Goal: Task Accomplishment & Management: Manage account settings

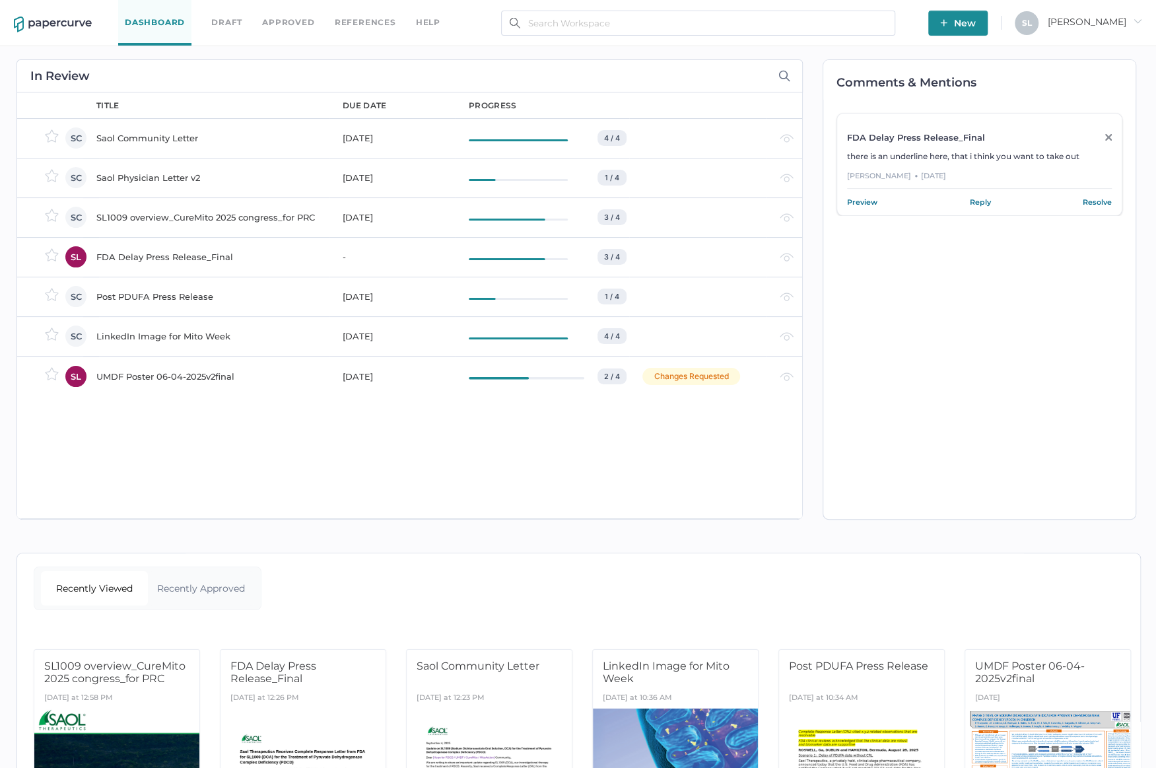
click at [156, 176] on div "Saol Physician Letter v2" at bounding box center [211, 178] width 230 height 16
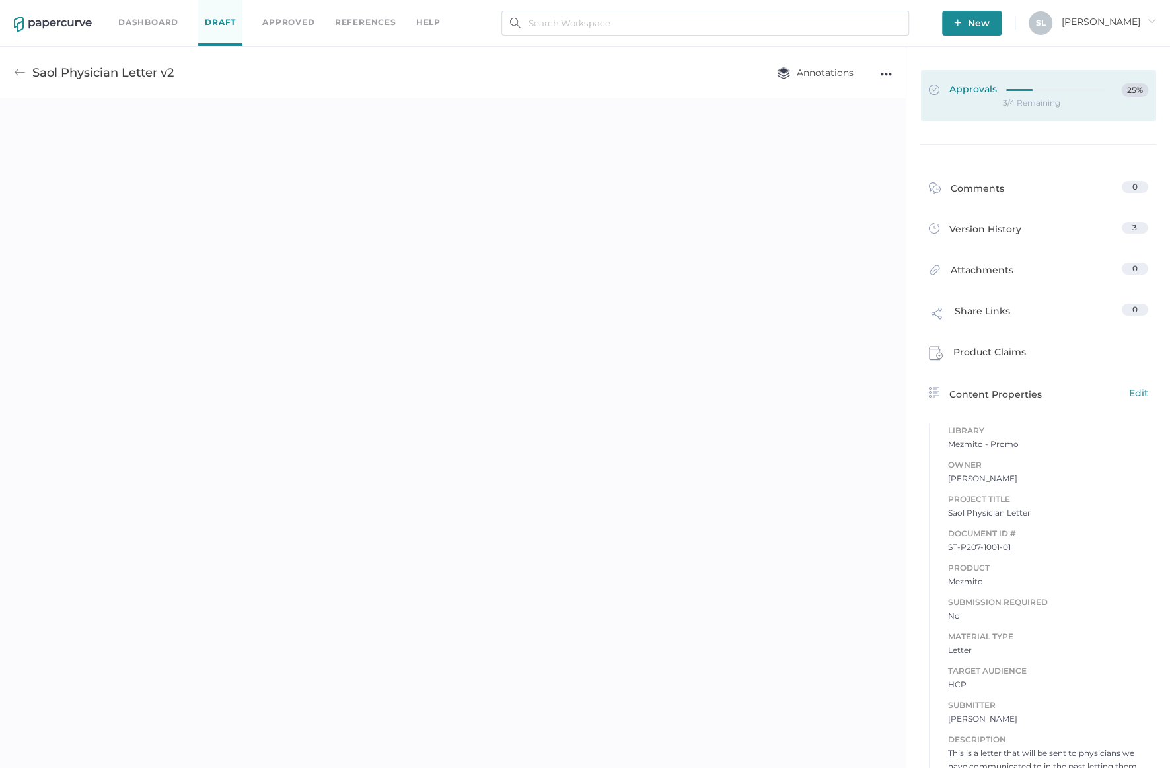
click at [968, 88] on span "Approvals" at bounding box center [963, 90] width 68 height 15
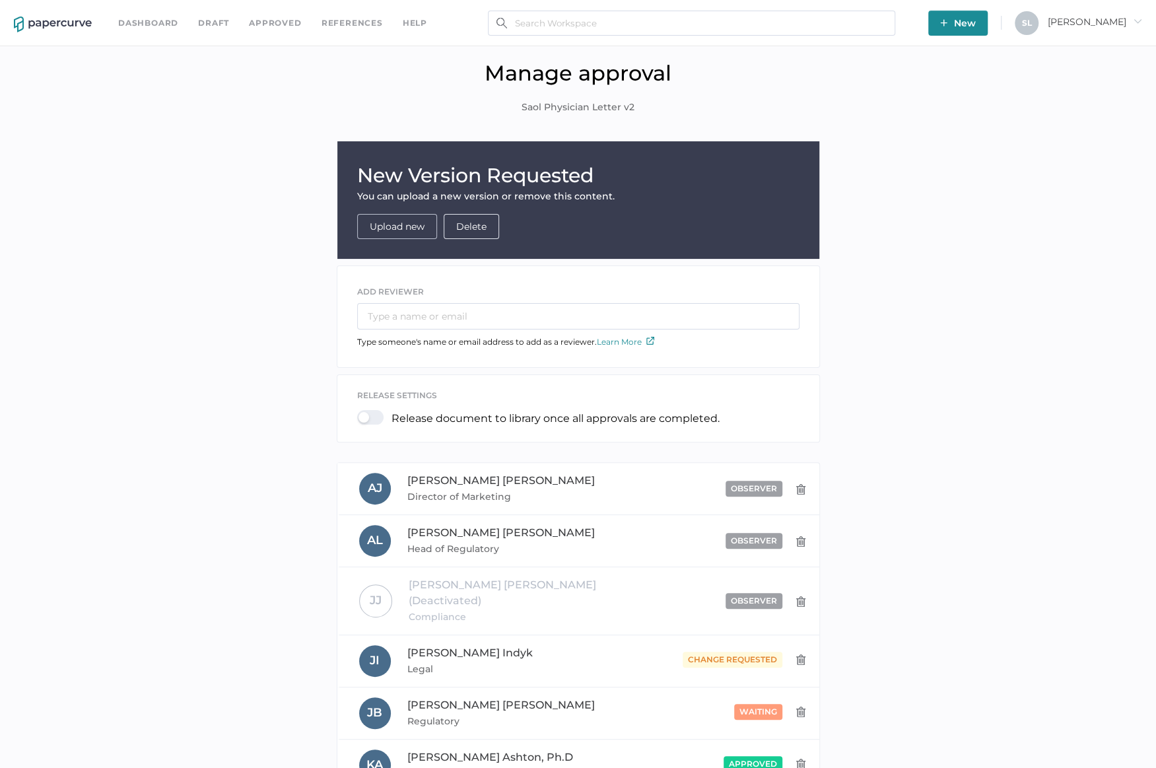
click at [407, 235] on span "Upload new" at bounding box center [397, 227] width 55 height 24
click at [400, 223] on link "Upload new" at bounding box center [397, 227] width 55 height 12
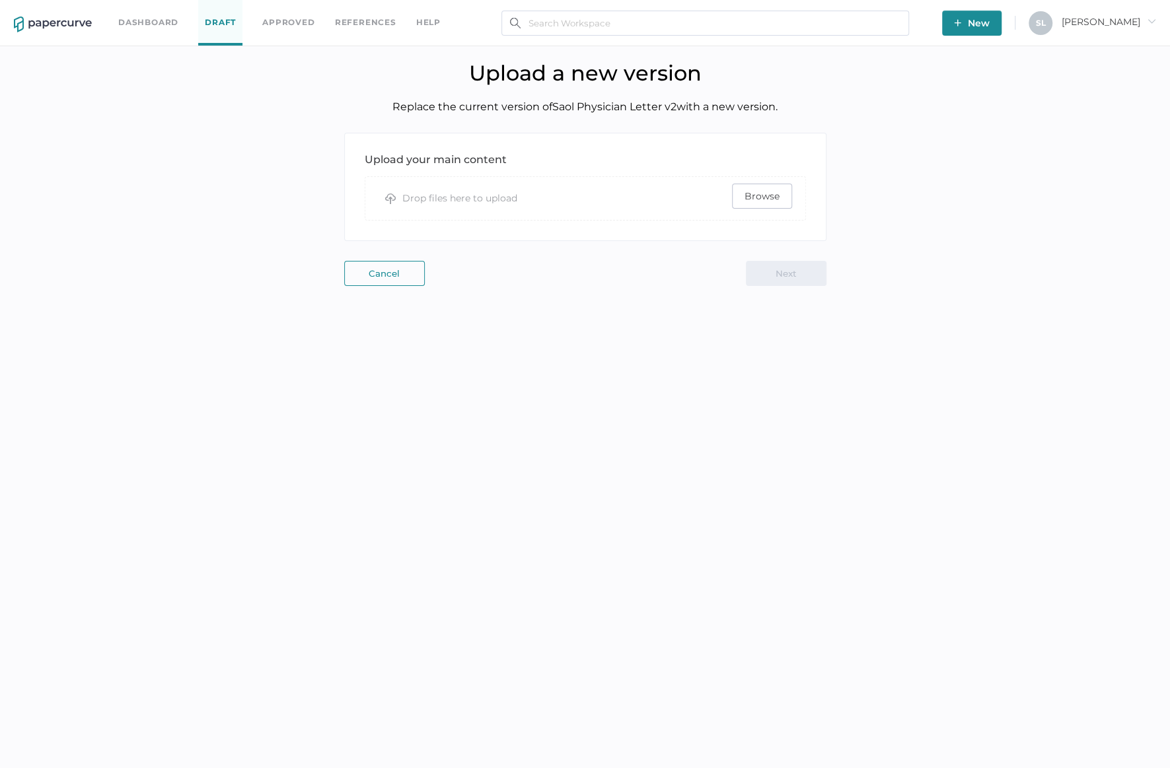
click at [766, 197] on span "Browse" at bounding box center [761, 196] width 35 height 24
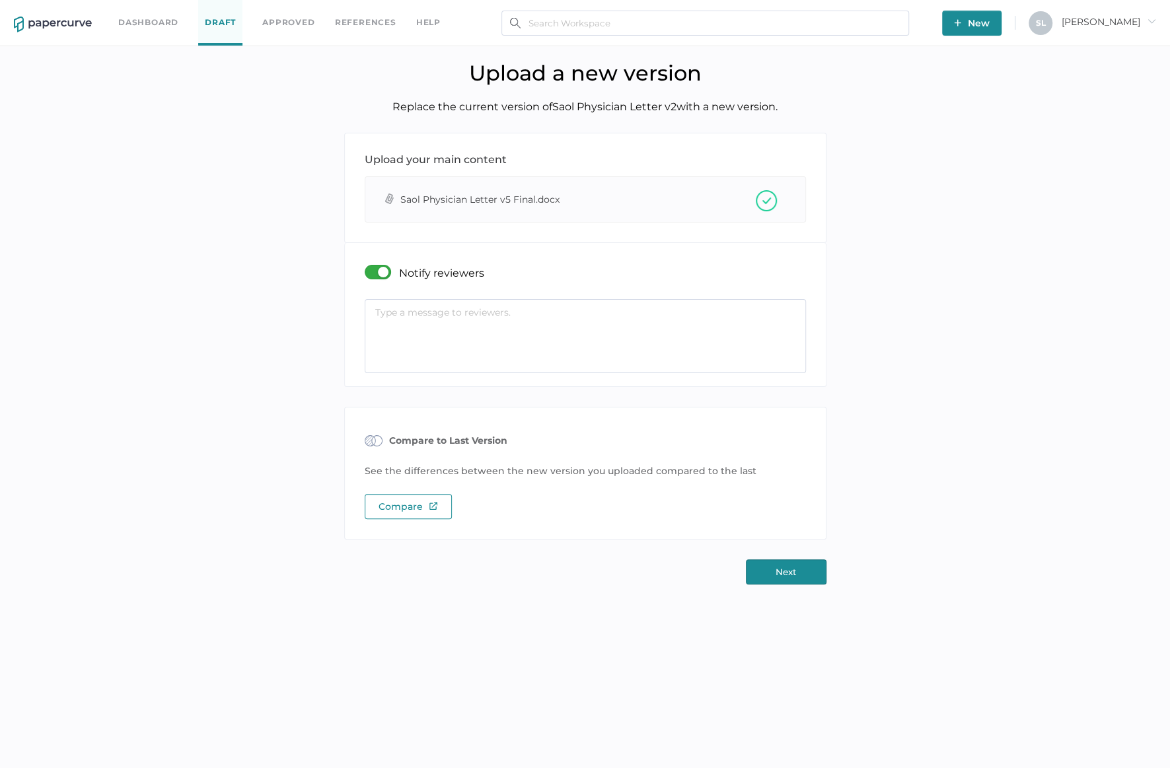
click at [532, 323] on textarea at bounding box center [585, 336] width 441 height 74
paste textarea "Here is the final physician letter. IT IS EXACTLY THE SAME AS THE COMMUNITY LET…"
type textarea "Here is the final physician letter. IT IS EXACTLY THE SAME AS THE COMMUNITY LET…"
click at [804, 565] on button "Next" at bounding box center [786, 571] width 81 height 25
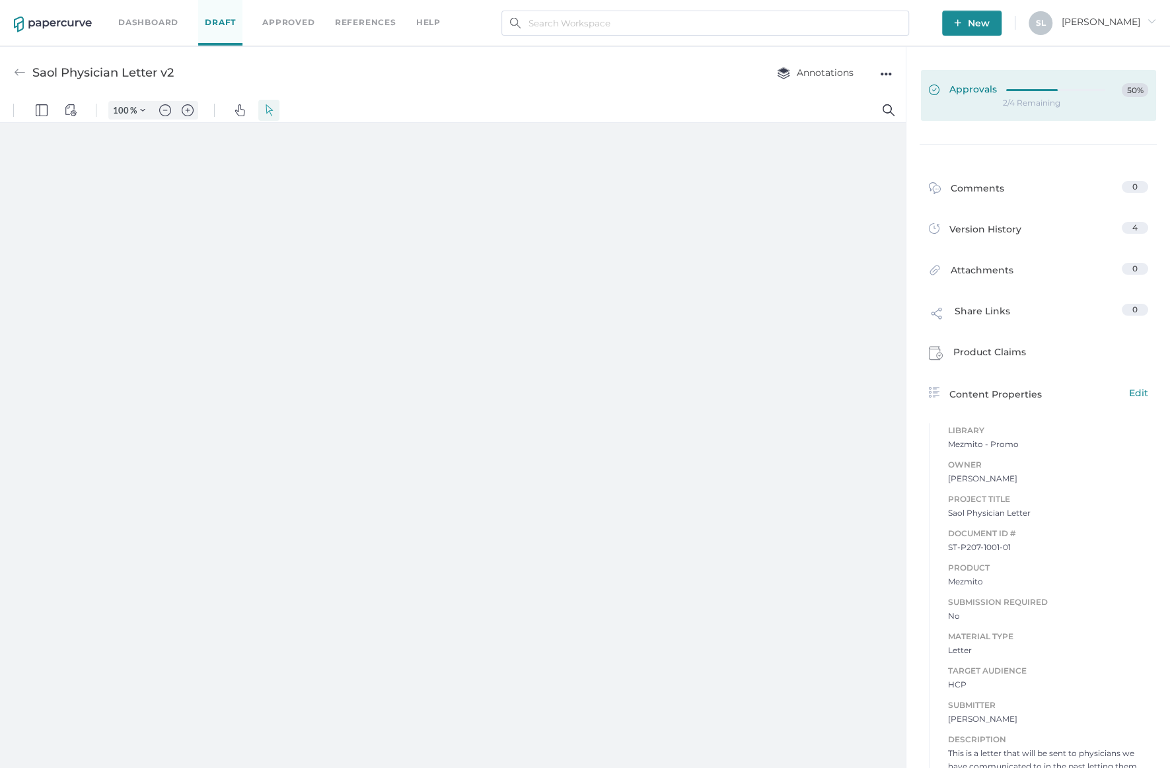
click at [964, 87] on span "Approvals" at bounding box center [963, 90] width 68 height 15
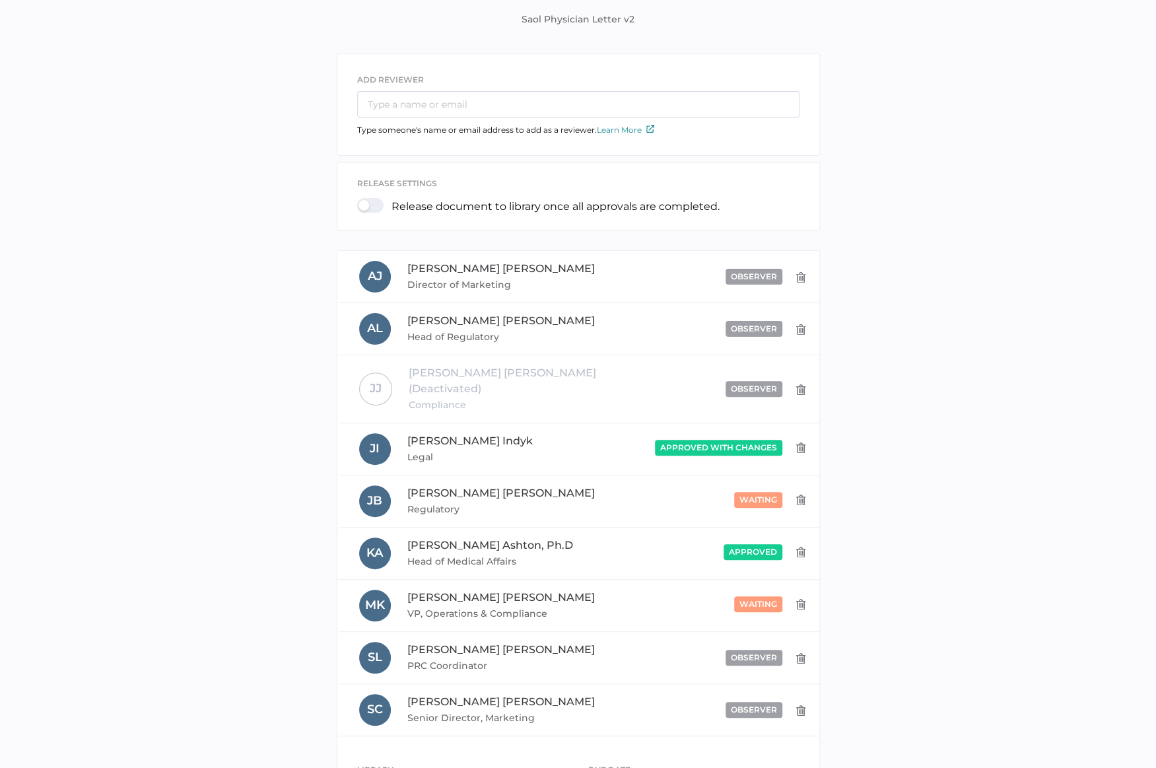
scroll to position [176, 0]
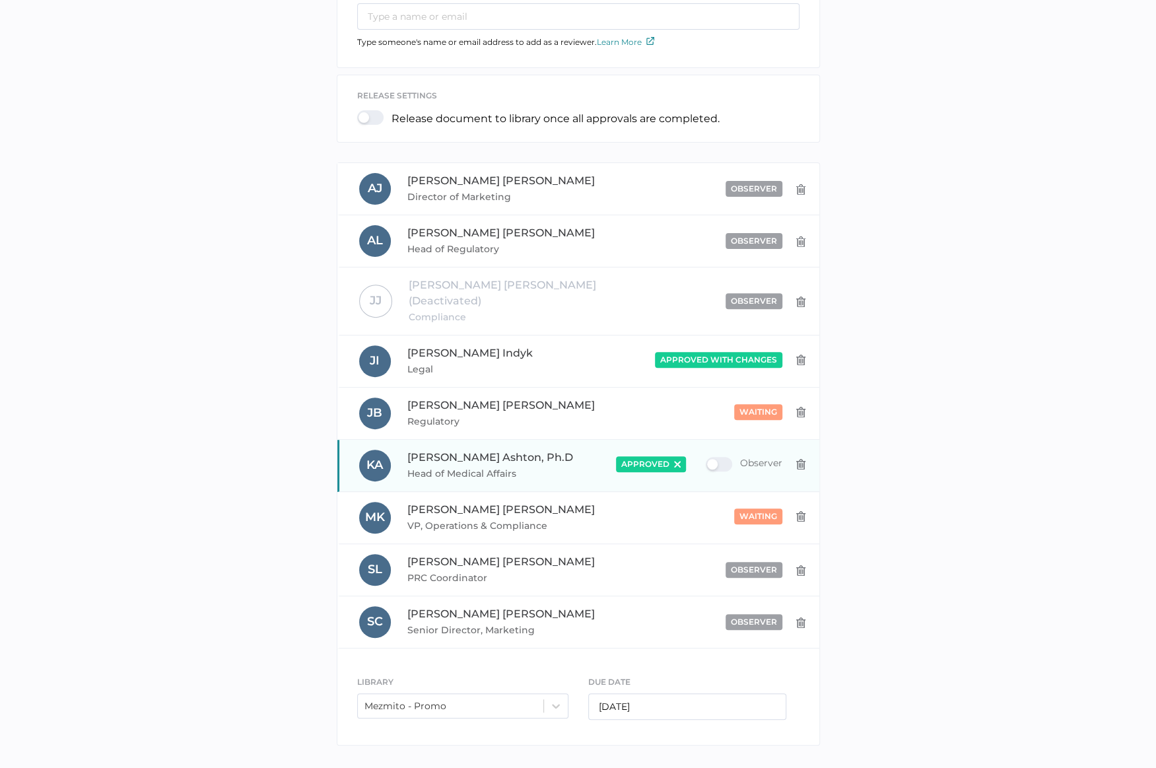
click at [677, 461] on img at bounding box center [677, 464] width 7 height 7
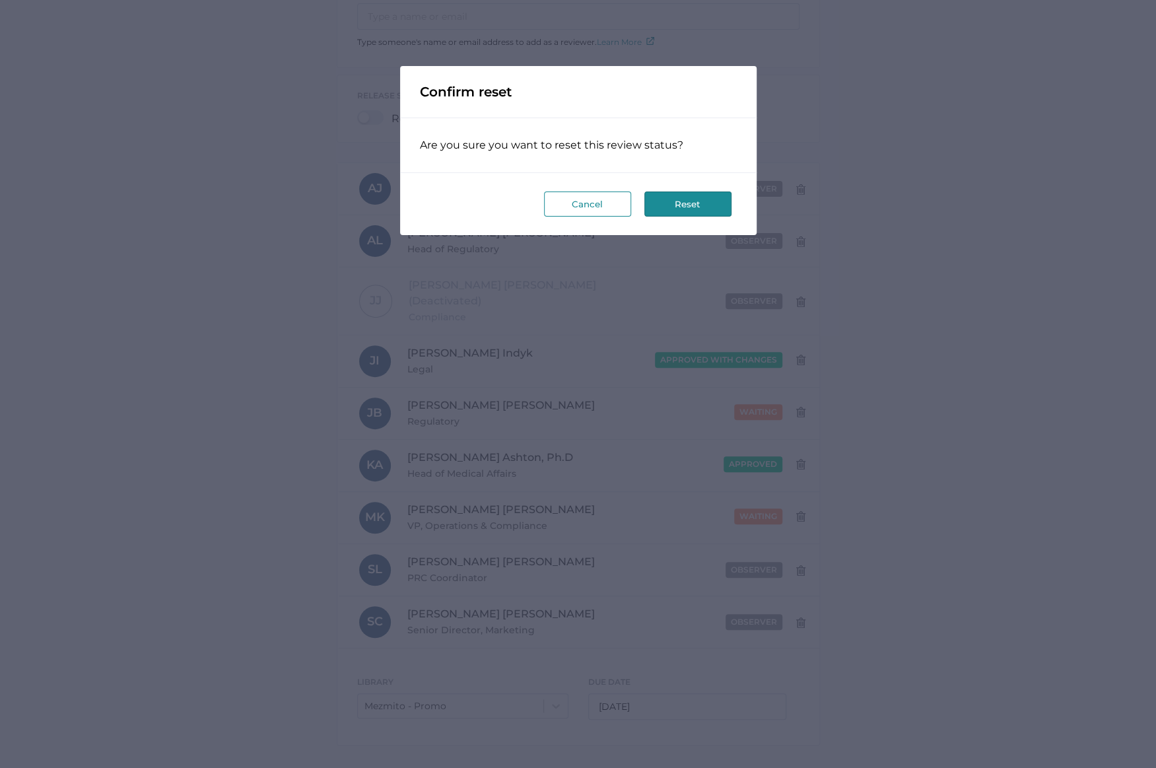
click at [678, 206] on button "Reset" at bounding box center [688, 204] width 87 height 25
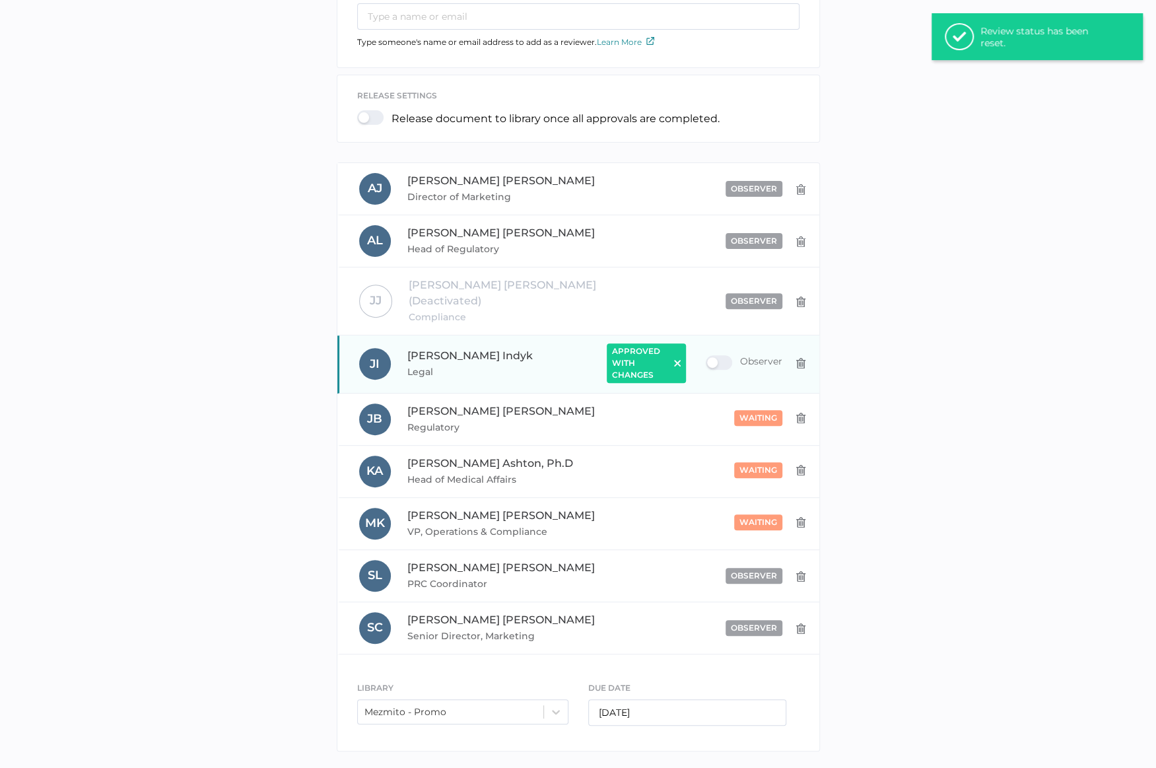
click at [678, 360] on img at bounding box center [677, 363] width 7 height 7
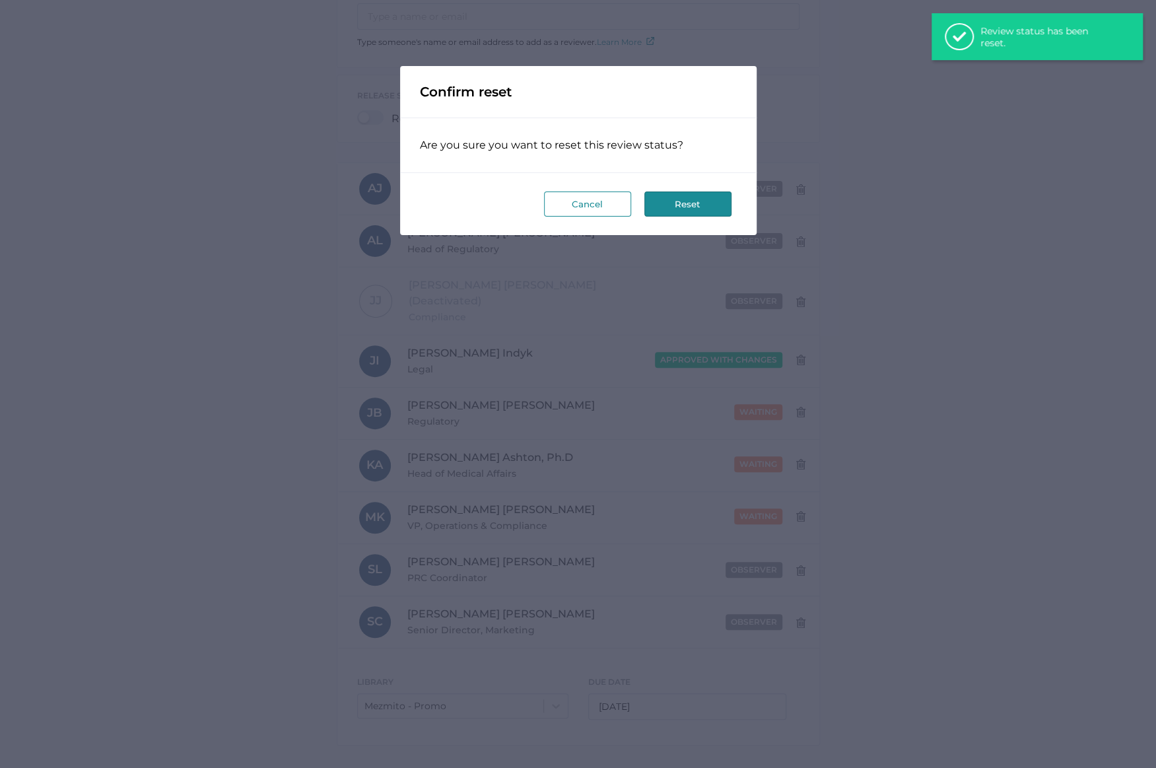
click at [704, 201] on button "Reset" at bounding box center [688, 204] width 87 height 25
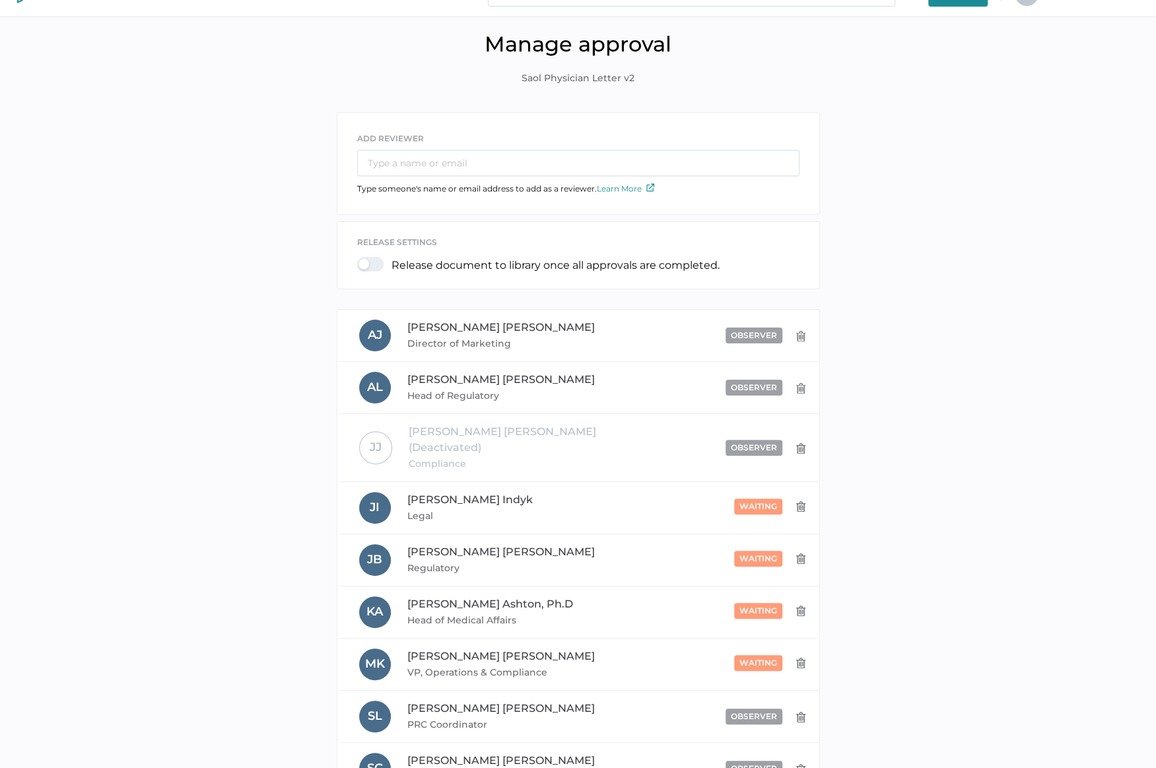
scroll to position [0, 0]
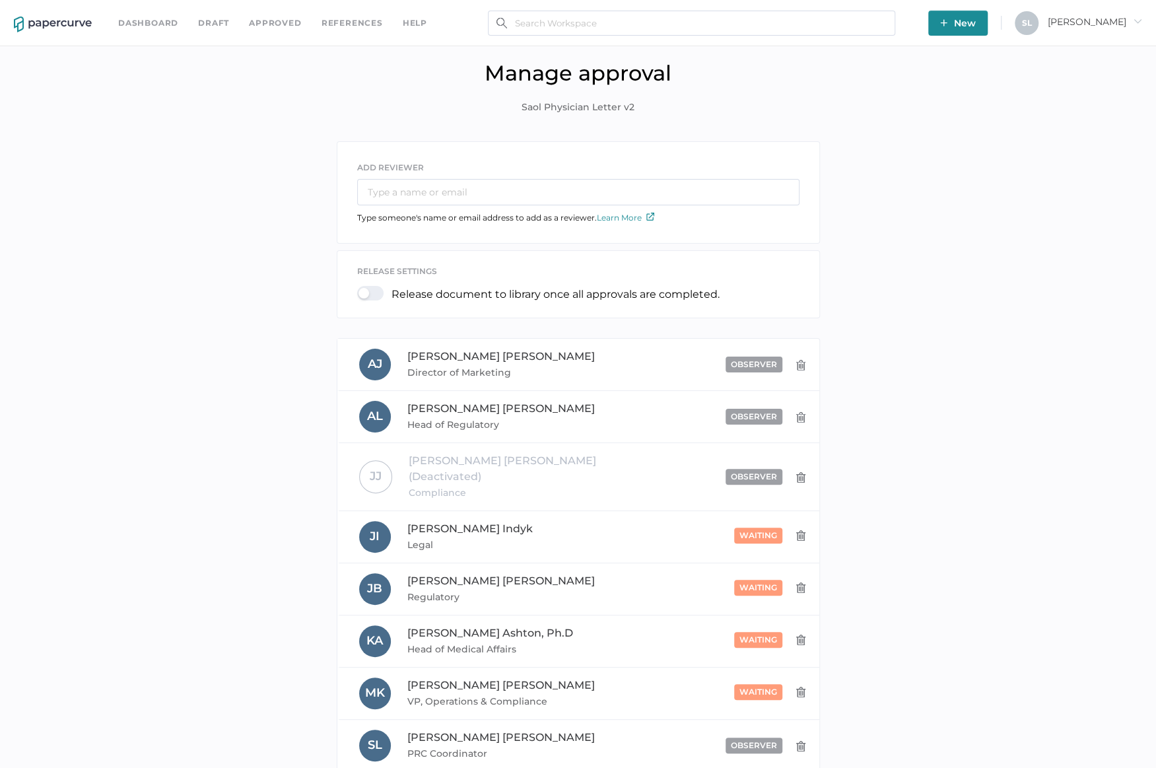
click at [164, 21] on link "Dashboard" at bounding box center [148, 23] width 60 height 15
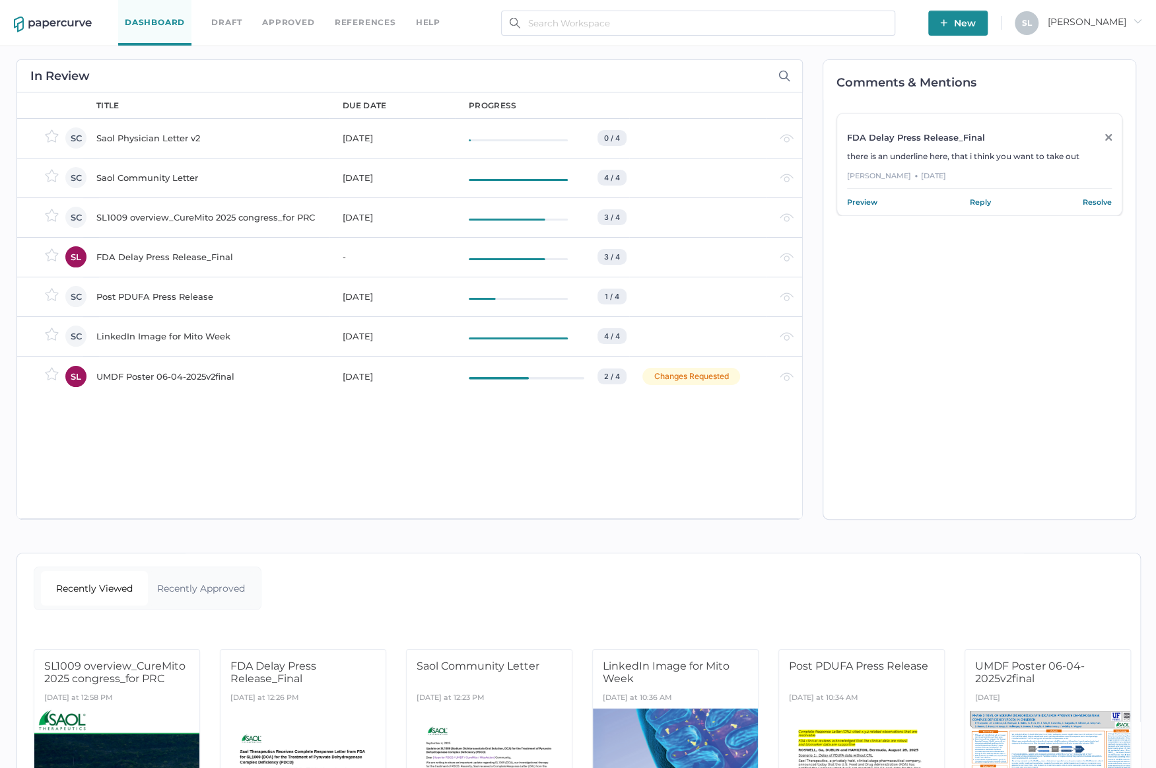
click at [208, 174] on div "Saol Community Letter" at bounding box center [211, 178] width 230 height 16
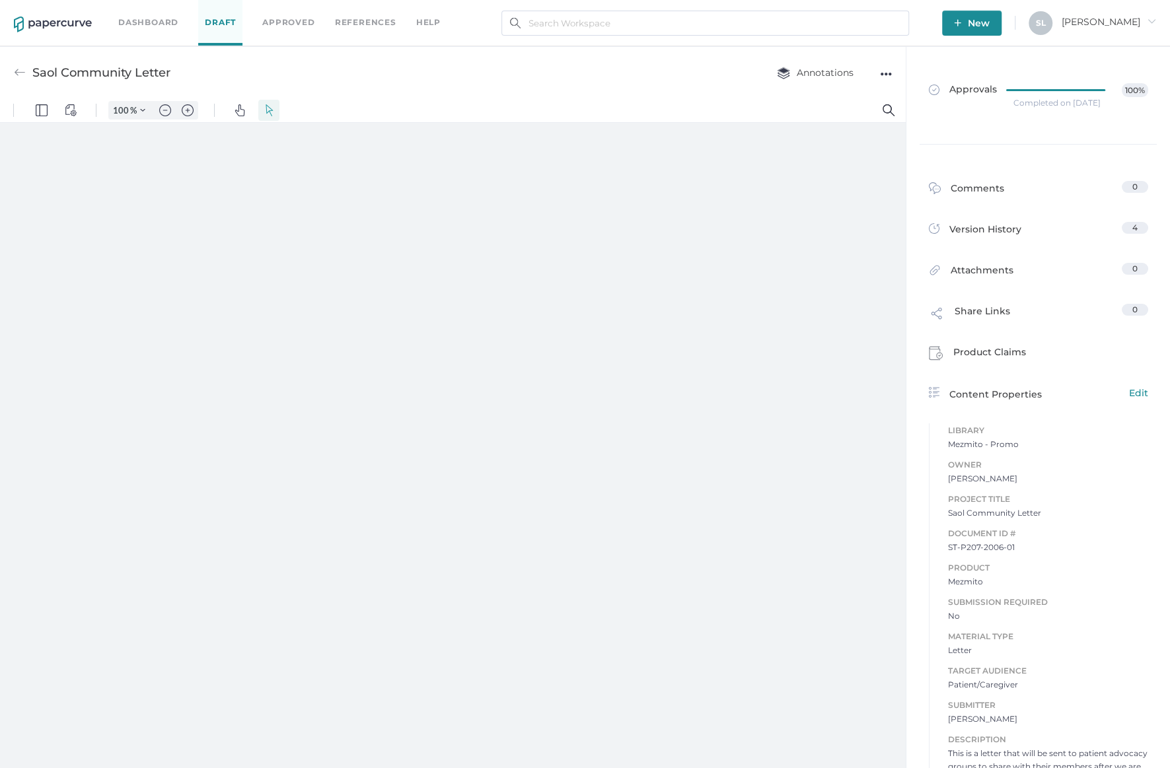
type input "124"
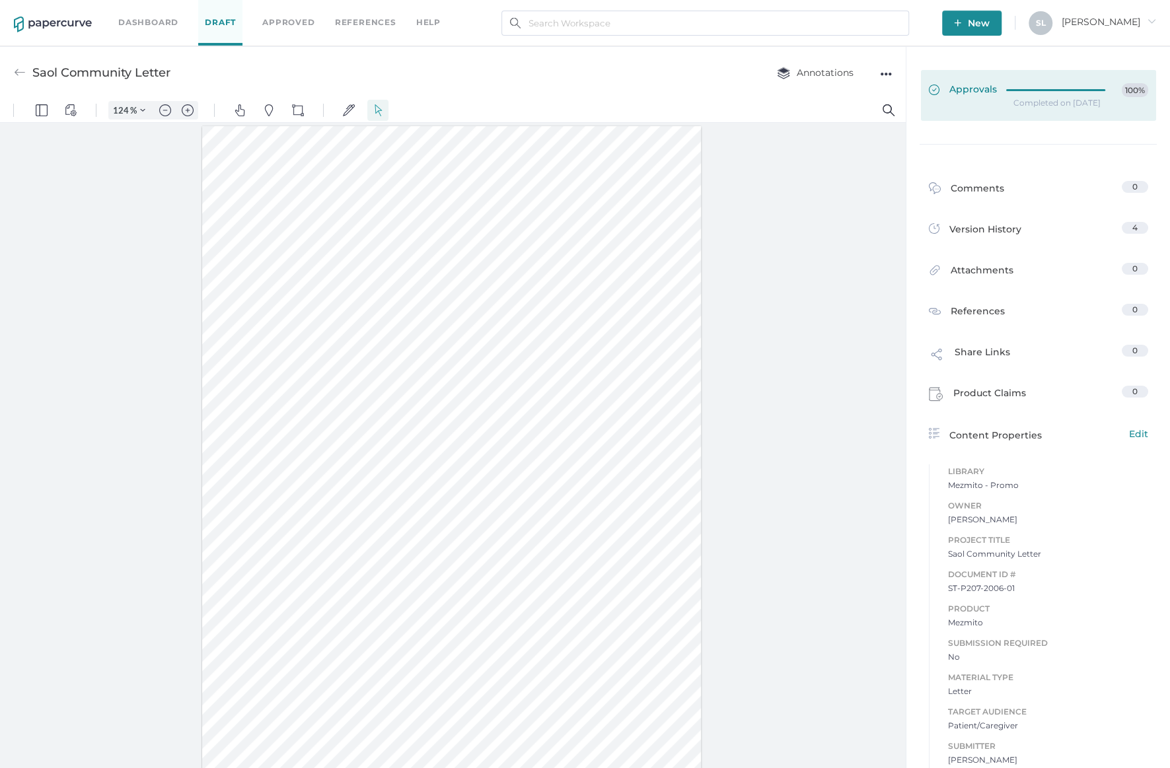
click at [849, 60] on span "Approvals" at bounding box center [779, 45] width 140 height 29
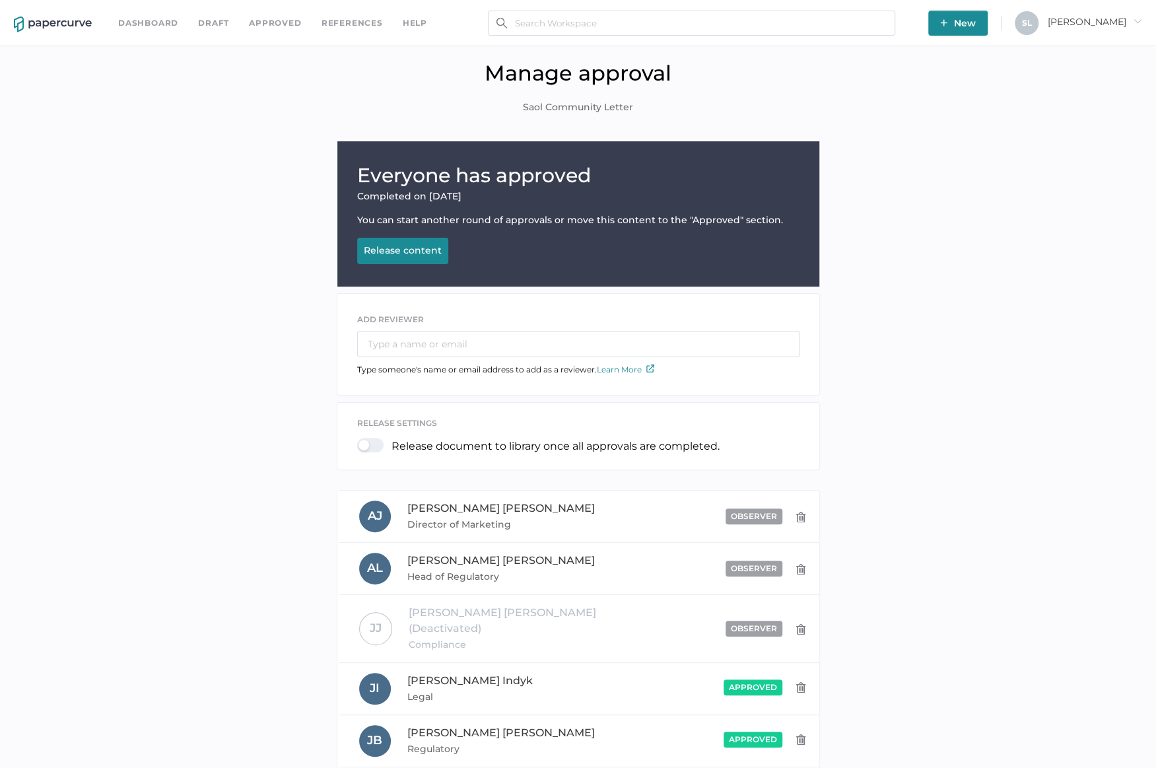
click at [390, 252] on div "Release content" at bounding box center [403, 250] width 78 height 12
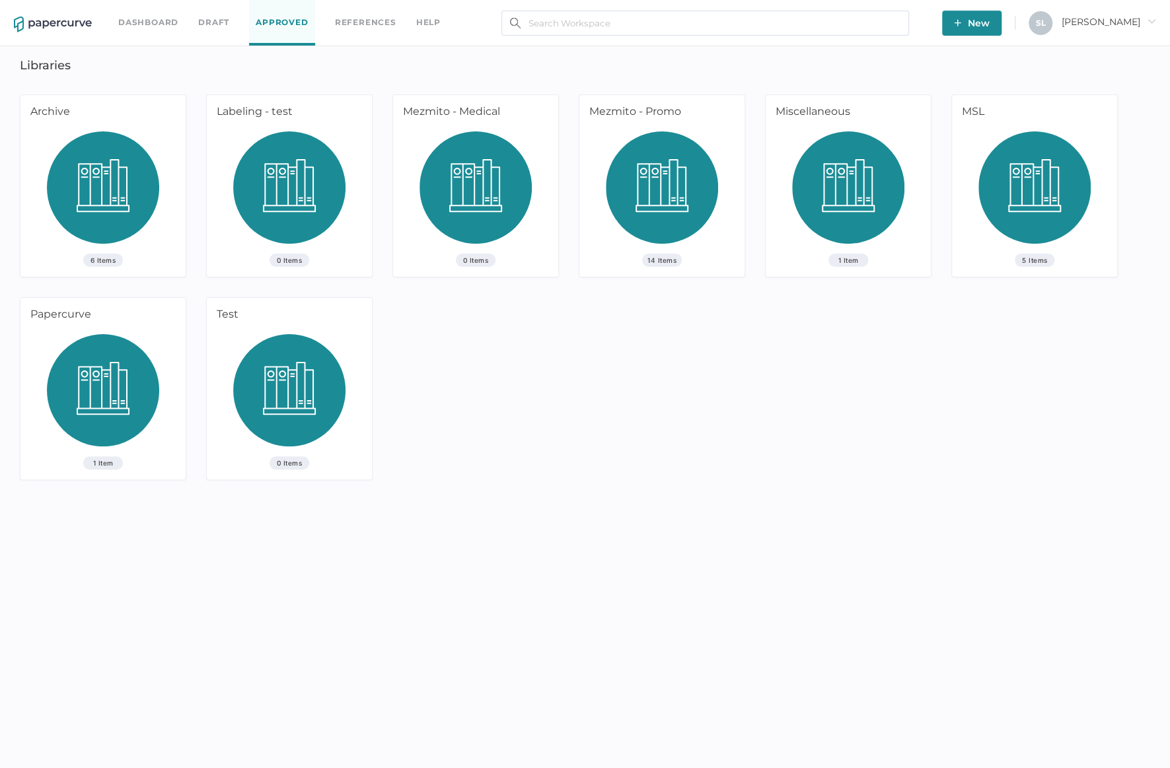
click at [141, 13] on div "Dashboard Draft Approved References help" at bounding box center [289, 23] width 342 height 46
click at [148, 26] on link "Dashboard" at bounding box center [148, 22] width 60 height 15
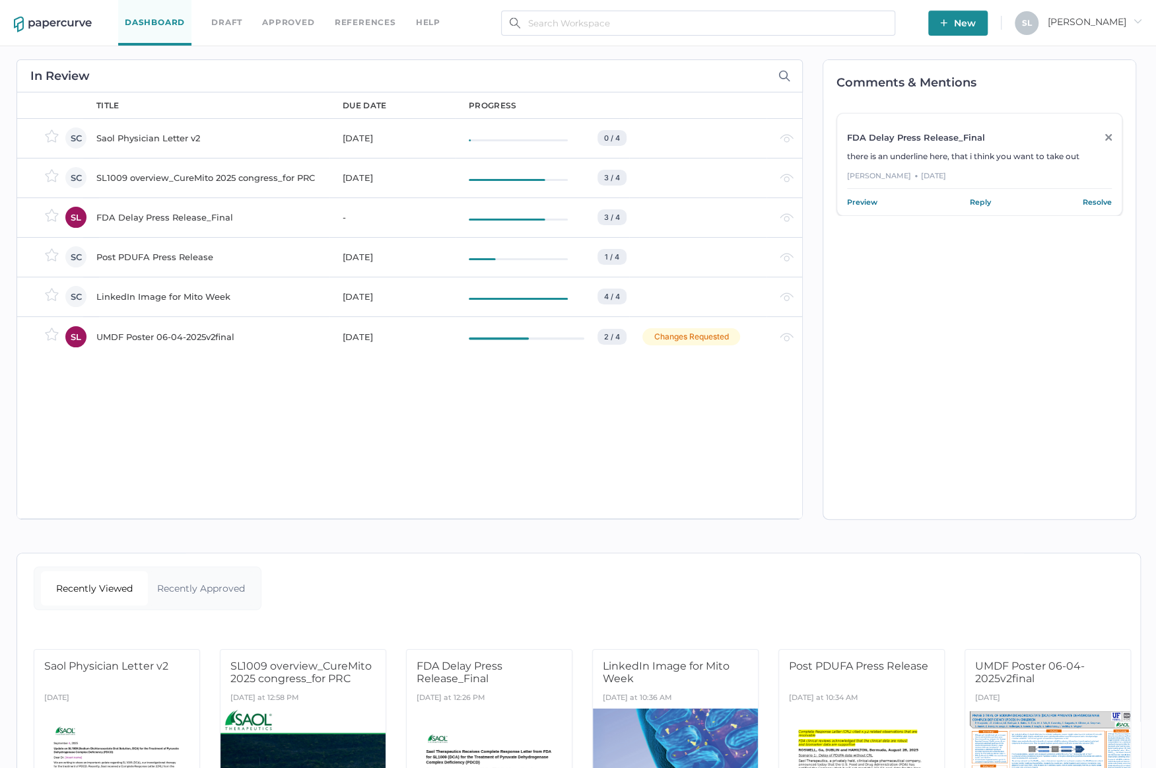
click at [187, 214] on div "FDA Delay Press Release_Final" at bounding box center [211, 217] width 230 height 16
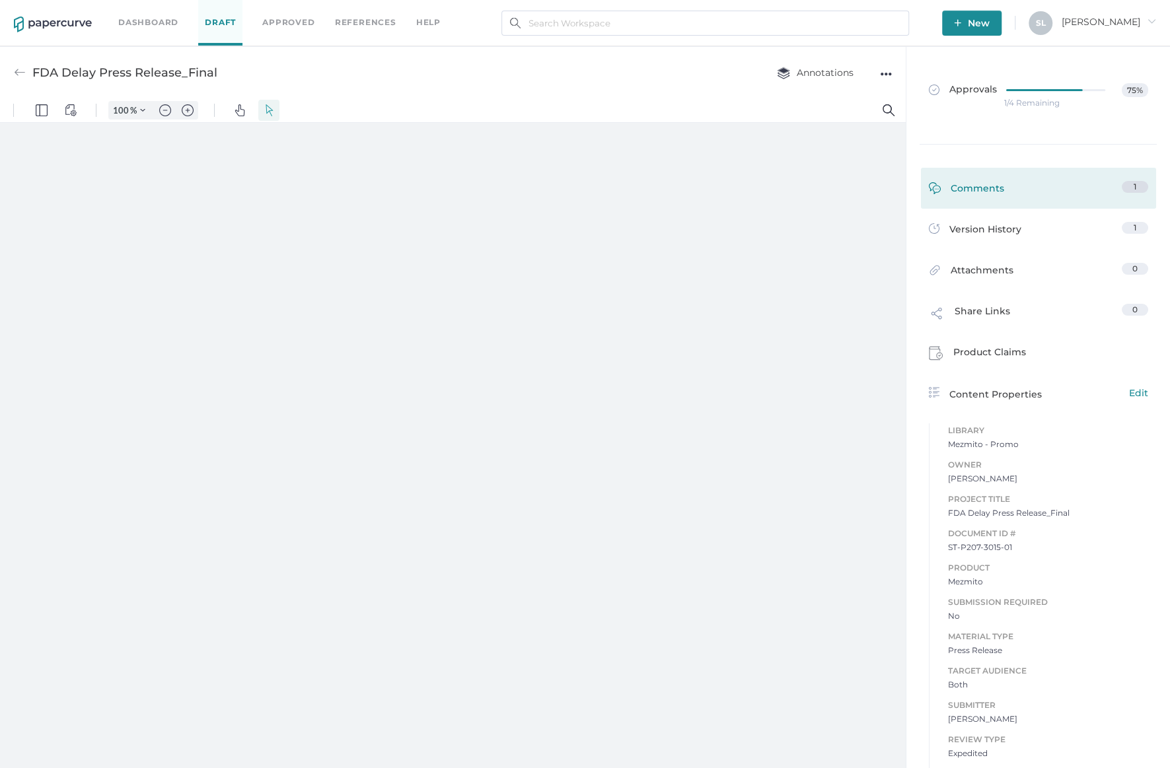
click at [905, 183] on div "Comments" at bounding box center [452, 349] width 905 height 651
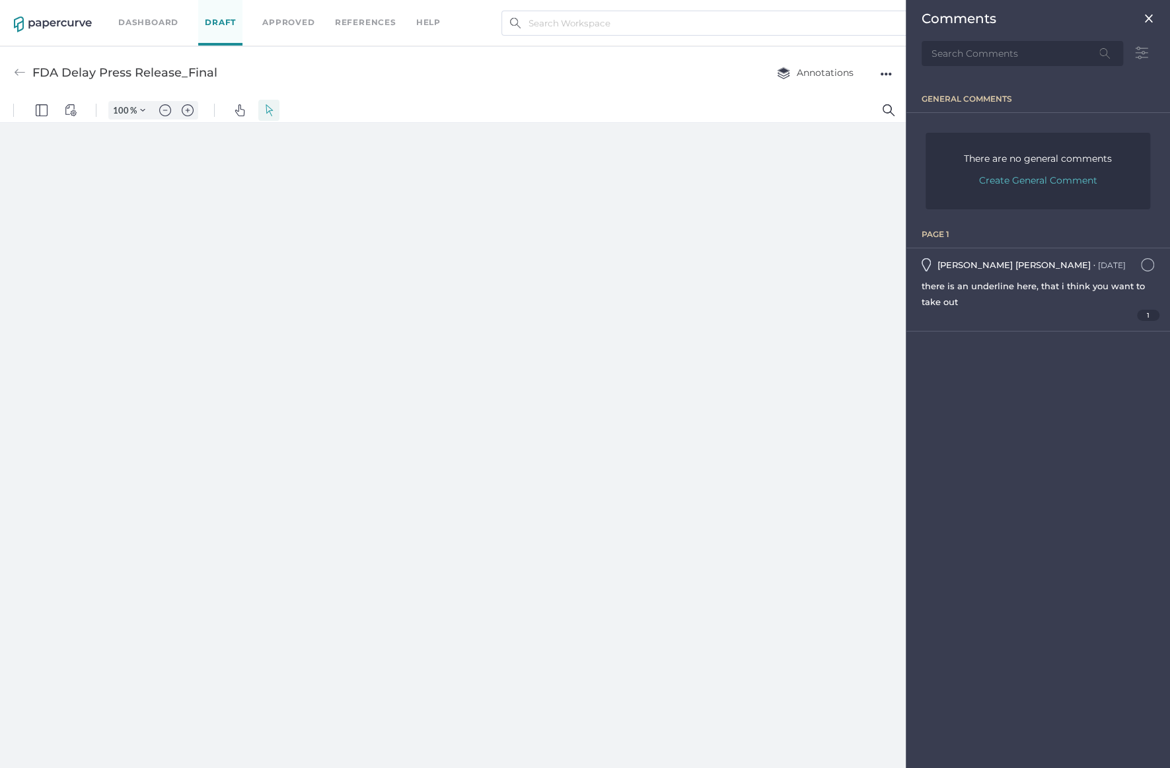
scroll to position [6, 0]
type input "124"
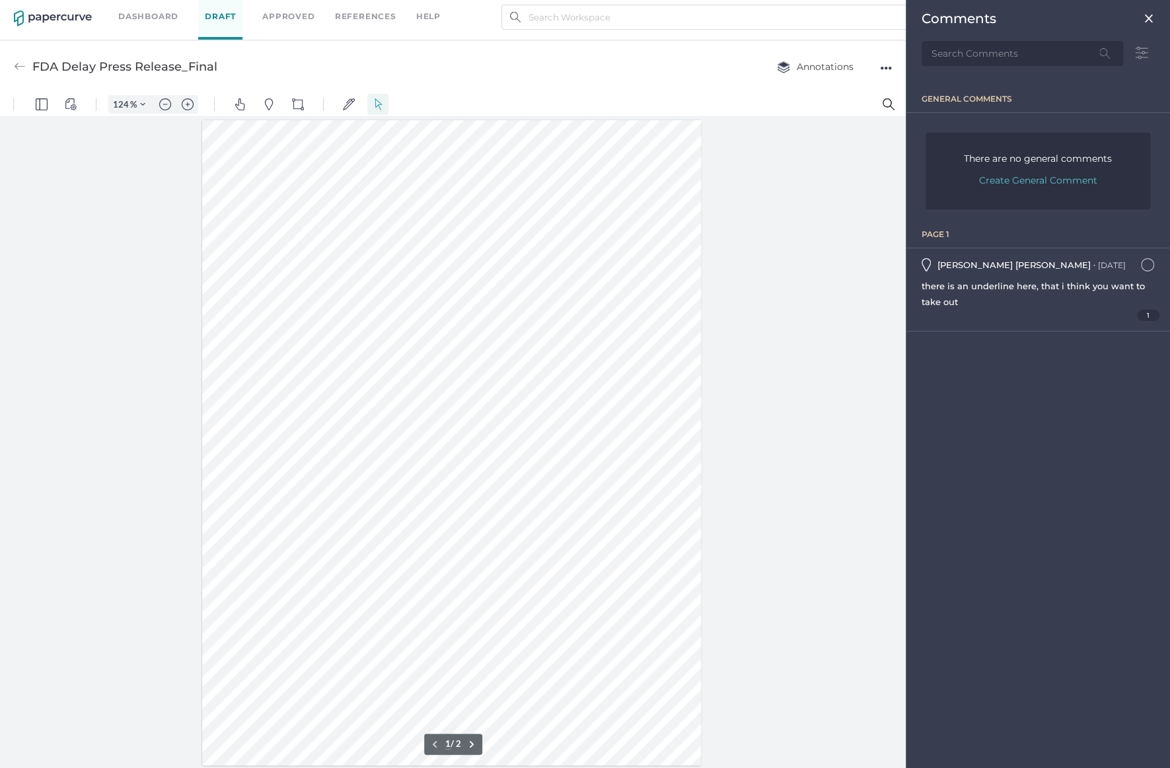
click at [97, 767] on img at bounding box center [48, 779] width 97 height 16
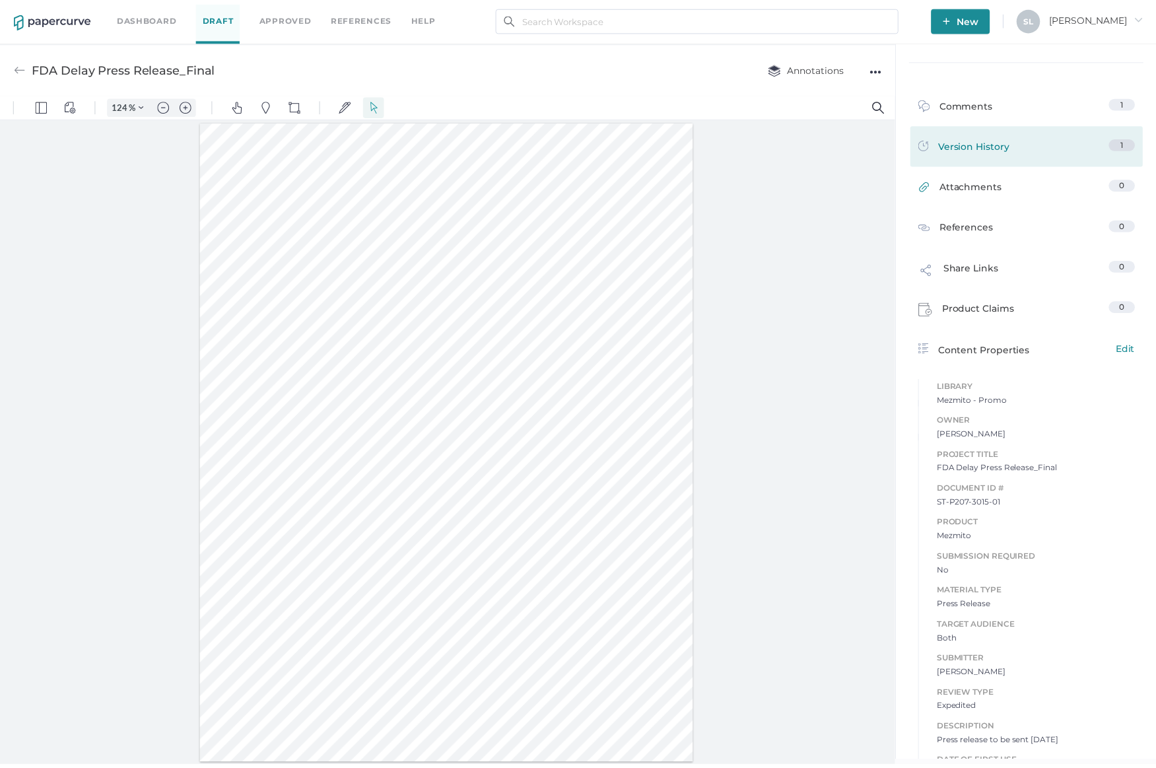
scroll to position [0, 0]
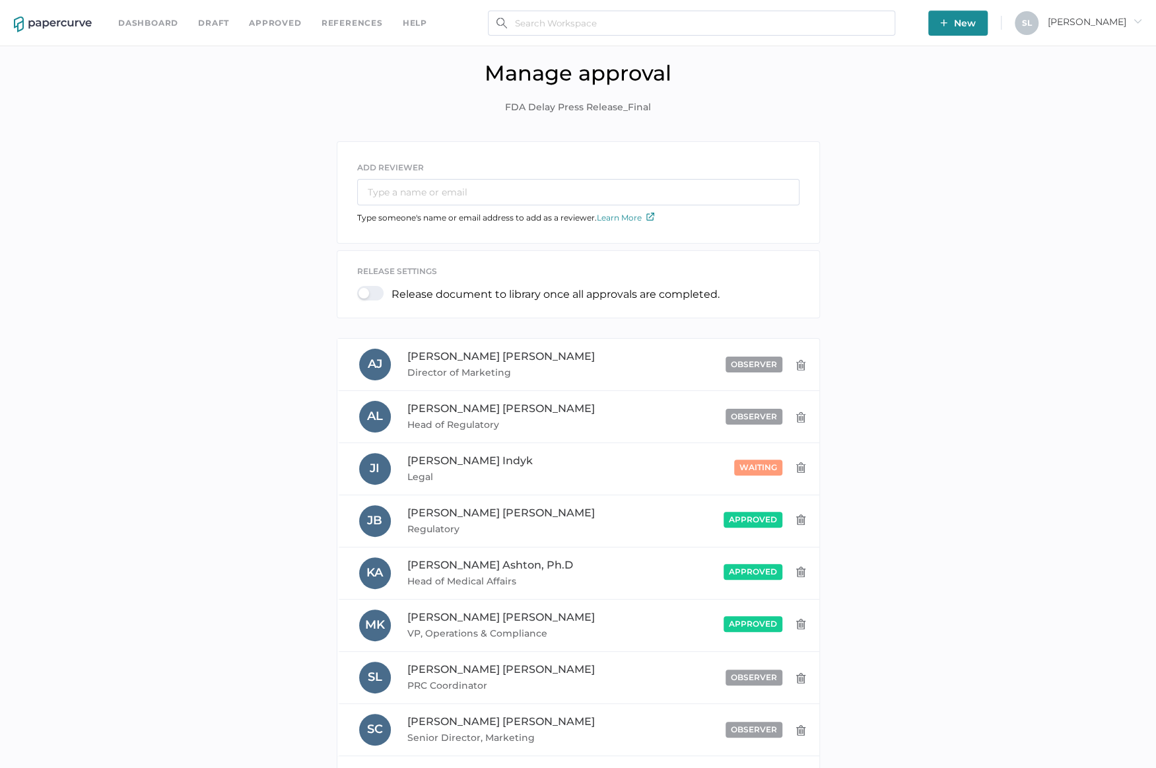
click at [141, 17] on link "Dashboard" at bounding box center [148, 23] width 60 height 15
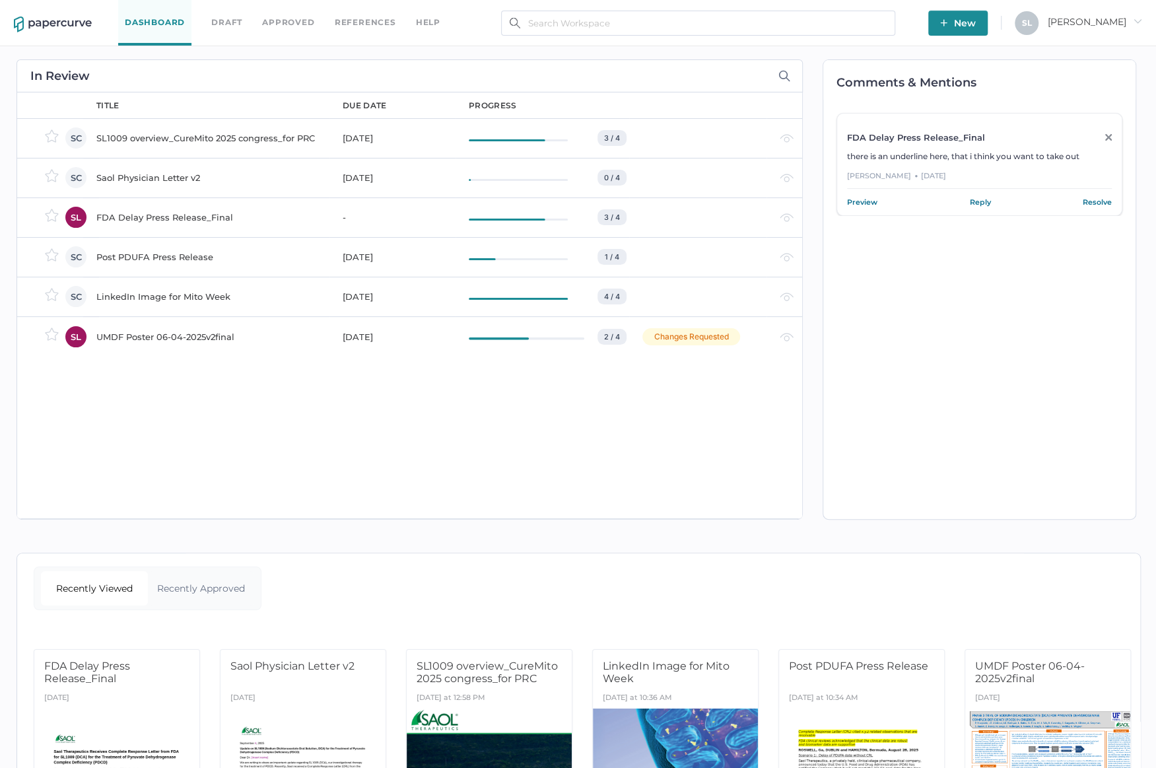
click at [1096, 603] on div "Recently Viewed Recently Approved" at bounding box center [578, 593] width 1123 height 53
click at [173, 291] on div "LinkedIn Image for Mito Week" at bounding box center [211, 297] width 230 height 16
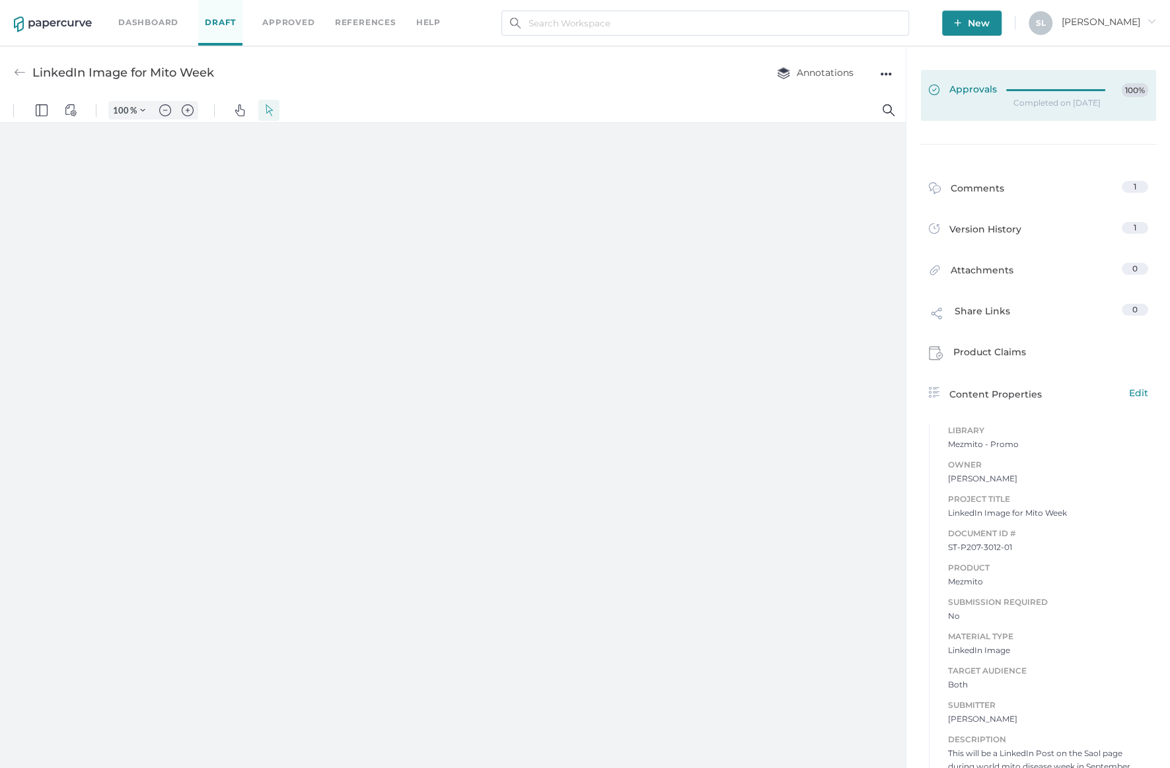
type input "124"
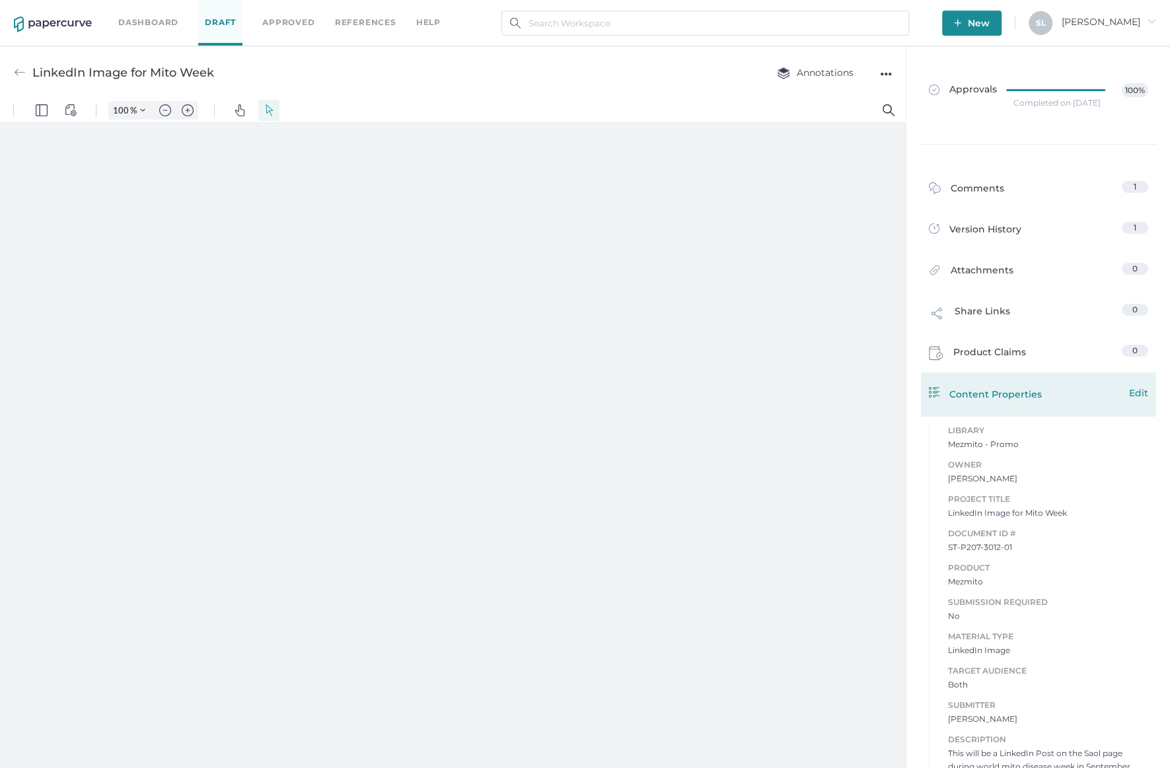
type input "124"
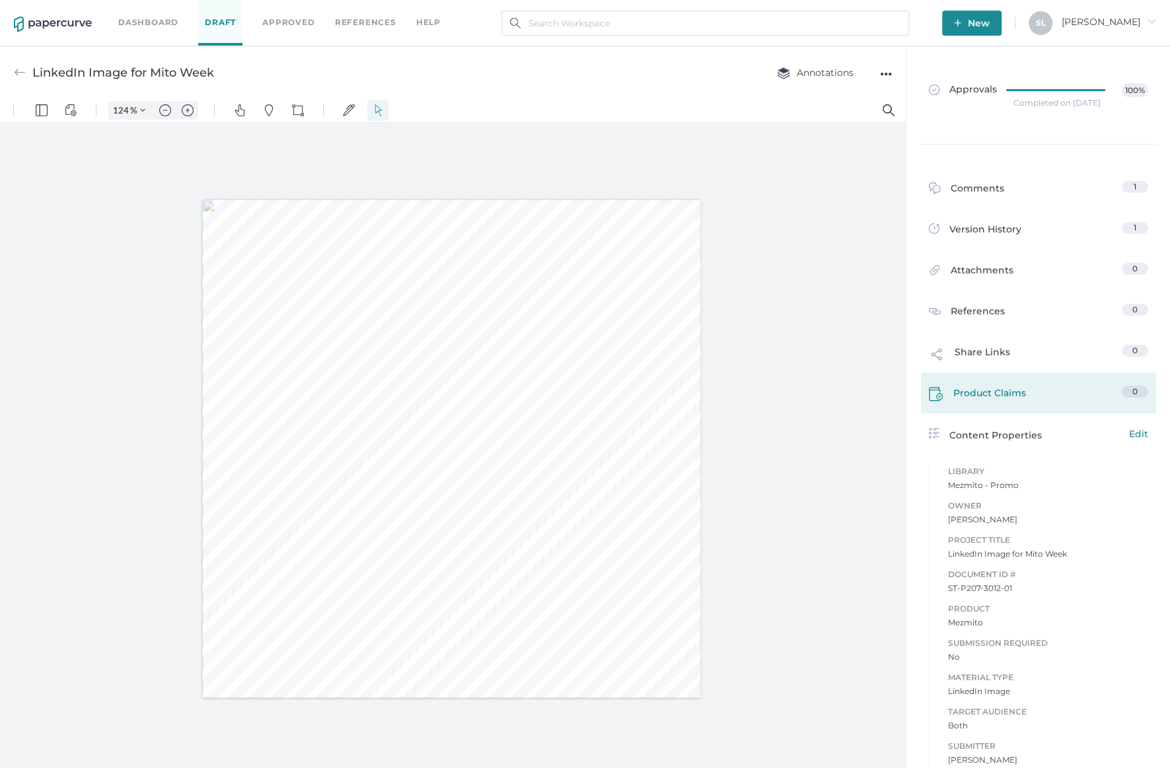
click at [1139, 396] on link "Product Claims 0" at bounding box center [1038, 396] width 219 height 20
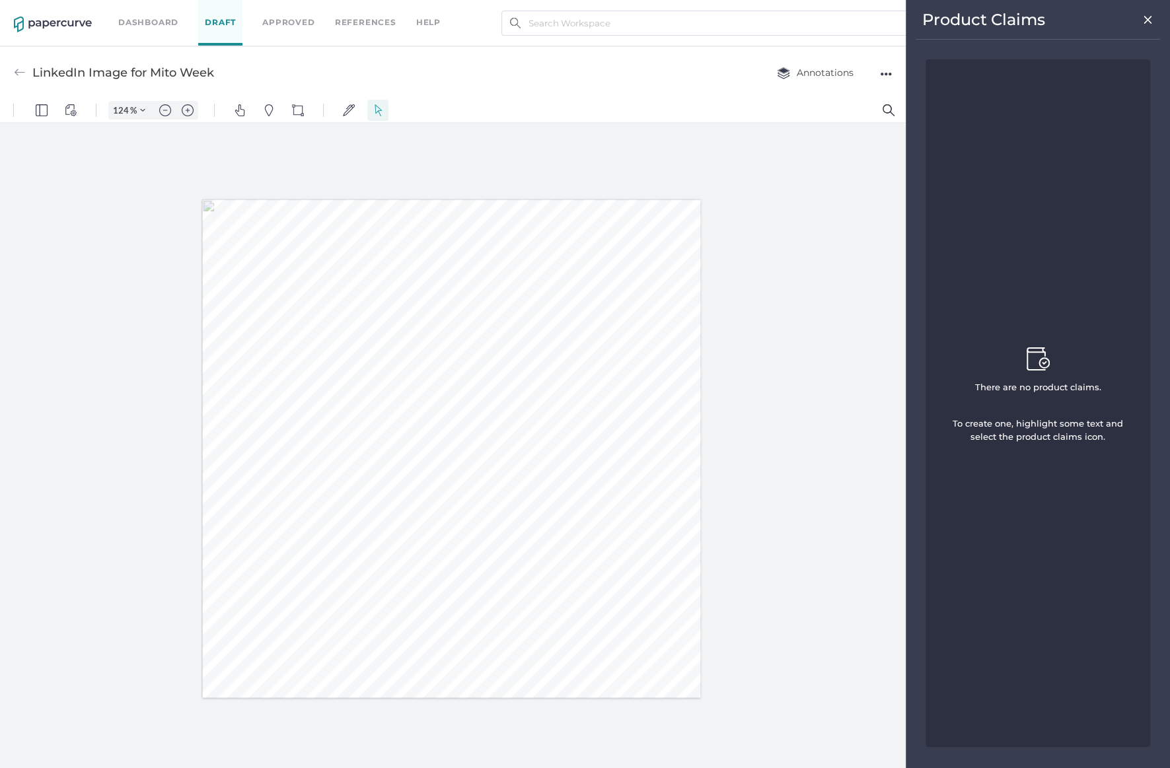
click at [1146, 17] on img at bounding box center [1147, 20] width 11 height 11
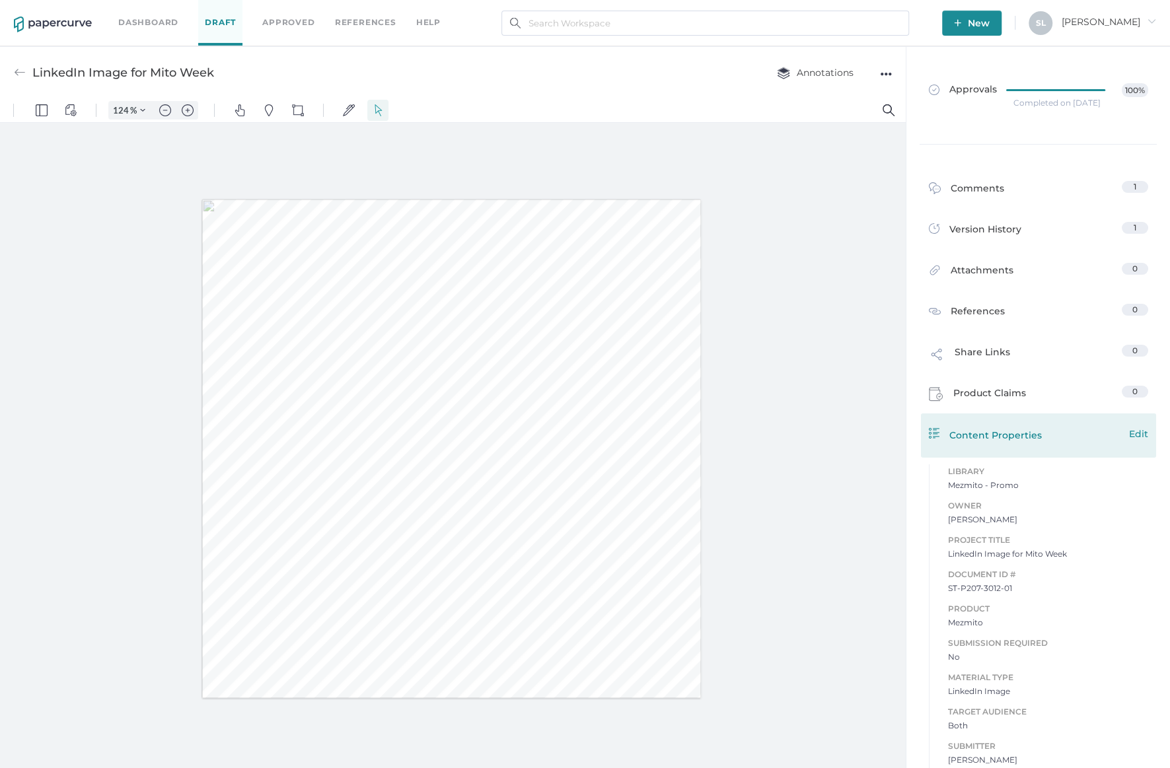
click at [641, 357] on div "Content Properties Edit" at bounding box center [452, 345] width 375 height 21
click at [305, 399] on span "Edit" at bounding box center [293, 393] width 23 height 11
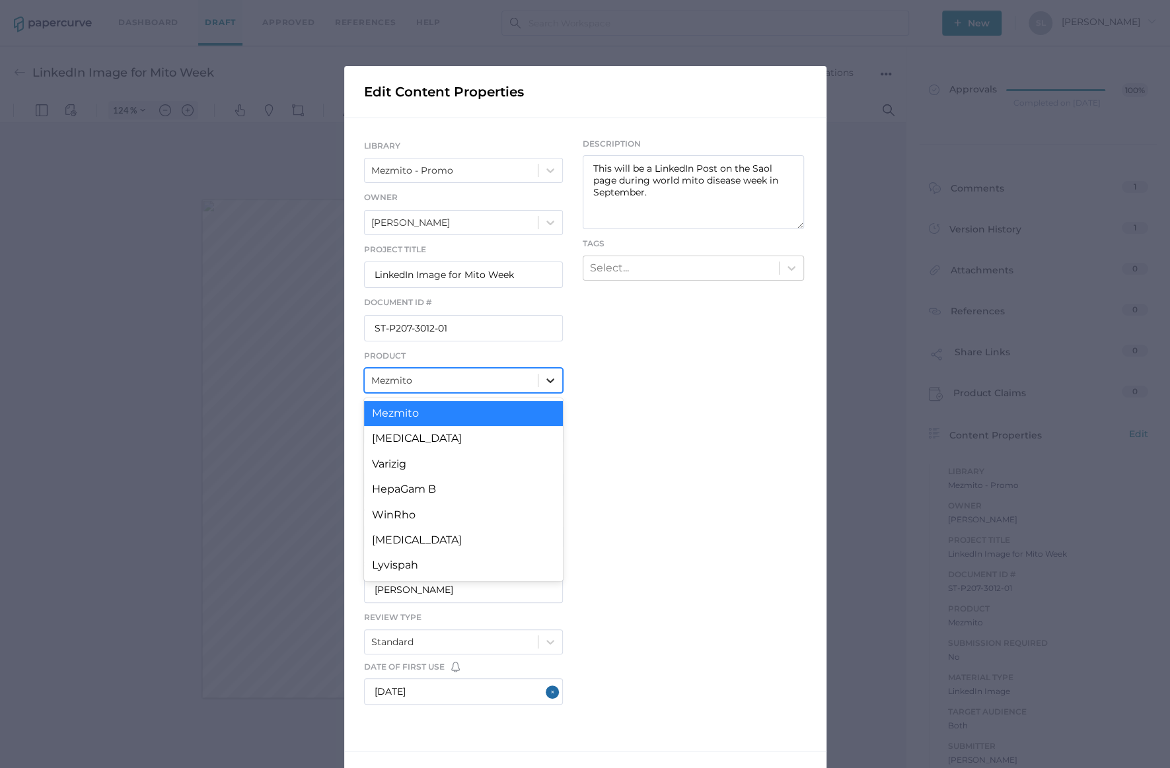
click at [546, 374] on icon at bounding box center [550, 380] width 13 height 13
click at [713, 456] on div "LIBRARY Mezmito - Promo Owner Sue Clement Project Title LinkedIn Image for Mito…" at bounding box center [585, 424] width 482 height 613
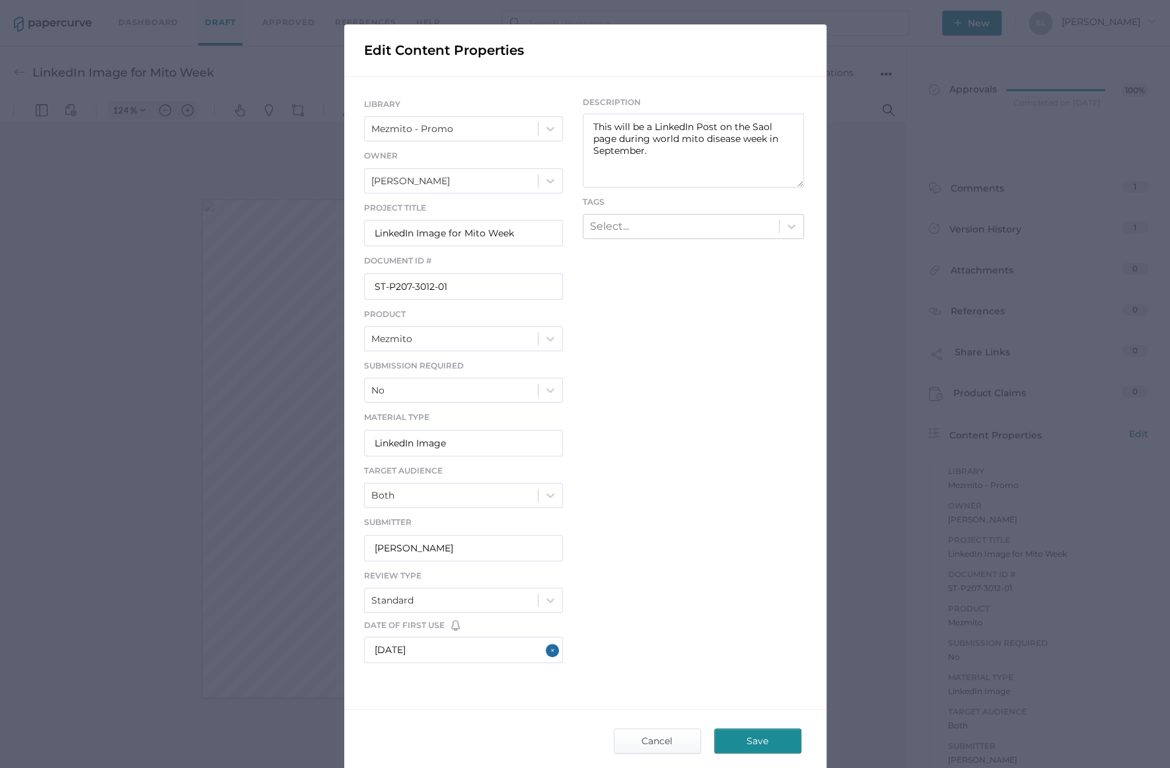
scroll to position [105, 0]
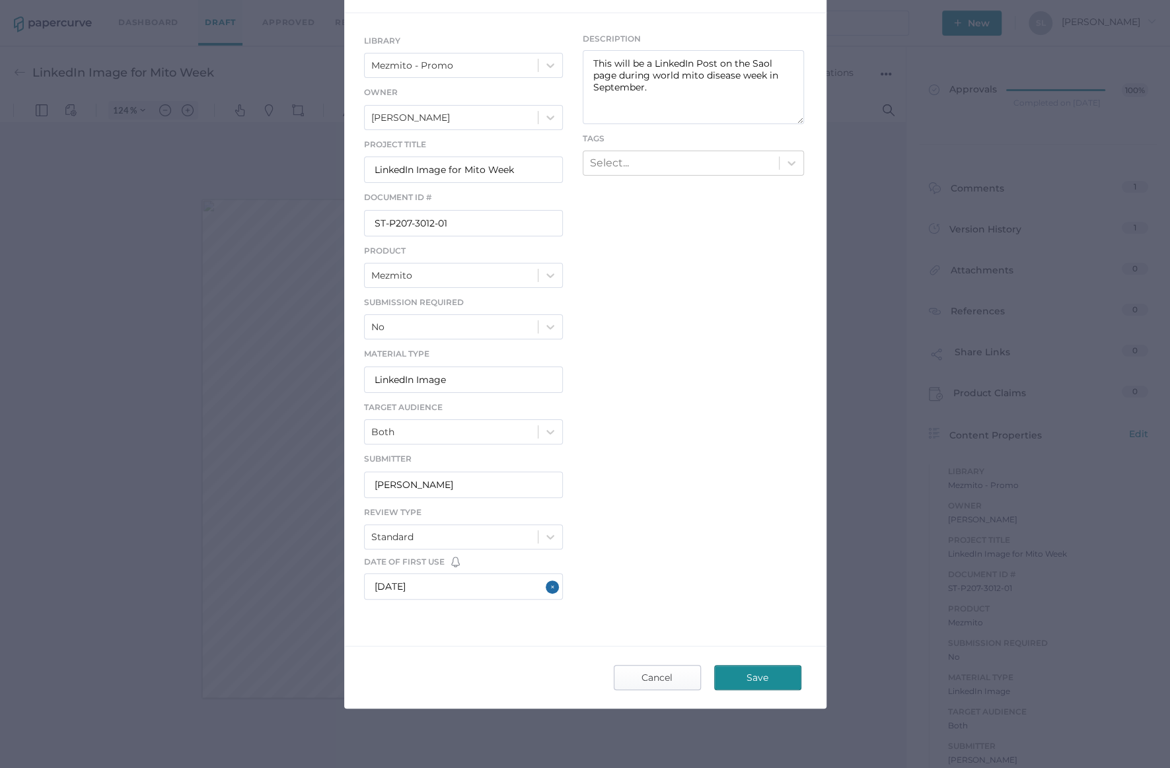
click at [656, 666] on span "Cancel" at bounding box center [657, 678] width 62 height 24
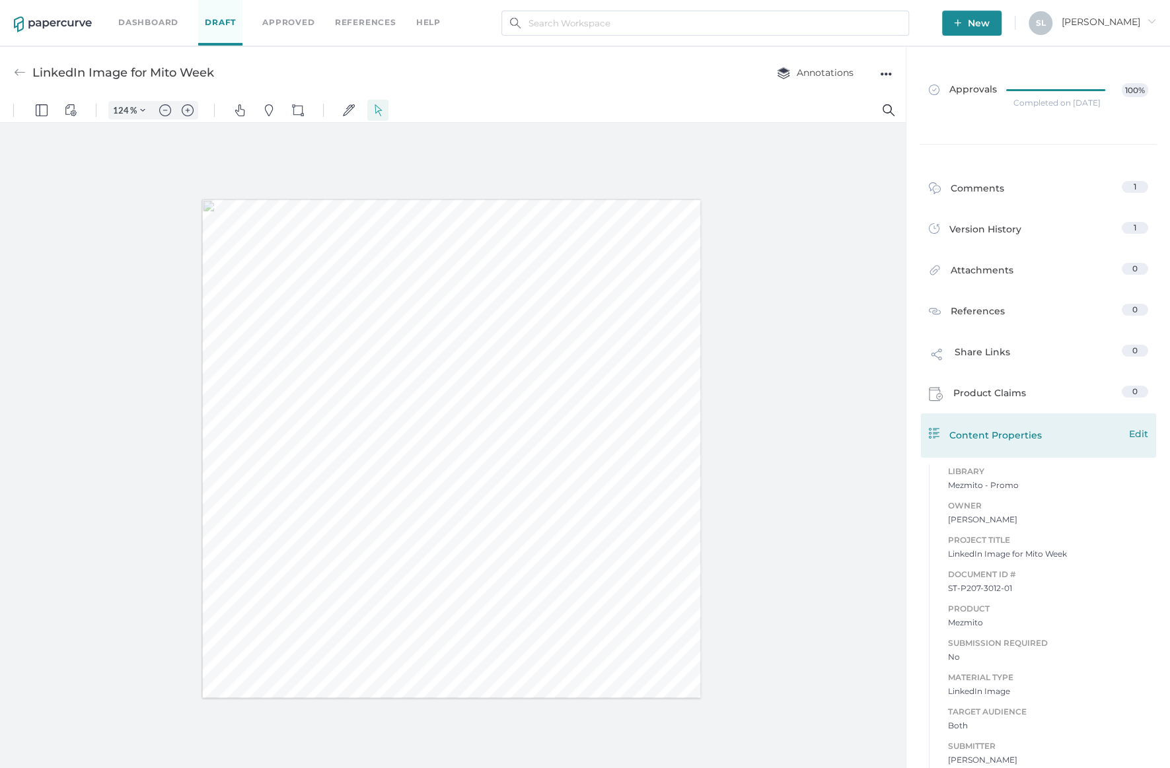
click at [305, 399] on span "Edit" at bounding box center [293, 393] width 23 height 11
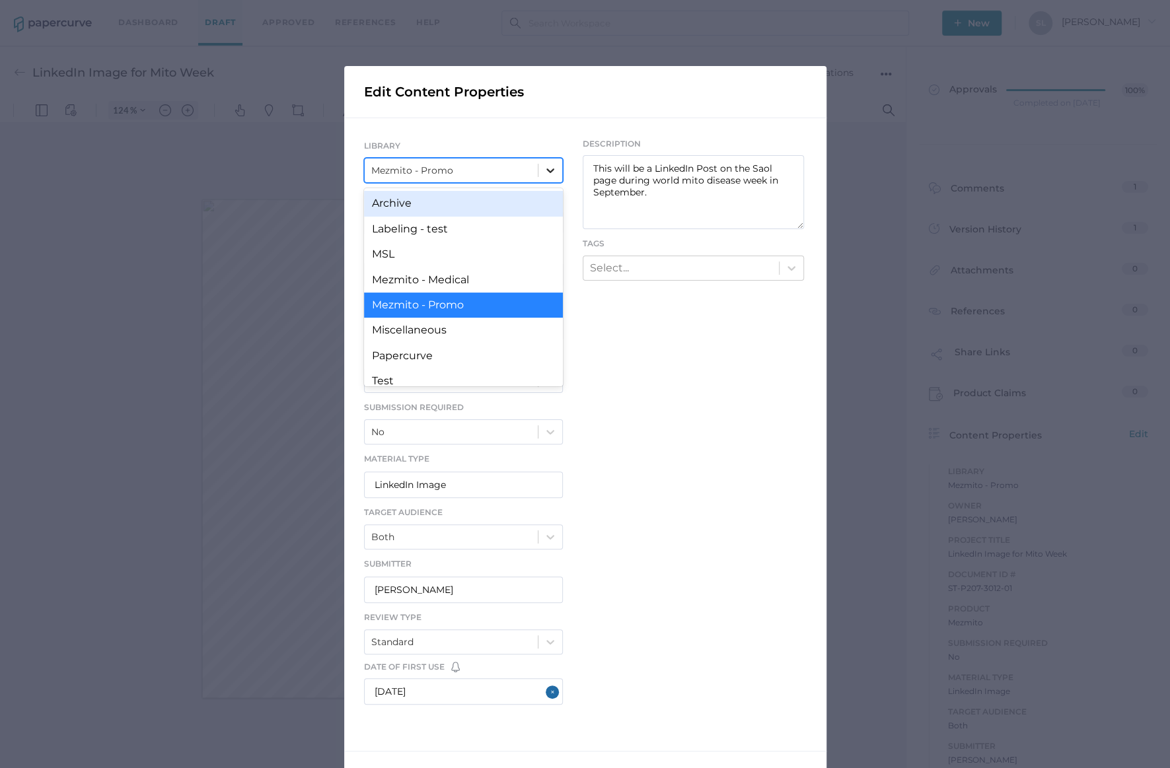
click at [544, 174] on icon at bounding box center [550, 170] width 13 height 13
click at [470, 209] on div "Archive" at bounding box center [463, 203] width 199 height 25
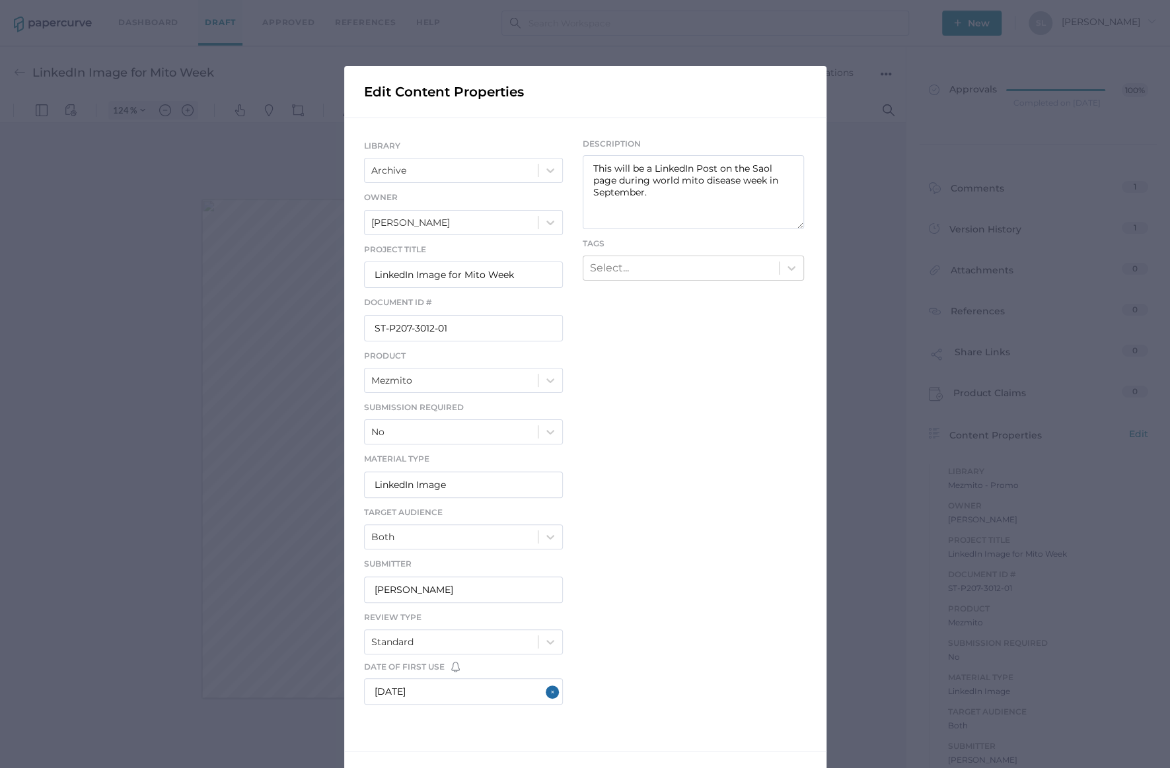
click at [742, 767] on span "Save" at bounding box center [757, 783] width 62 height 24
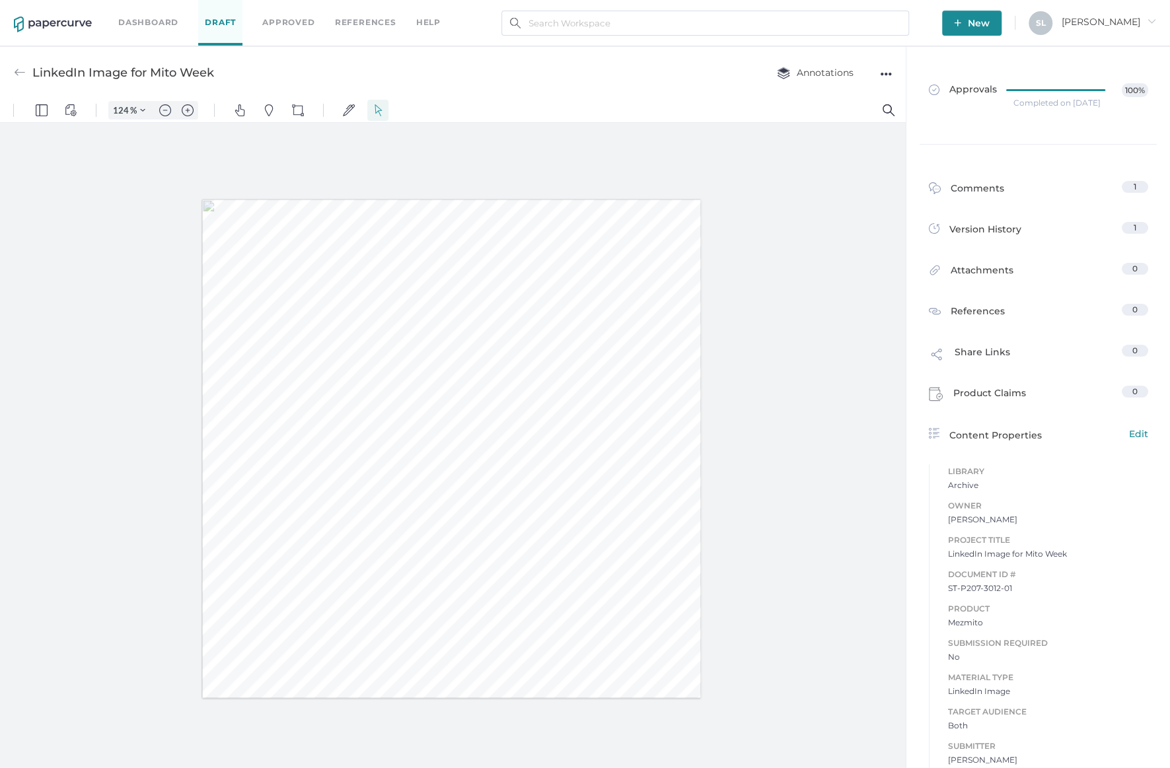
scroll to position [6, 0]
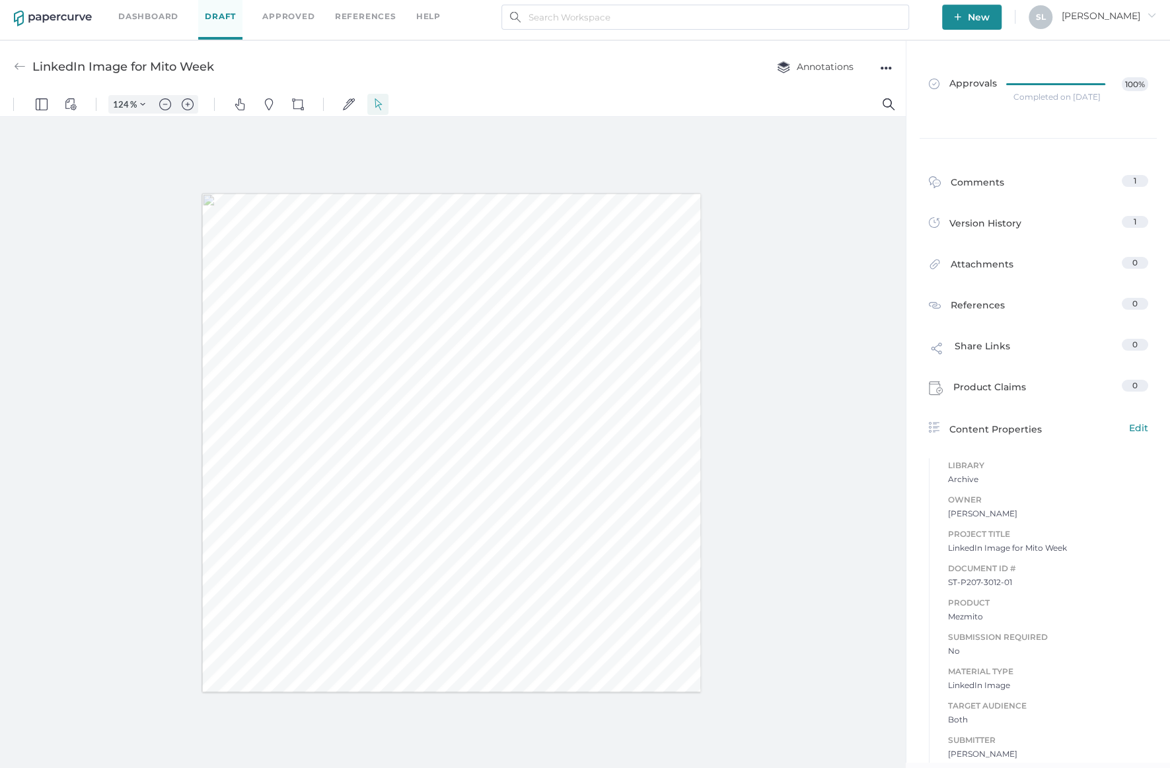
click at [139, 15] on link "Dashboard" at bounding box center [148, 16] width 60 height 15
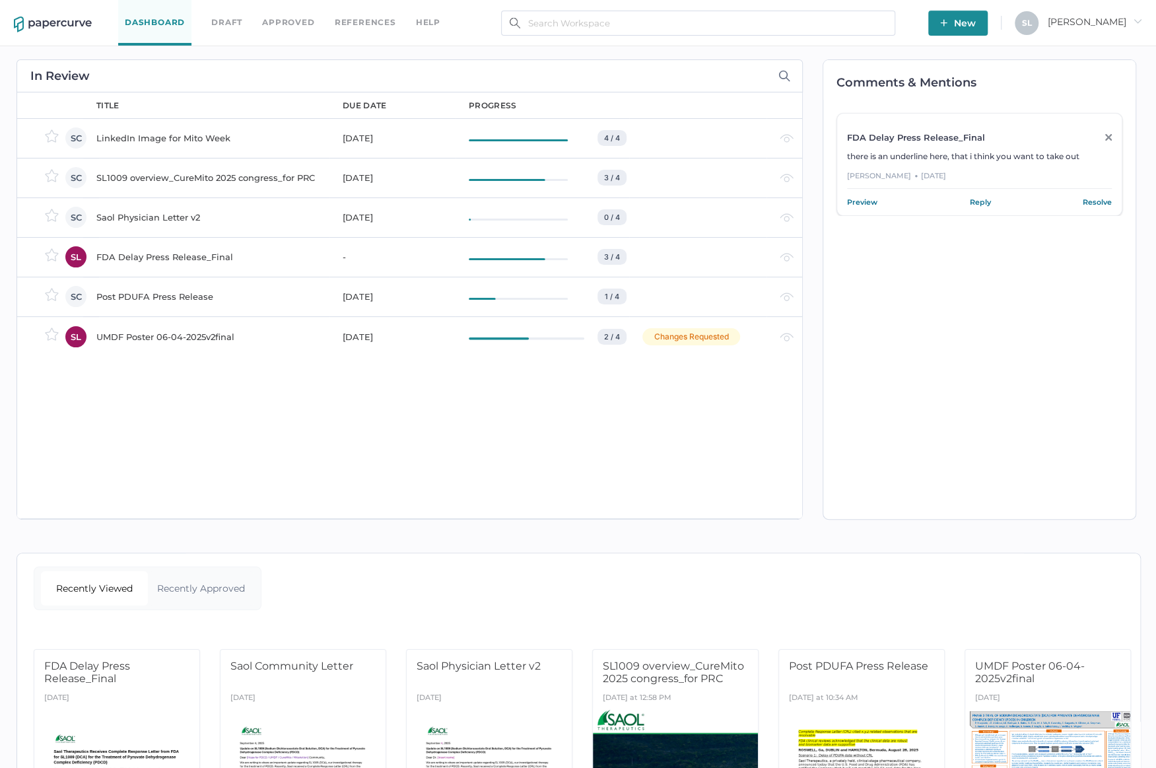
click at [198, 135] on div "LinkedIn Image for Mito Week" at bounding box center [211, 138] width 230 height 16
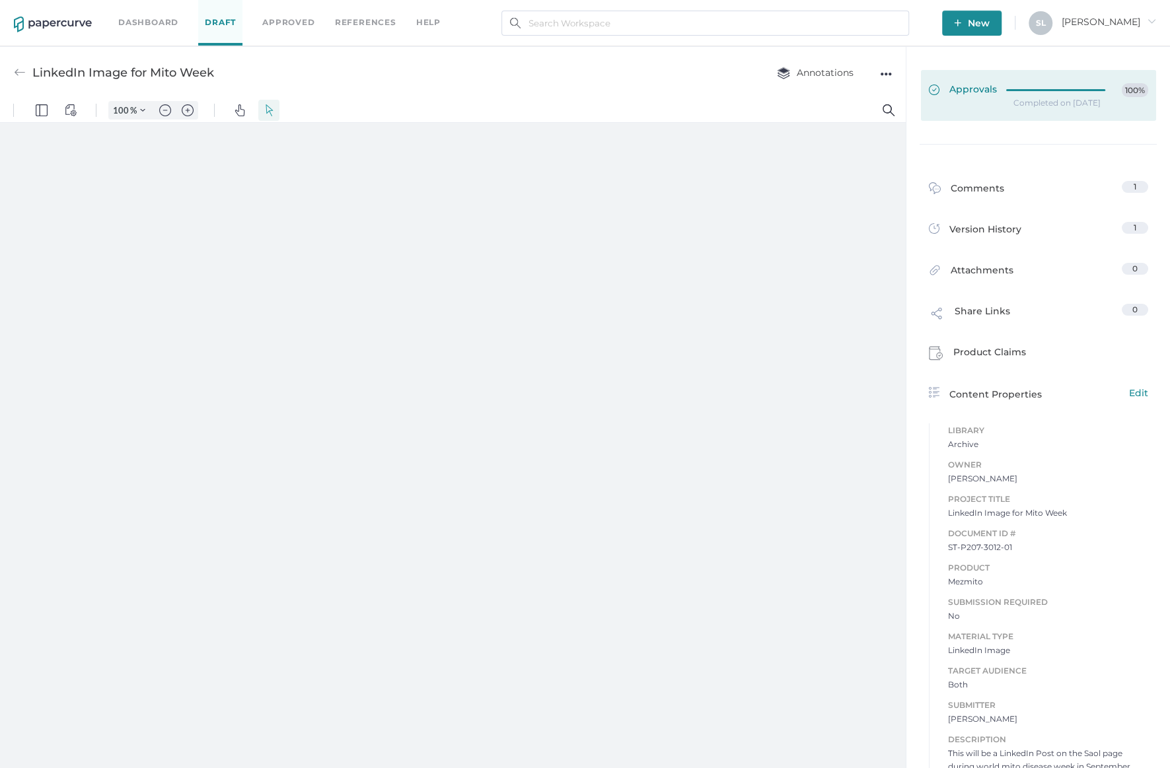
click at [969, 87] on span "Approvals" at bounding box center [963, 90] width 68 height 15
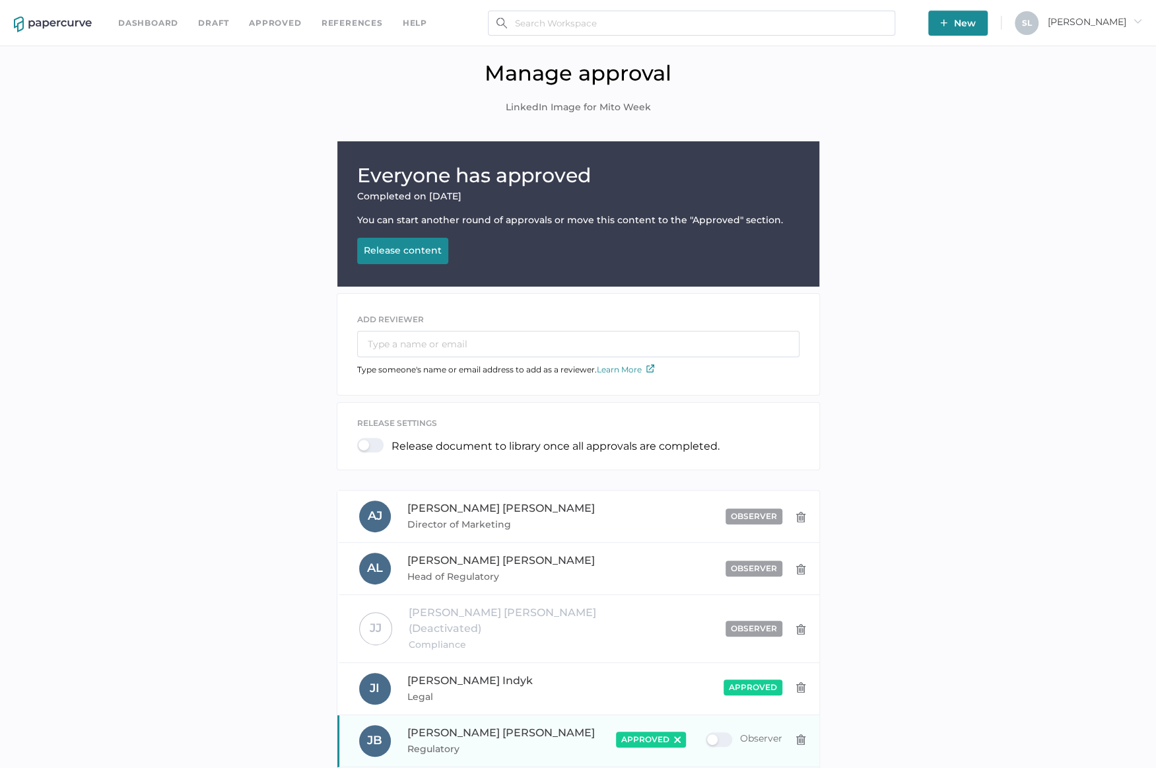
scroll to position [264, 0]
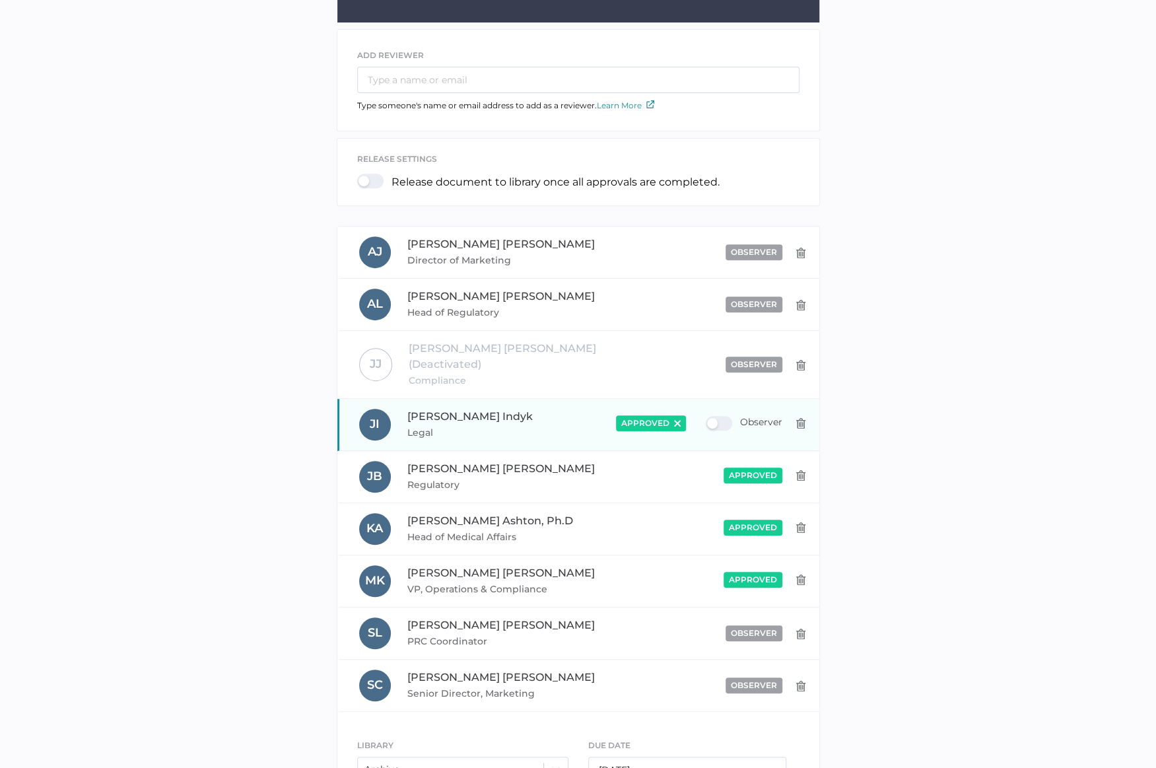
click at [719, 416] on div "Observer" at bounding box center [744, 423] width 77 height 15
click at [709, 418] on input "Observer" at bounding box center [709, 418] width 0 height 0
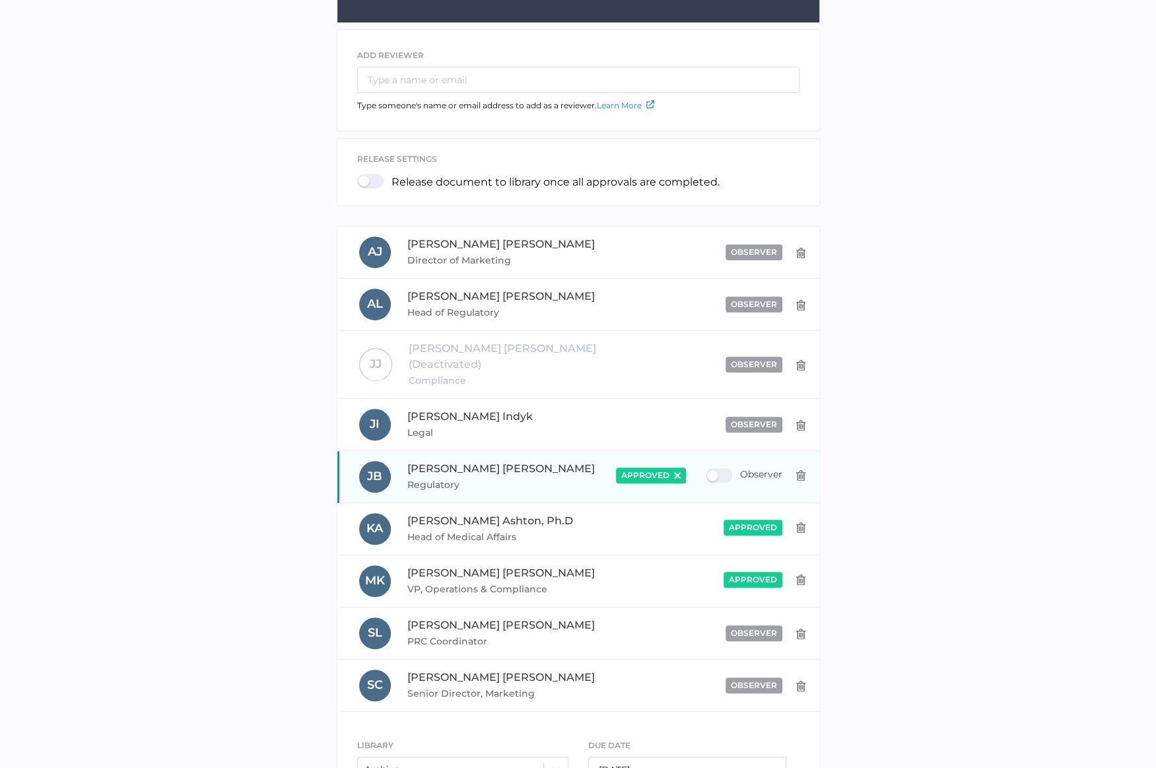
click at [715, 468] on div "Observer" at bounding box center [744, 475] width 77 height 15
click at [709, 470] on input "Observer" at bounding box center [709, 470] width 0 height 0
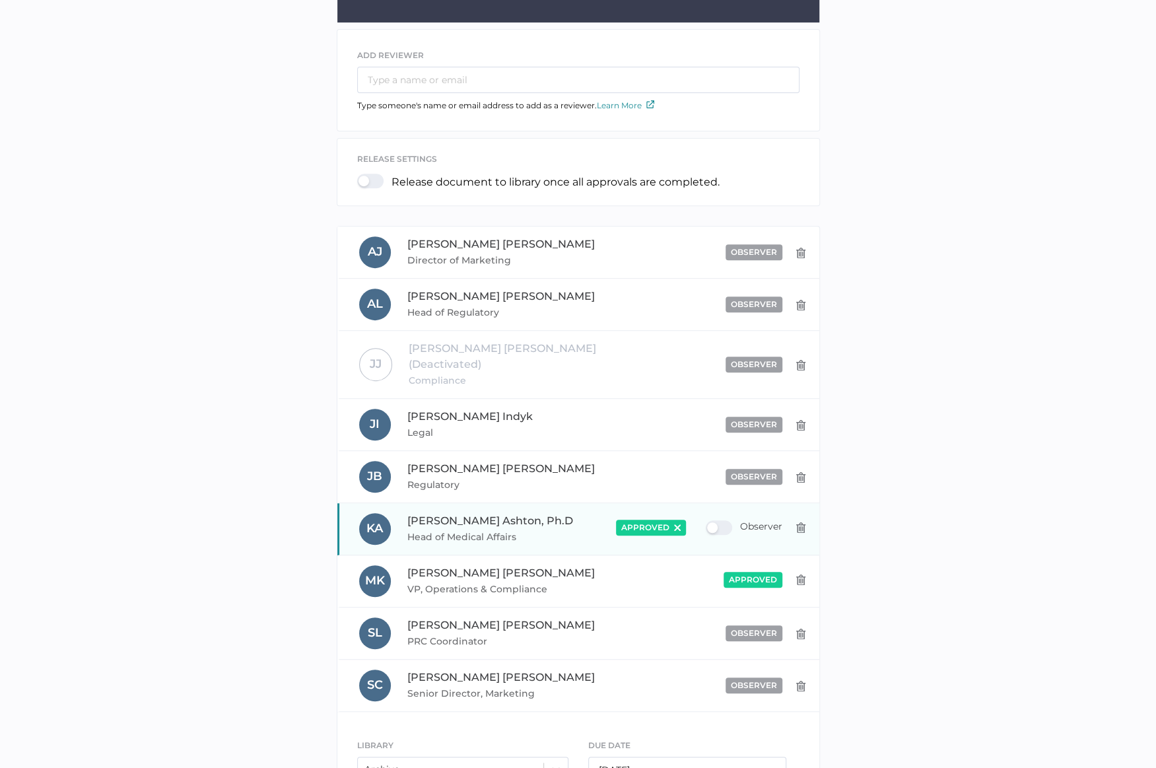
click at [713, 520] on div "Observer" at bounding box center [744, 527] width 77 height 15
click at [709, 522] on input "Observer" at bounding box center [709, 522] width 0 height 0
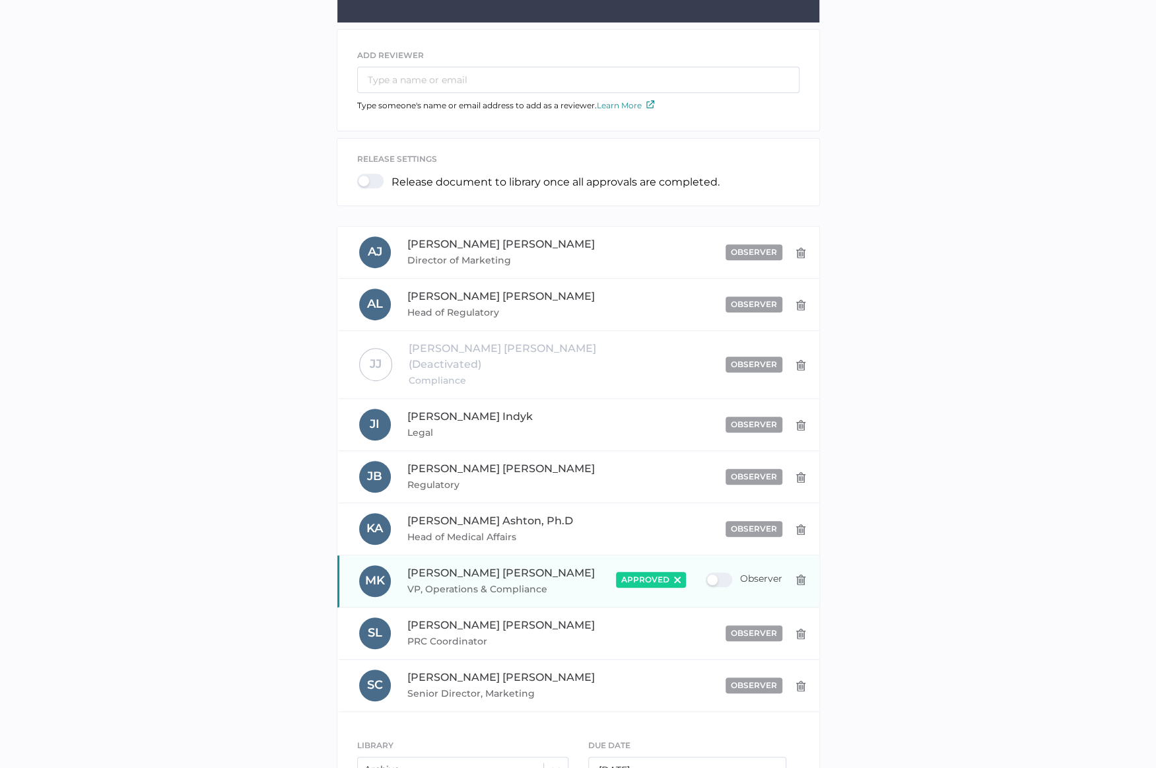
click at [711, 573] on div "Observer" at bounding box center [744, 580] width 77 height 15
click at [709, 575] on input "Observer" at bounding box center [709, 575] width 0 height 0
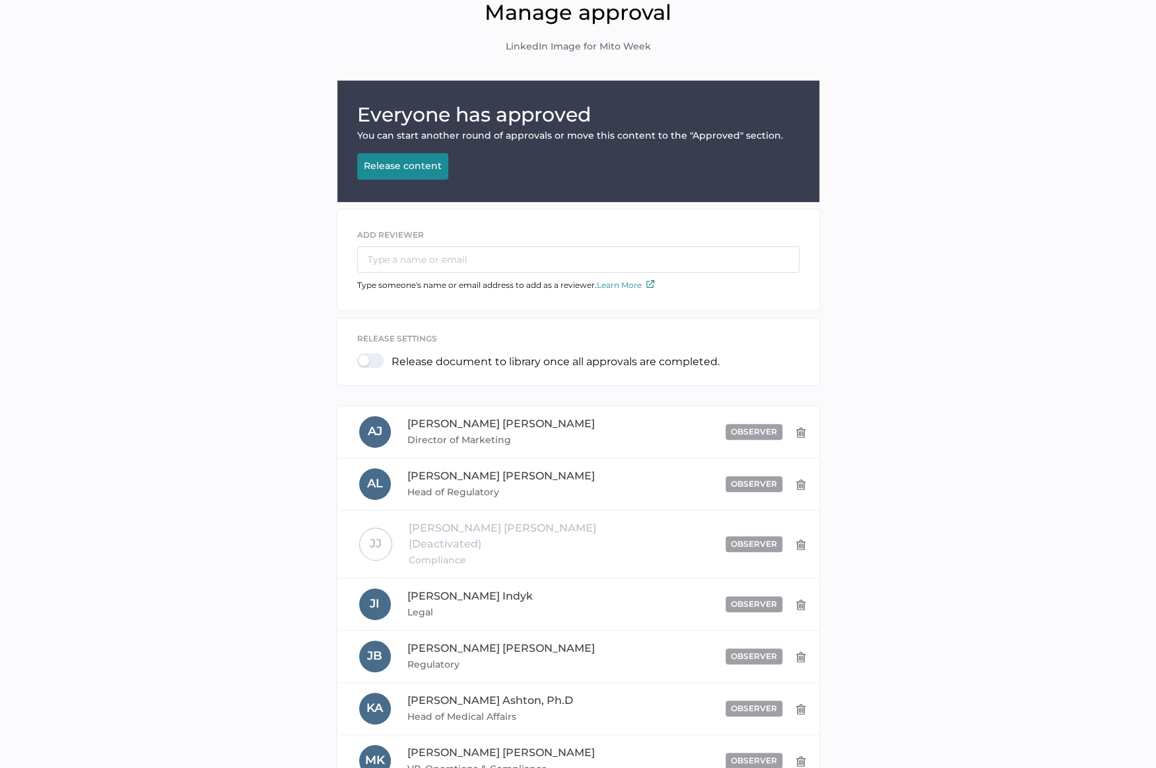
scroll to position [0, 0]
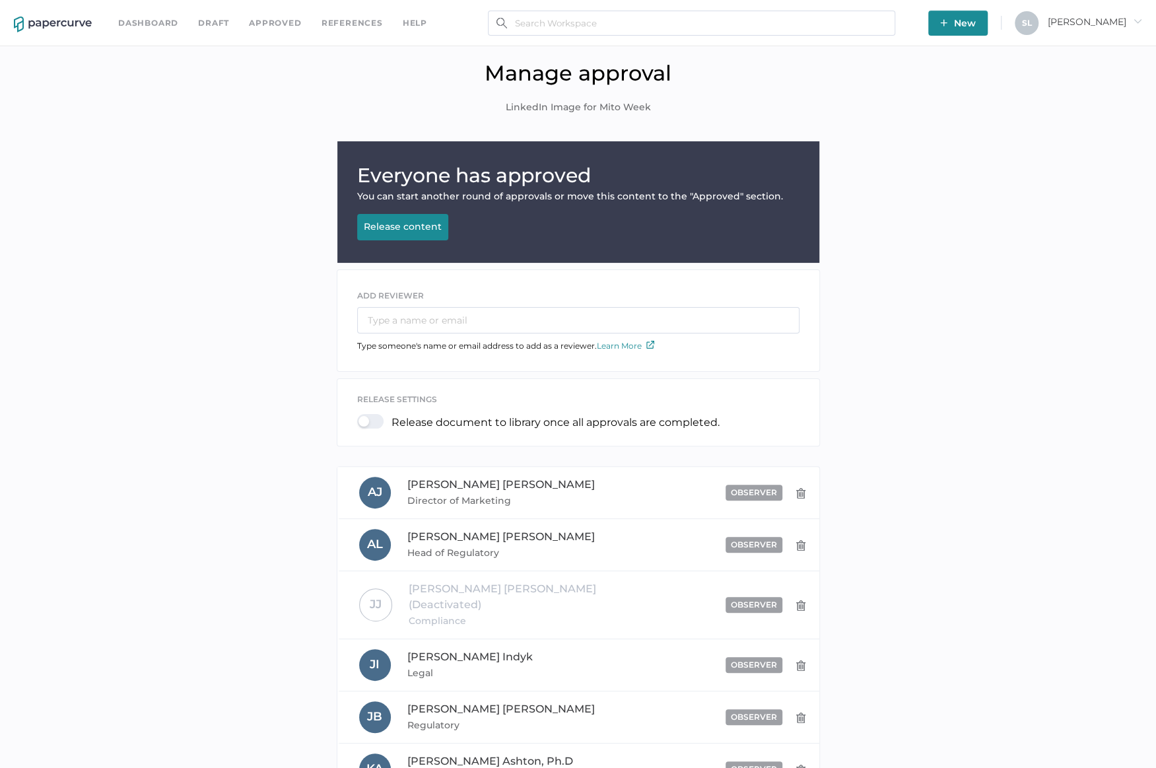
click at [159, 24] on link "Dashboard" at bounding box center [148, 23] width 60 height 15
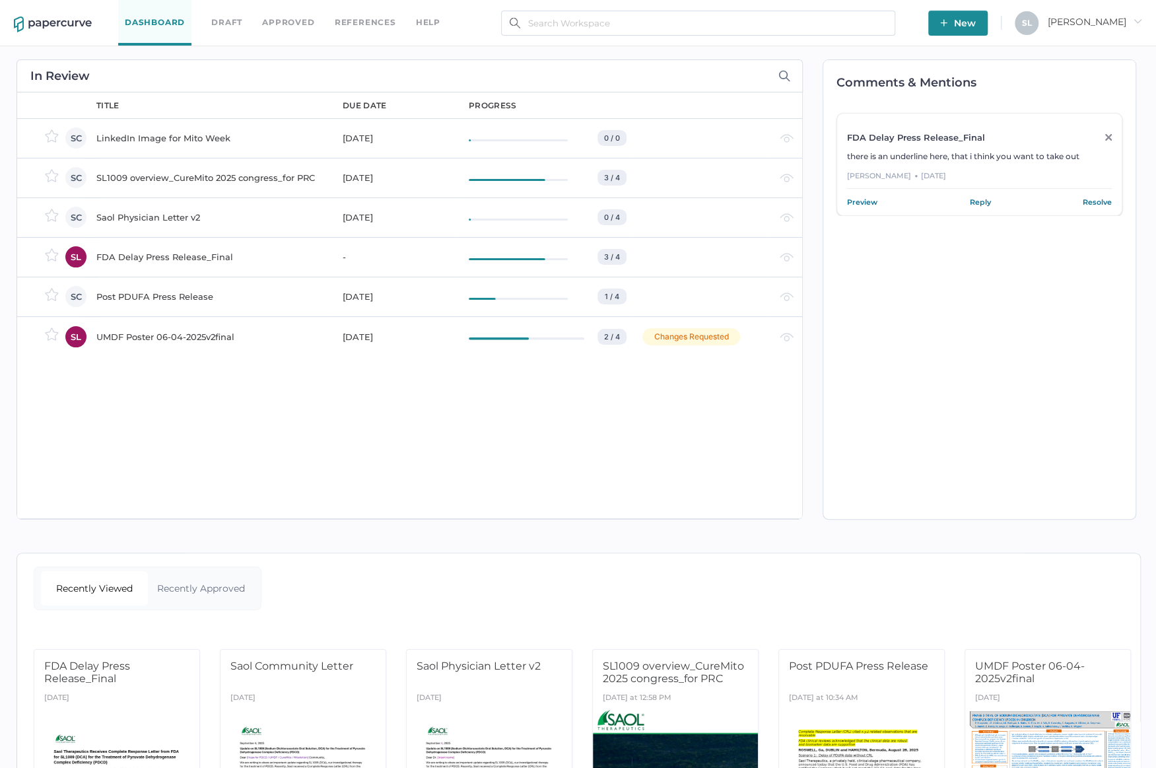
click at [162, 137] on div "LinkedIn Image for Mito Week" at bounding box center [211, 138] width 230 height 16
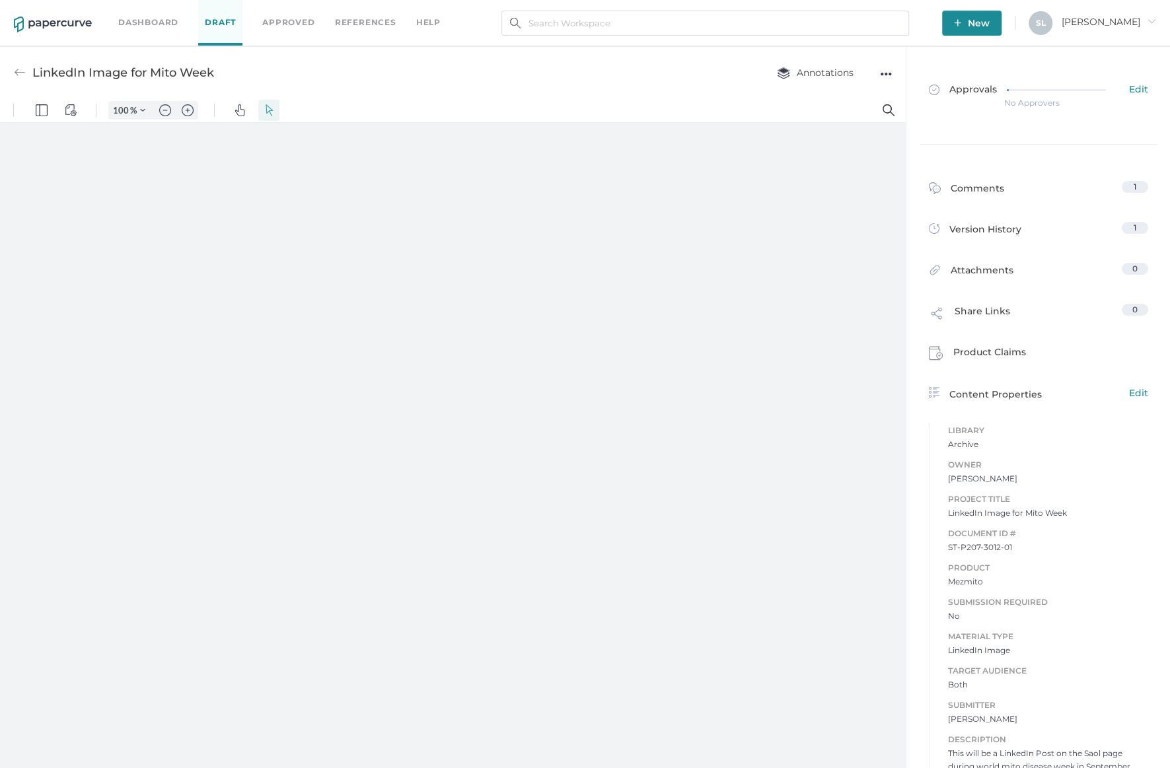
type input "124"
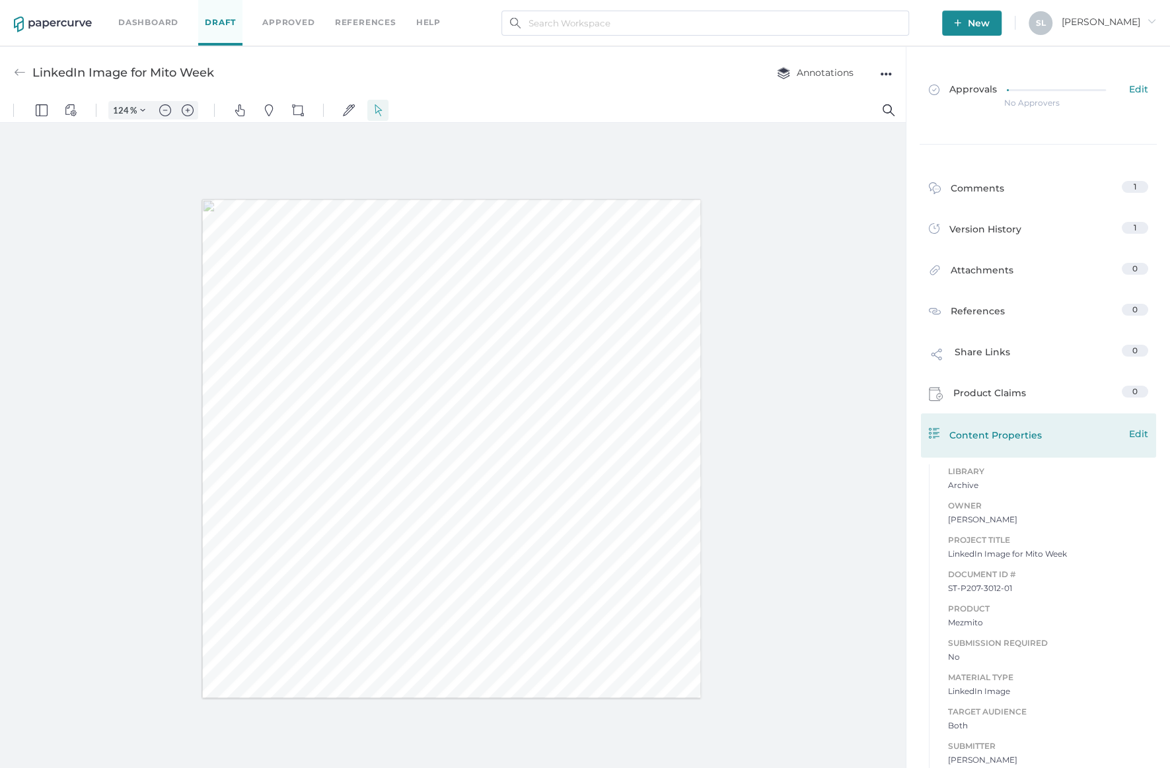
click at [911, 337] on div "Content Properties Edit" at bounding box center [909, 335] width 3 height 6
click at [0, 0] on span "Edit" at bounding box center [0, 0] width 0 height 0
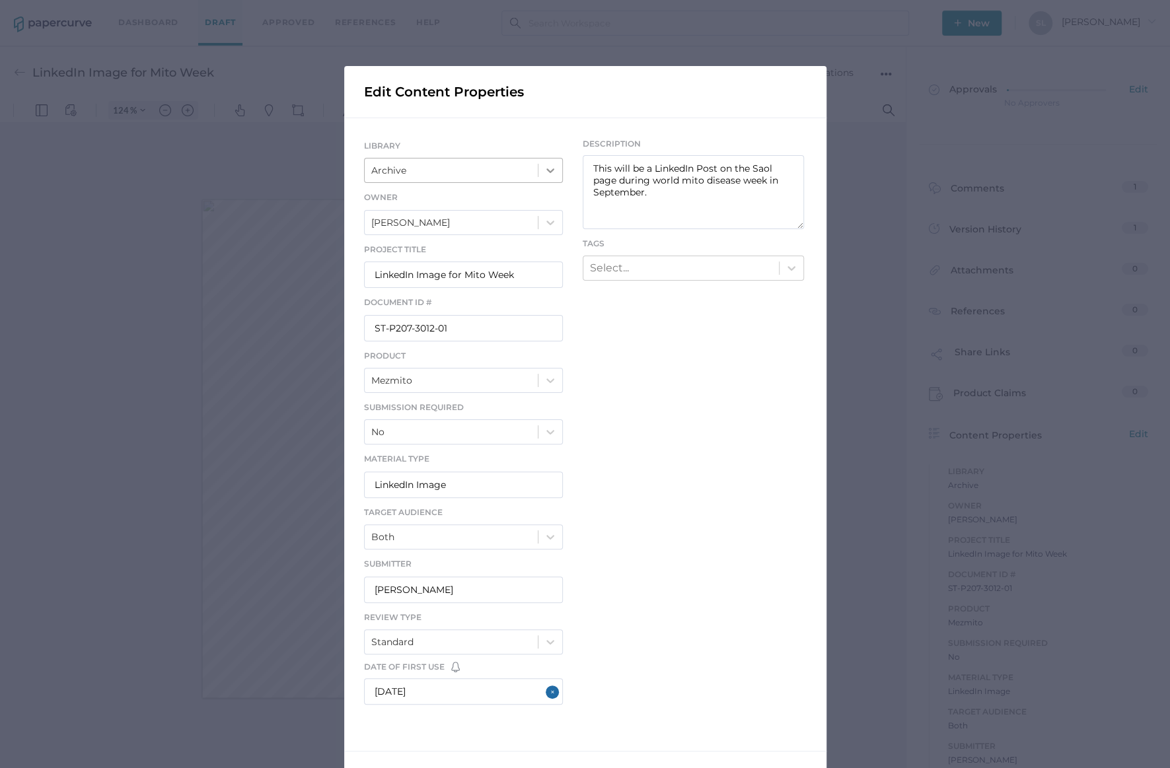
click at [0, 0] on icon at bounding box center [0, 0] width 0 height 0
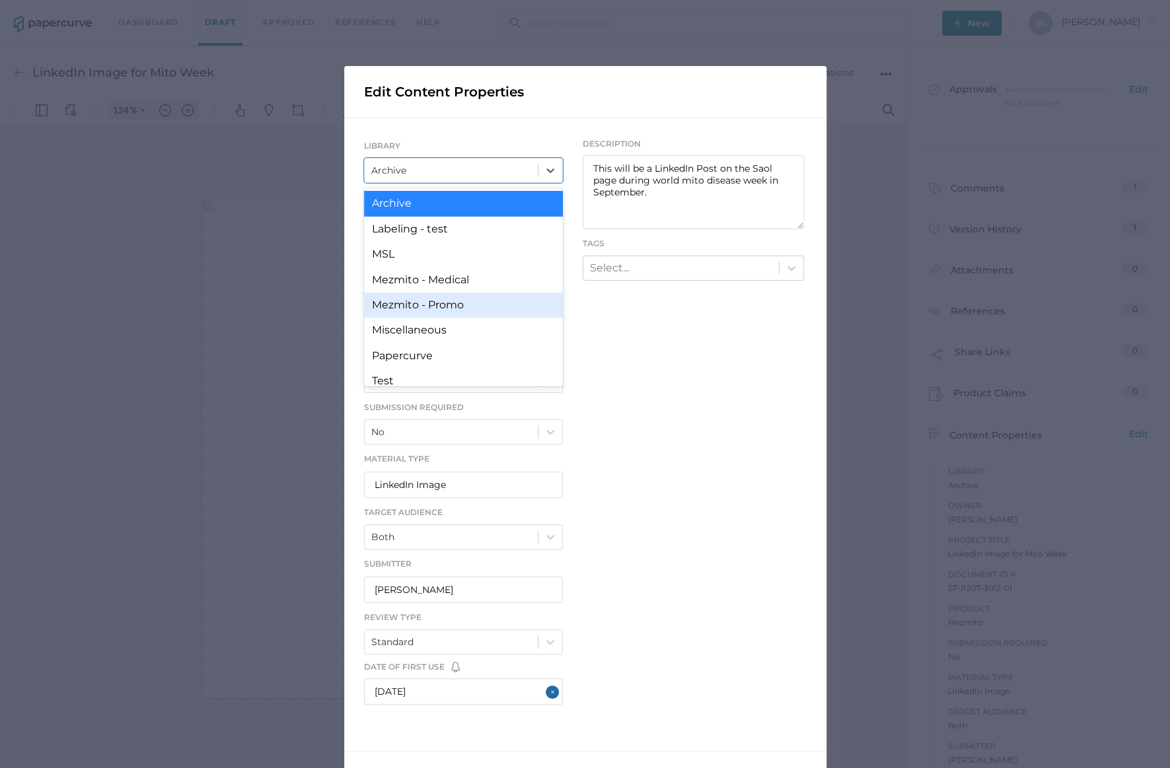
click at [121, 31] on div "Mezmito - Promo" at bounding box center [121, 31] width 0 height 0
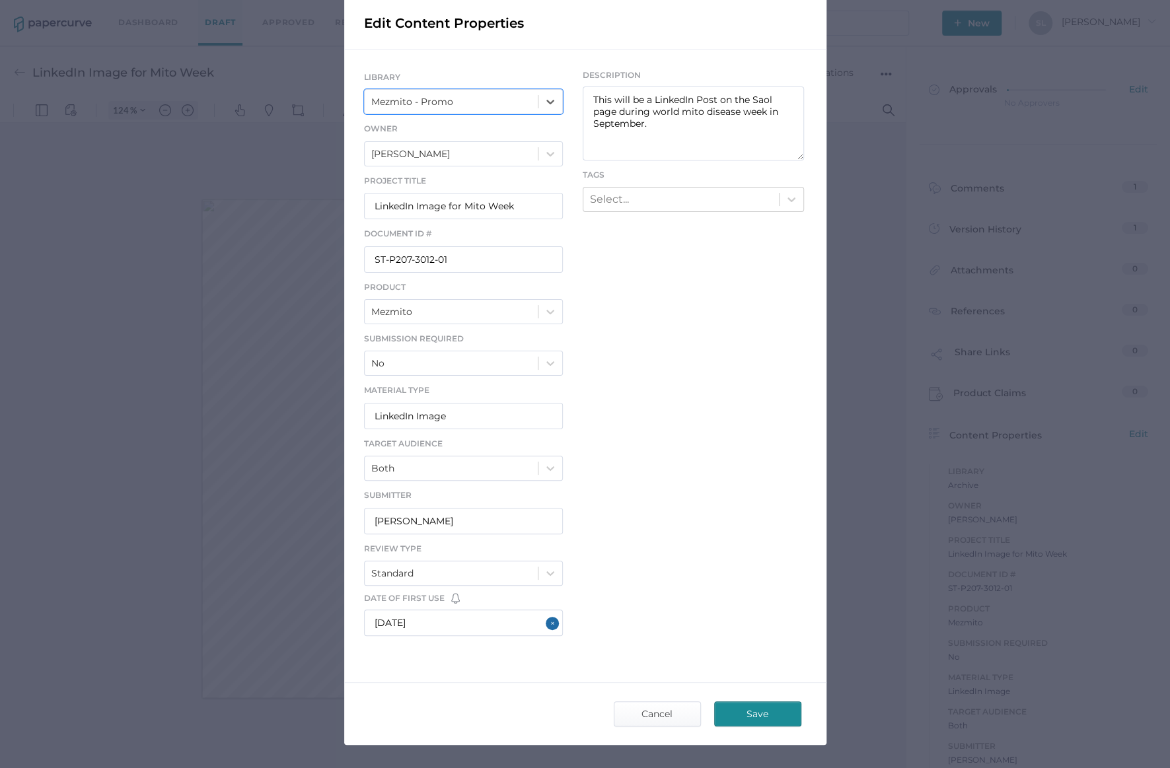
scroll to position [105, 0]
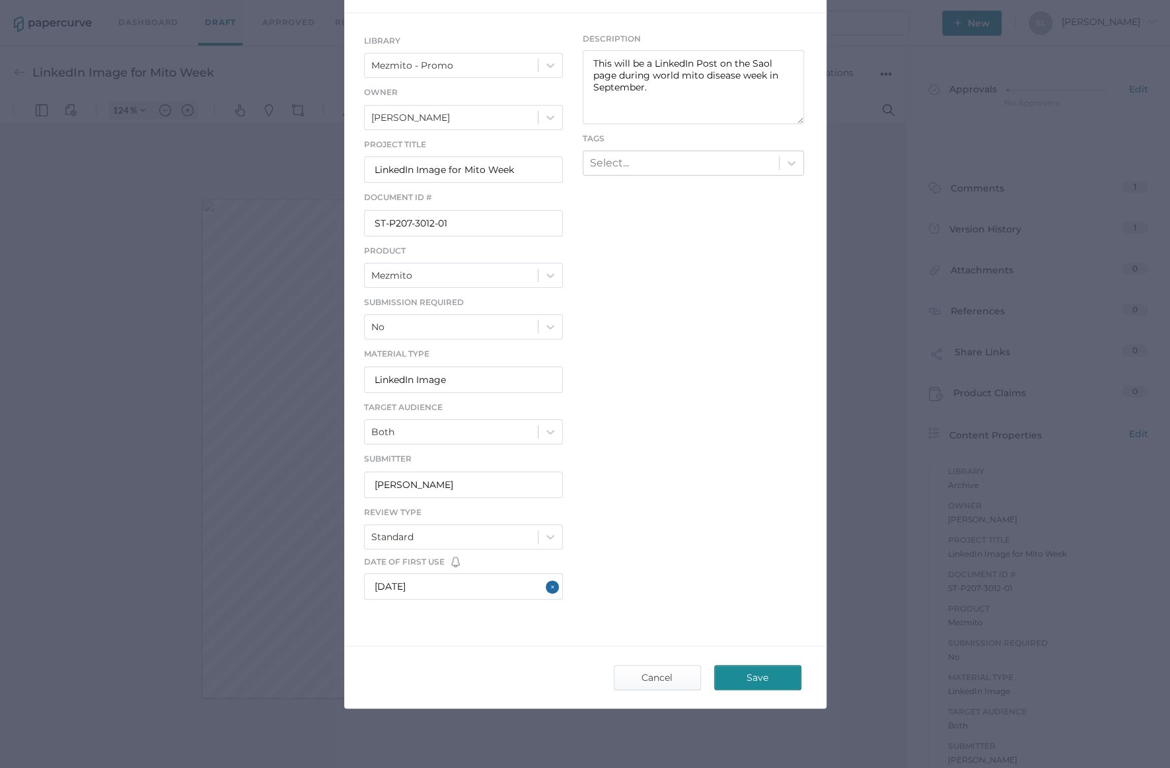
click at [72, 40] on span "Save" at bounding box center [68, 37] width 7 height 5
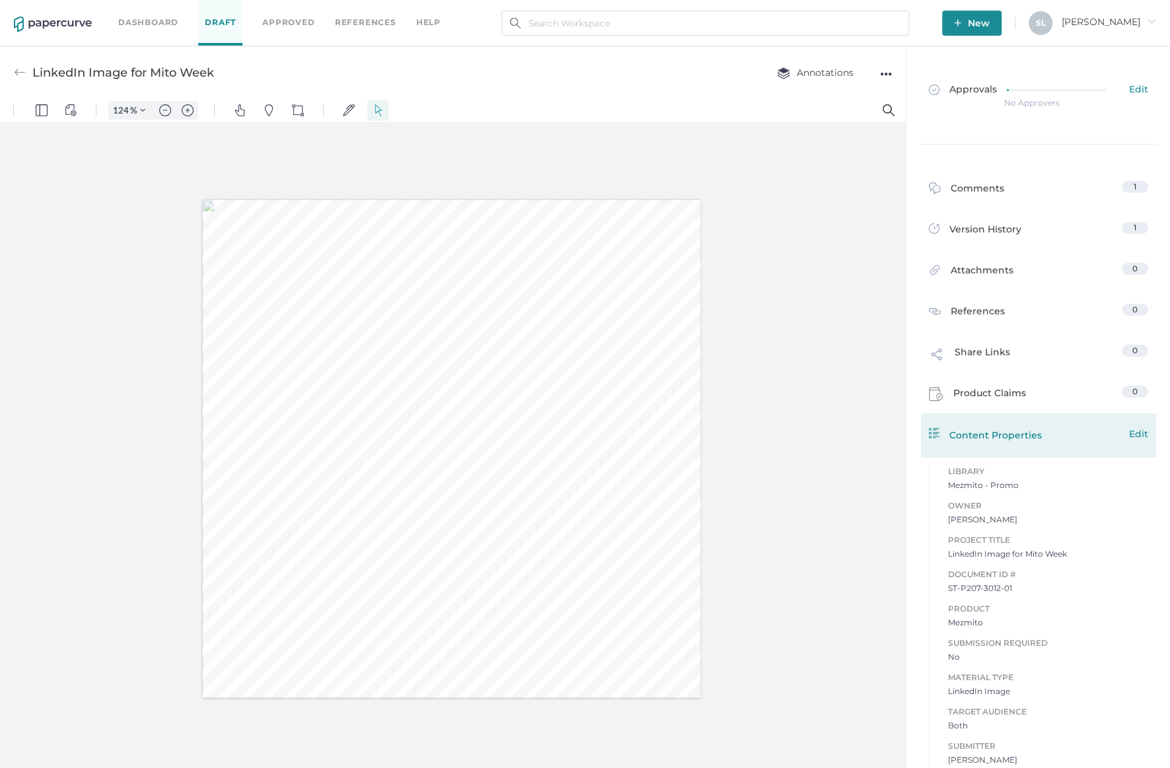
click at [0, 0] on span "Edit" at bounding box center [0, 0] width 0 height 0
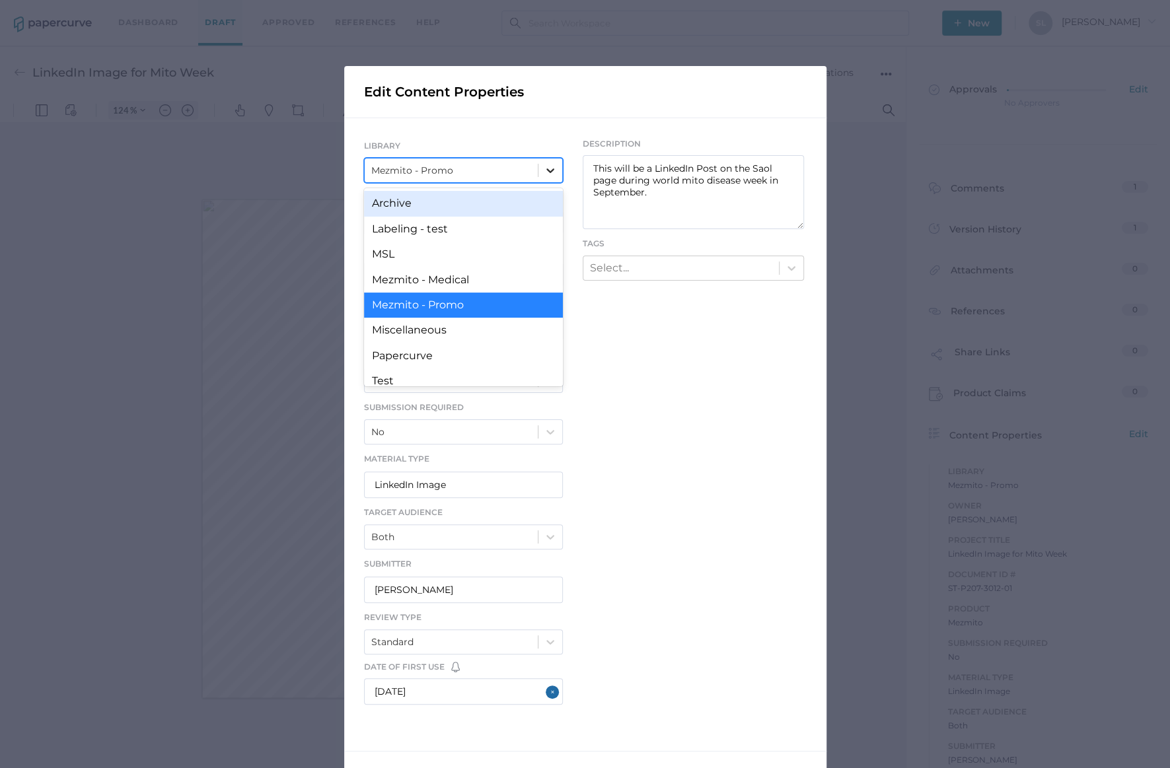
click at [0, 0] on icon at bounding box center [0, 0] width 0 height 0
click at [503, 289] on div "Archive" at bounding box center [453, 318] width 205 height 59
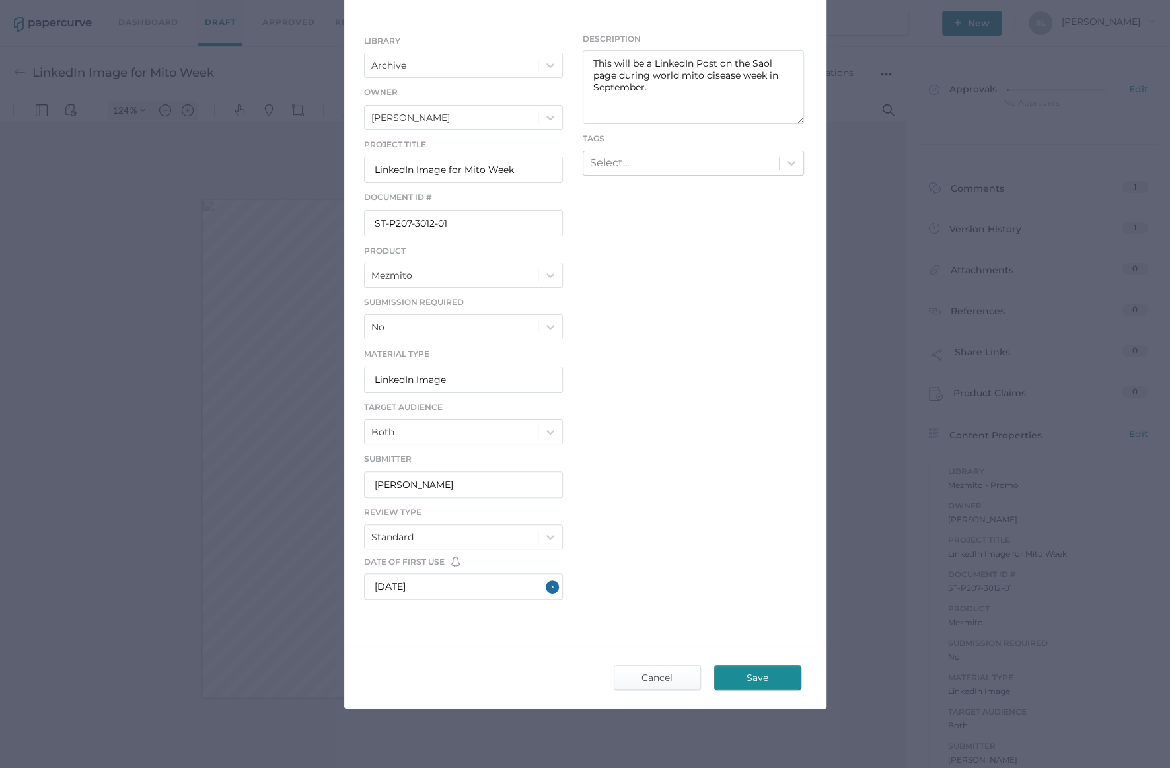
click at [495, 386] on span "Save" at bounding box center [481, 378] width 26 height 13
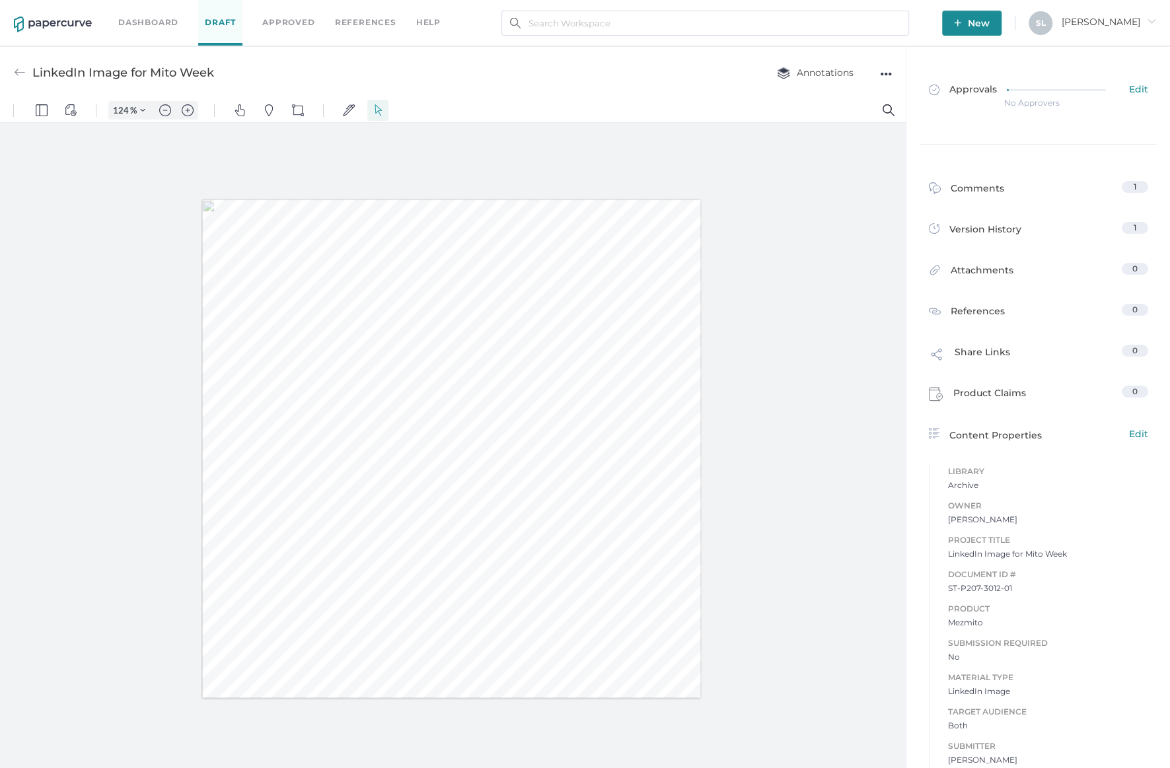
click at [158, 24] on link "Dashboard" at bounding box center [148, 22] width 60 height 15
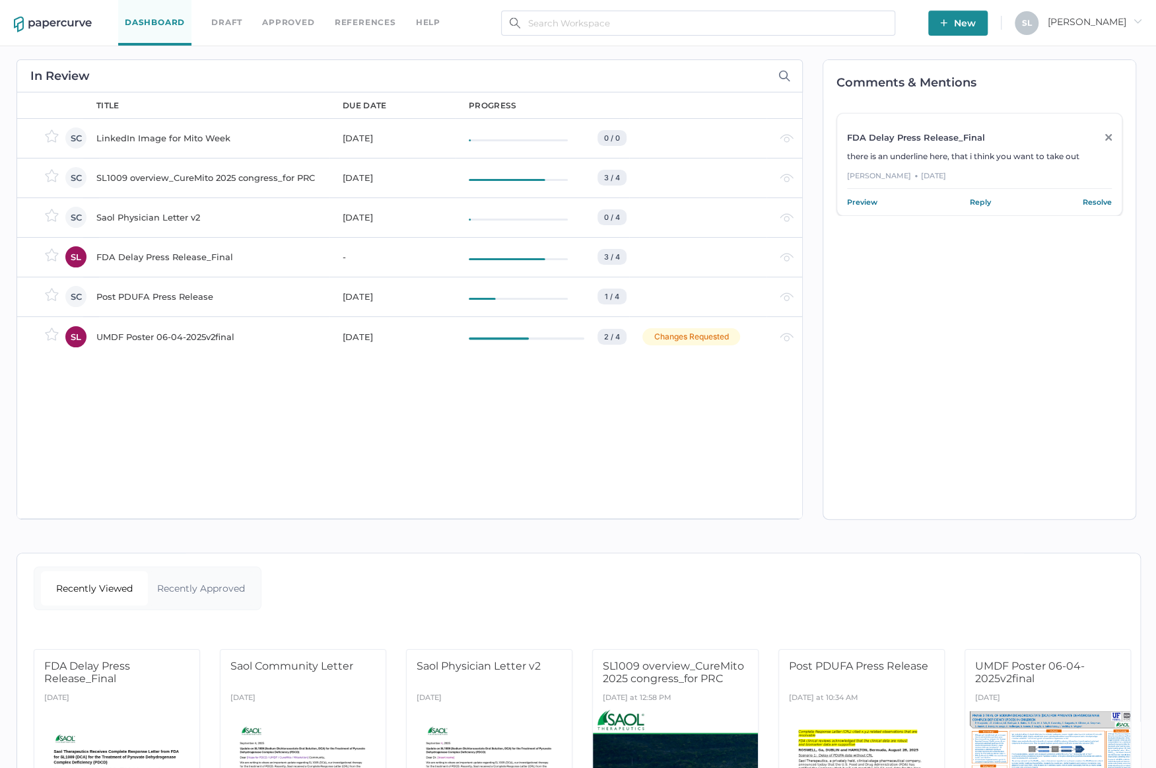
click at [168, 136] on div "LinkedIn Image for Mito Week" at bounding box center [211, 138] width 230 height 16
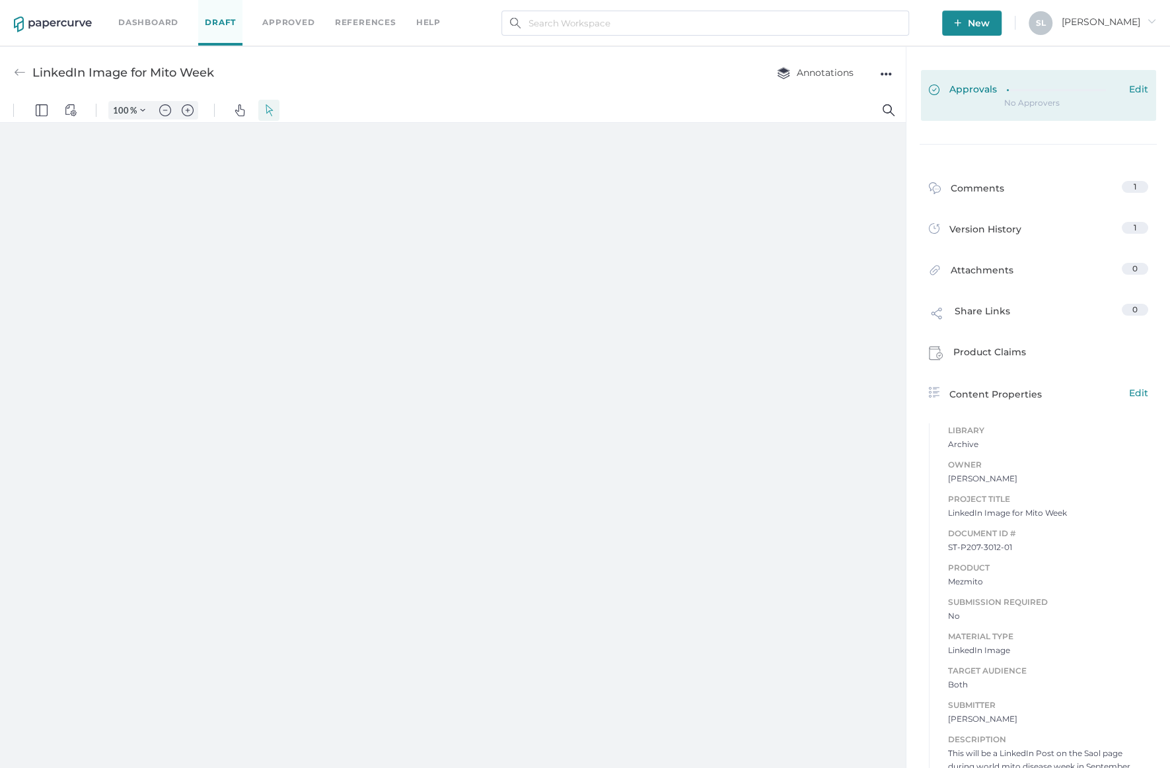
type input "124"
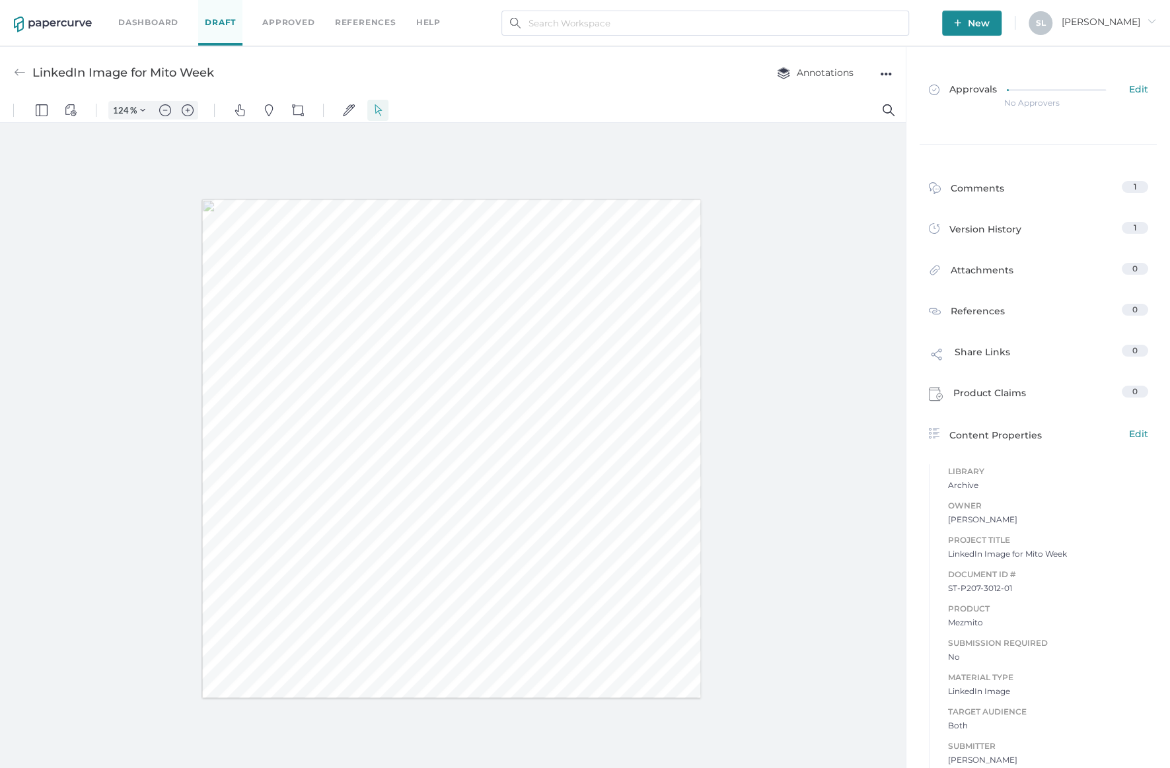
click at [20, 71] on img at bounding box center [20, 73] width 12 height 12
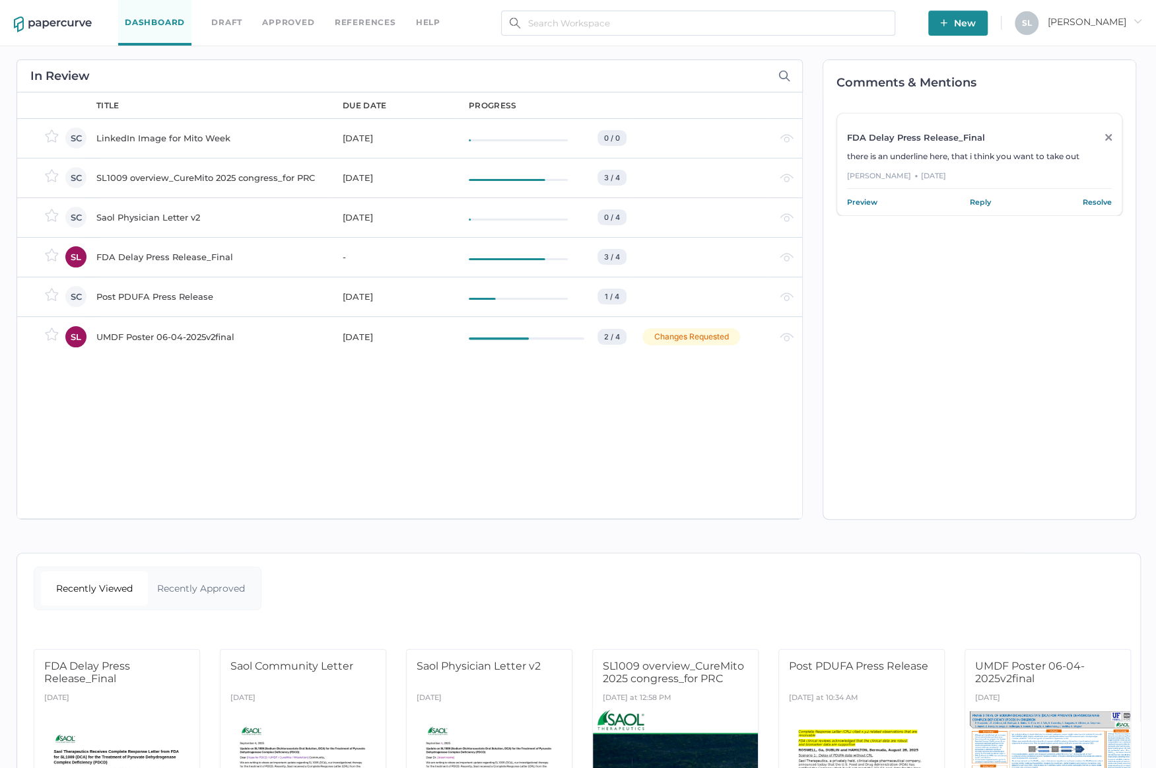
click at [140, 133] on div "LinkedIn Image for Mito Week" at bounding box center [211, 138] width 230 height 16
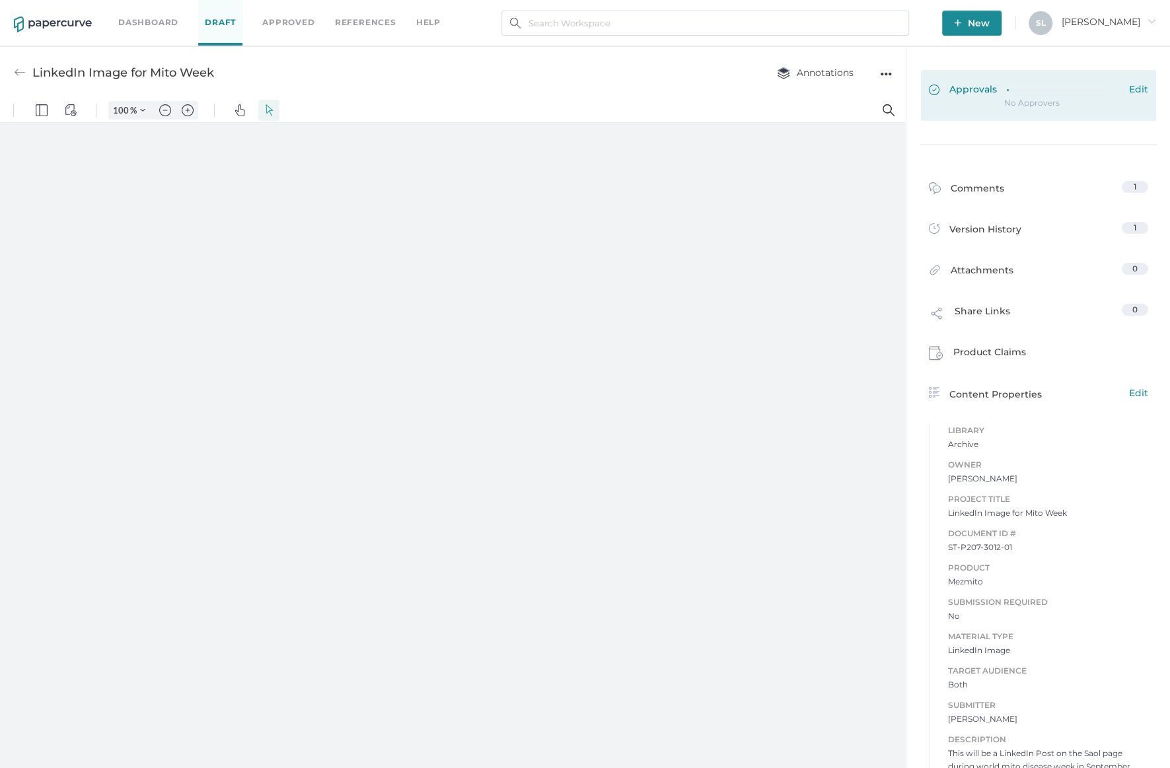
type input "124"
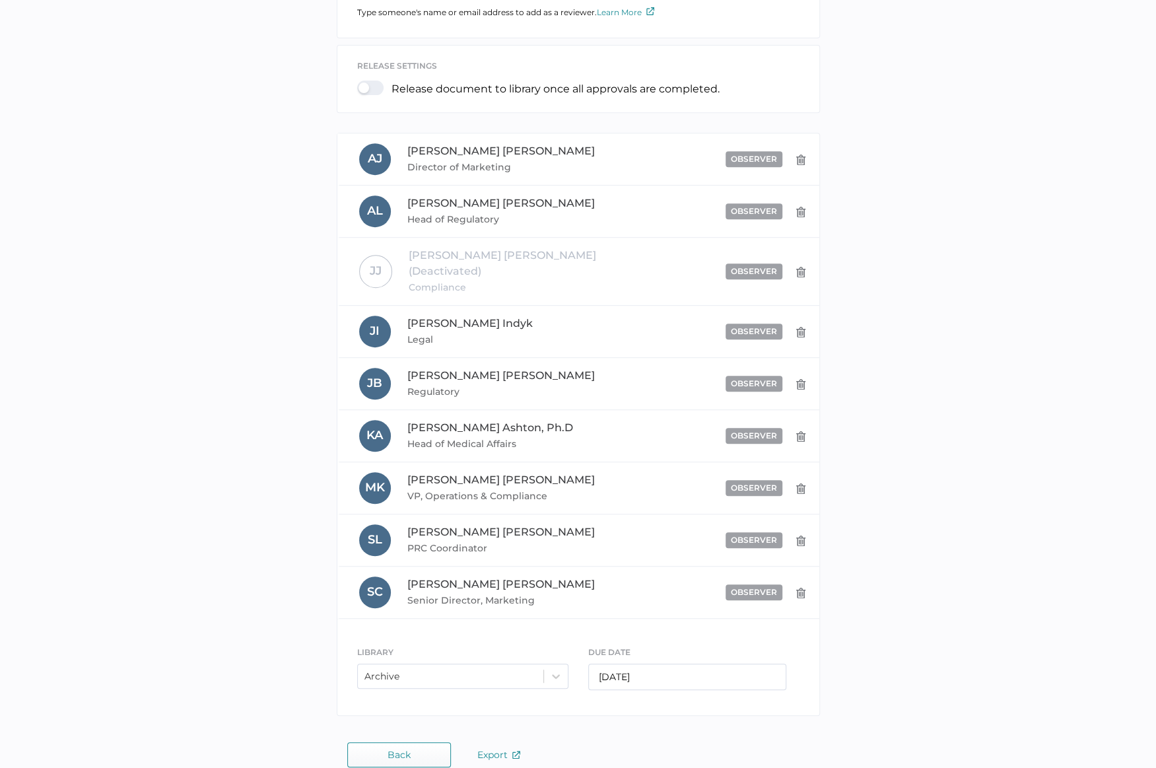
scroll to position [334, 0]
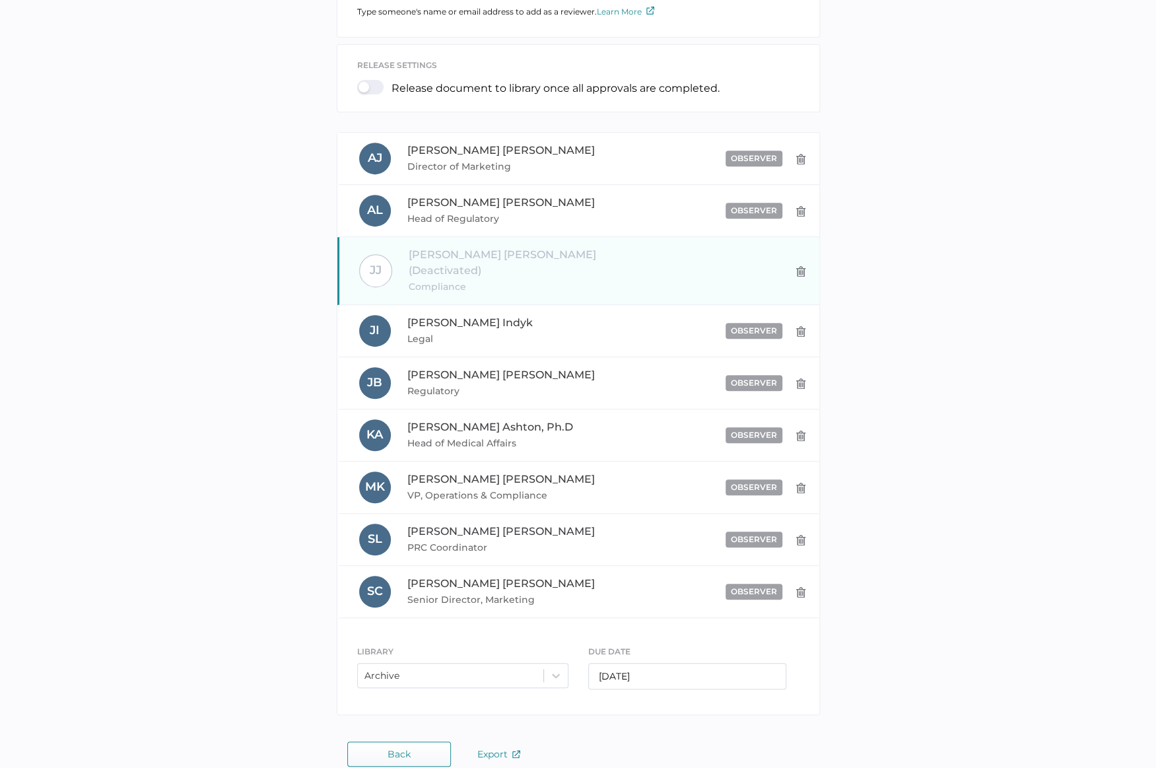
click at [804, 266] on img at bounding box center [801, 271] width 11 height 11
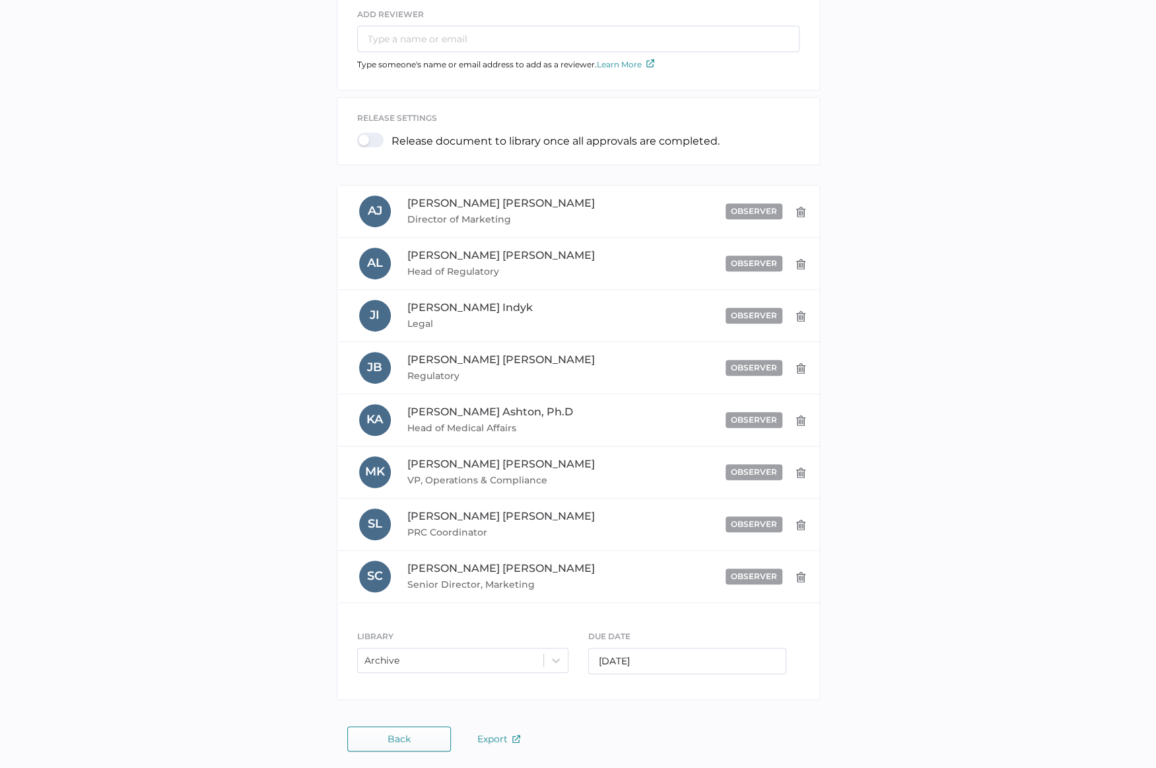
scroll to position [0, 0]
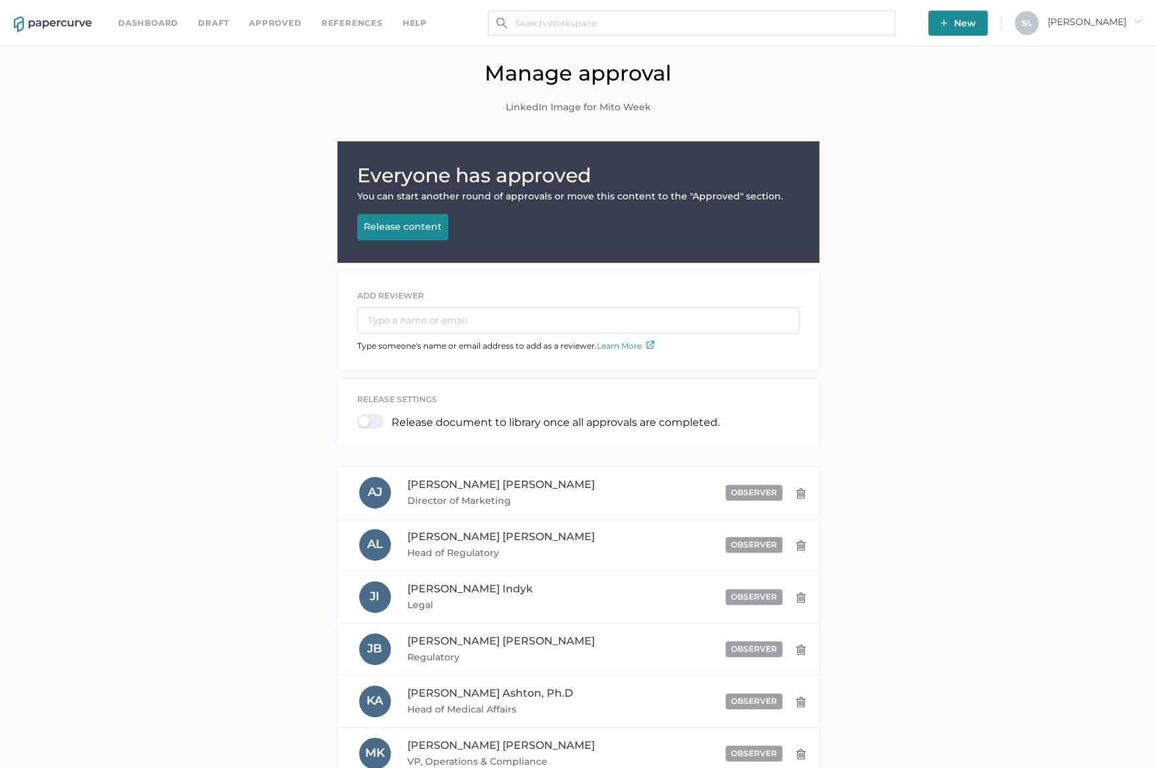
click at [143, 18] on link "Dashboard" at bounding box center [148, 23] width 60 height 15
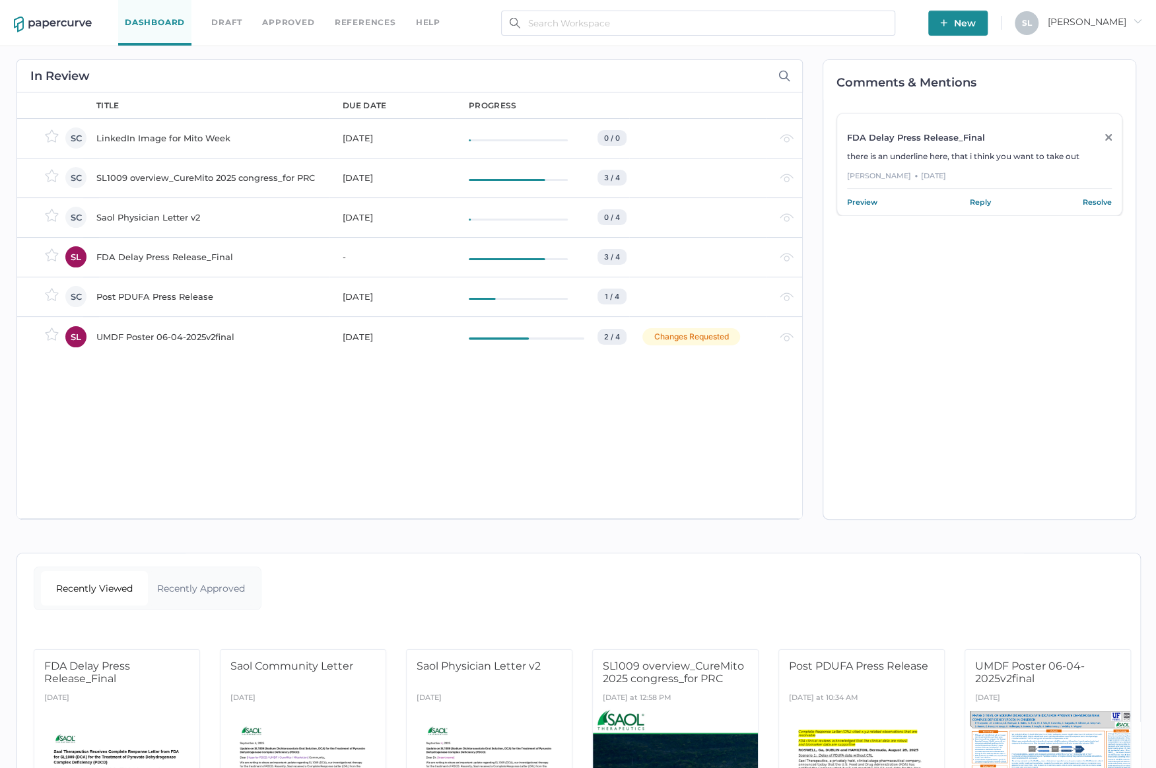
click at [203, 139] on div "LinkedIn Image for Mito Week" at bounding box center [211, 138] width 230 height 16
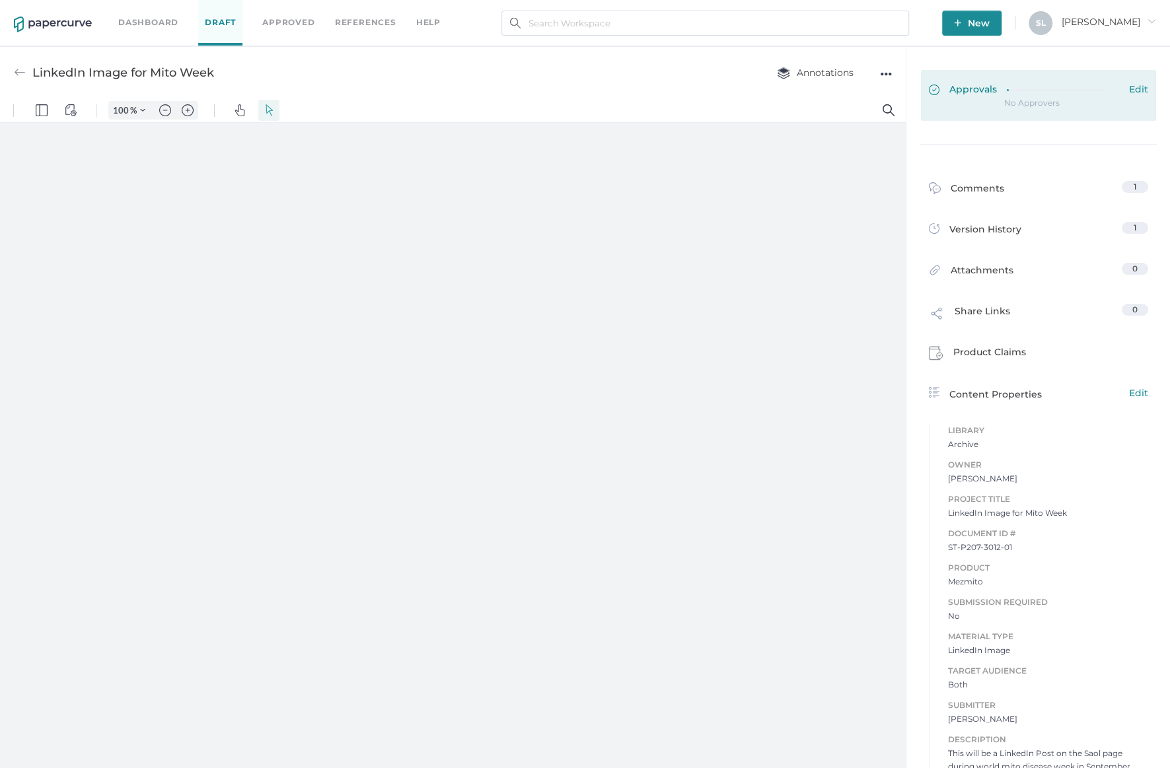
type input "124"
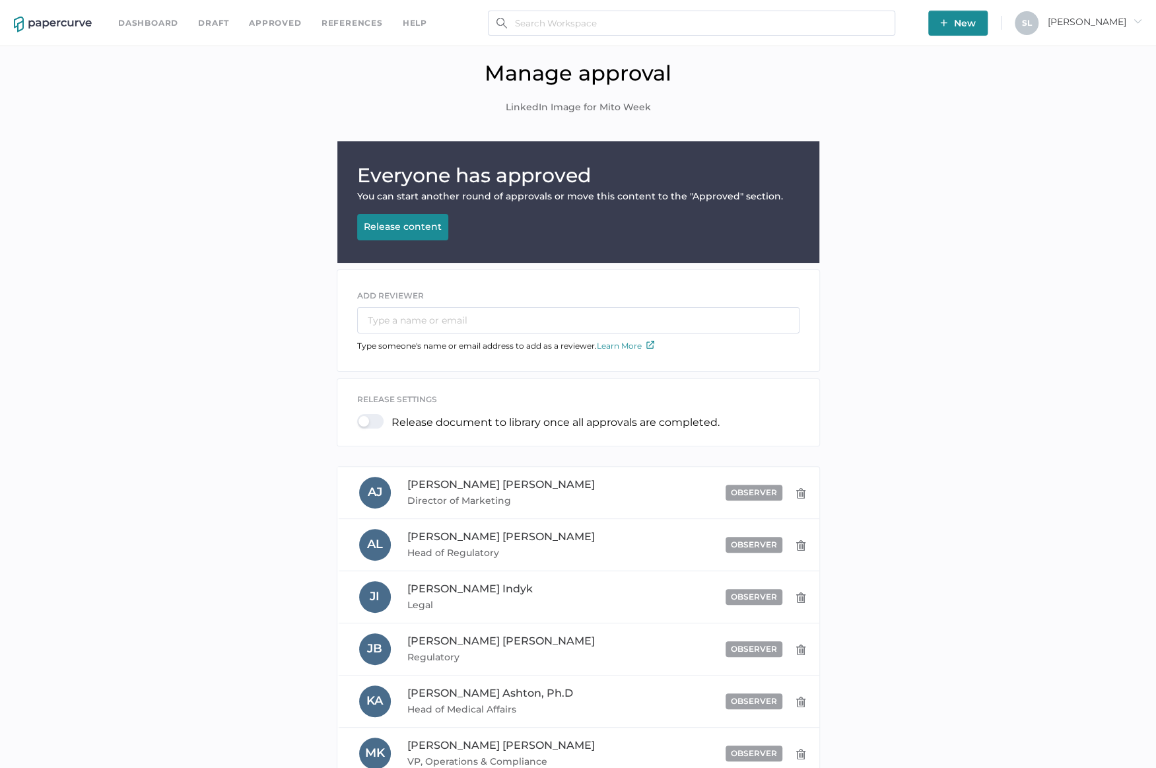
click at [139, 20] on link "Dashboard" at bounding box center [148, 23] width 60 height 15
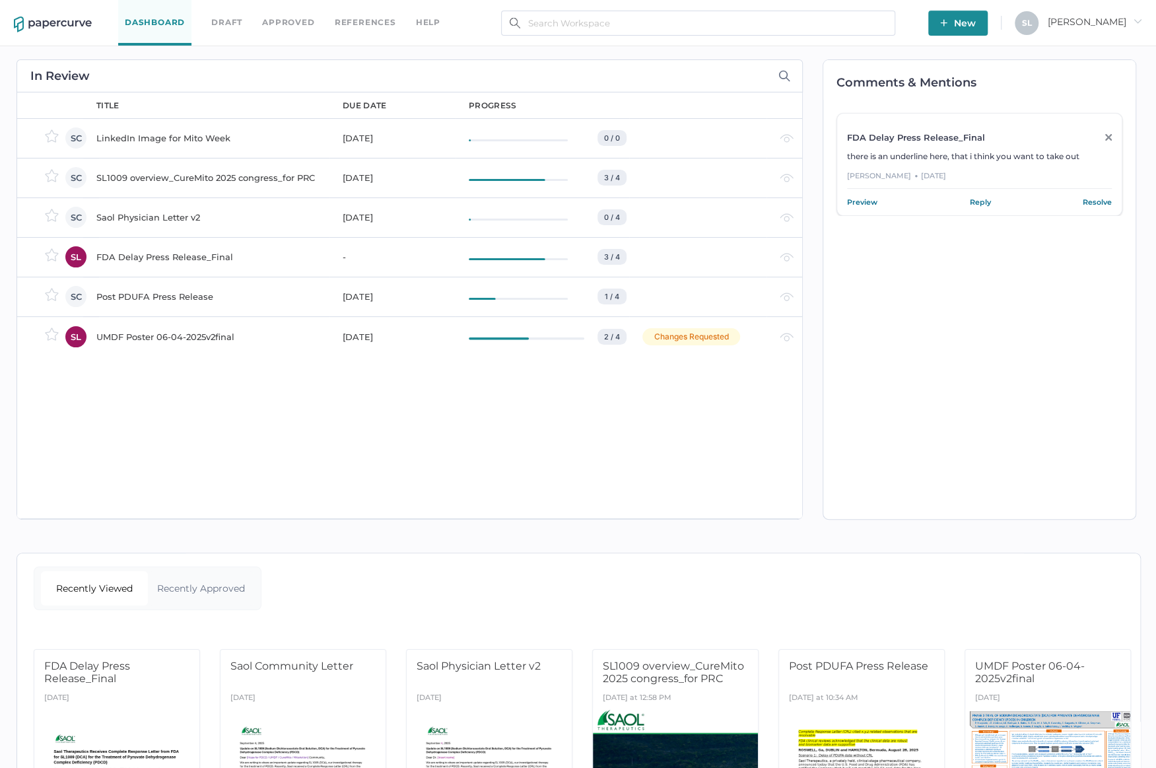
click at [174, 292] on div "Post PDUFA Press Release" at bounding box center [211, 297] width 230 height 16
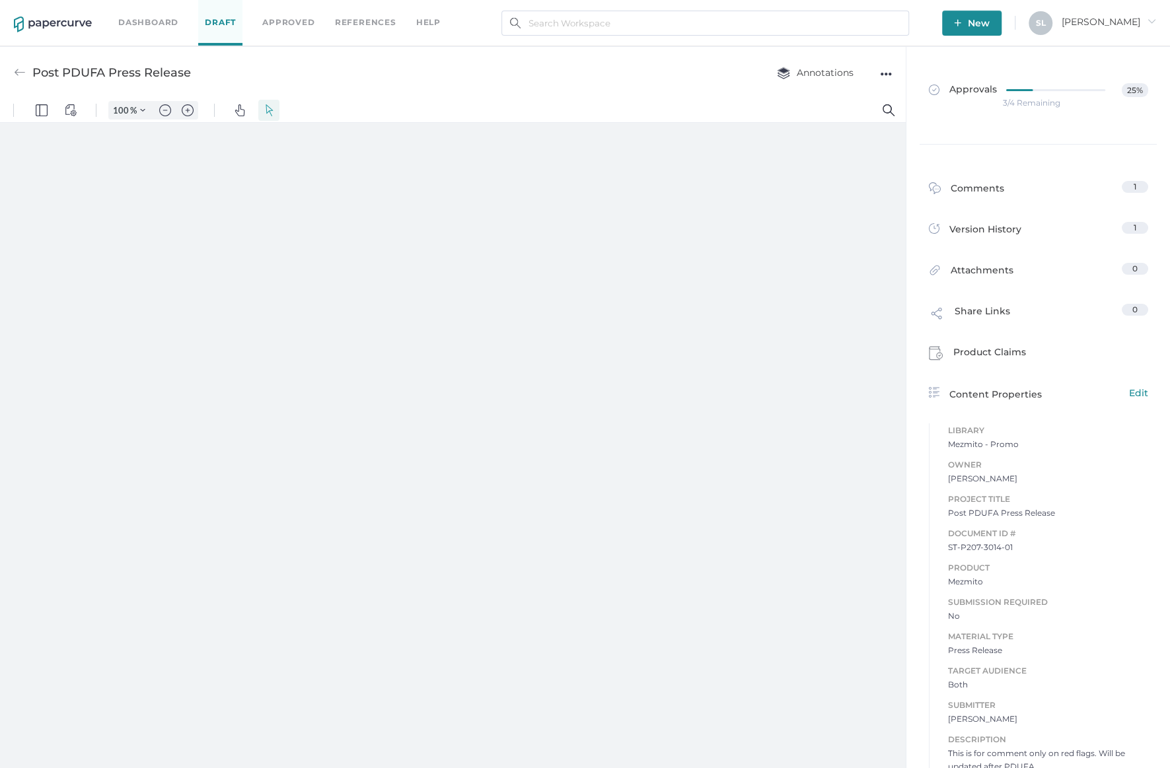
type input "124"
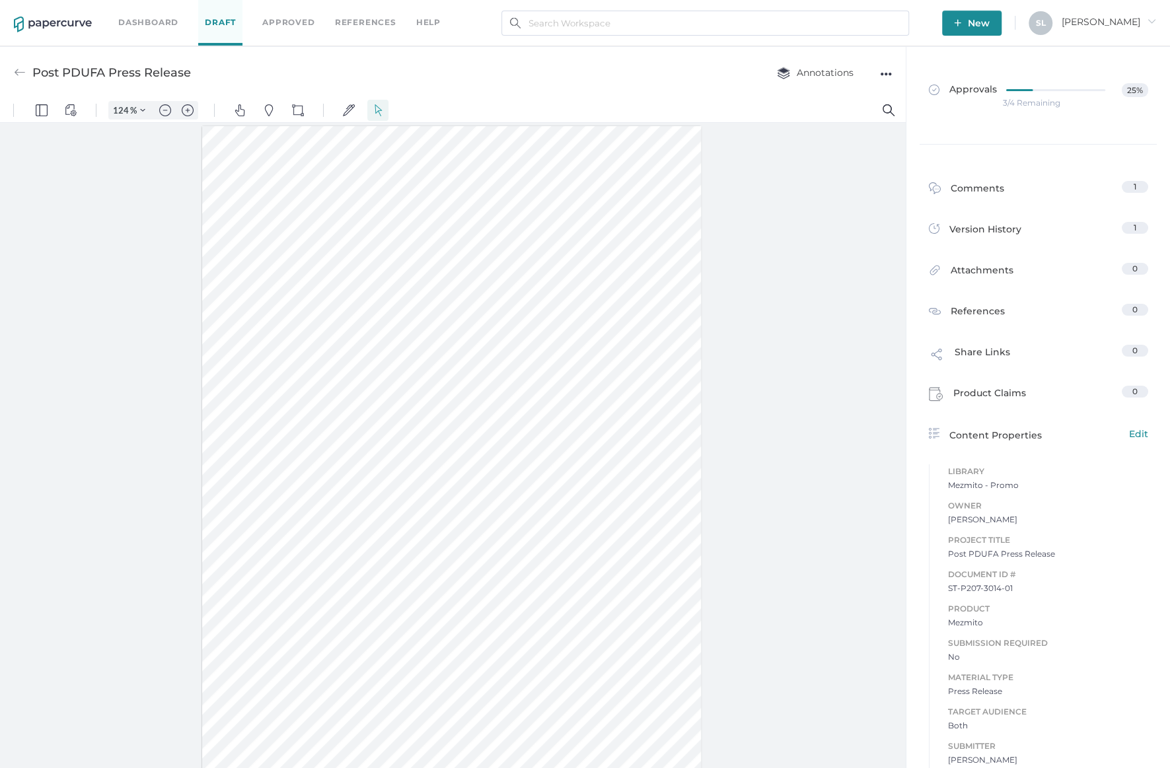
click at [17, 67] on img at bounding box center [20, 73] width 12 height 12
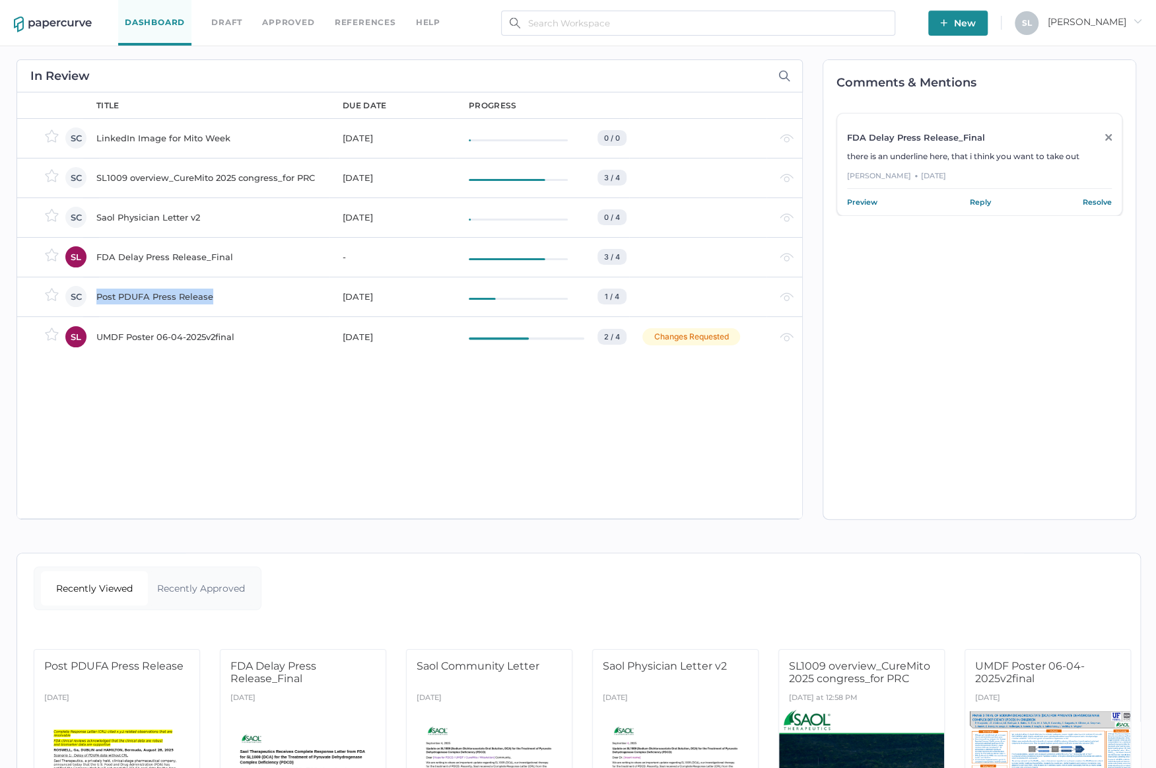
drag, startPoint x: 234, startPoint y: 297, endPoint x: 92, endPoint y: 293, distance: 141.4
click at [92, 293] on td "Post PDUFA Press Release" at bounding box center [206, 297] width 246 height 40
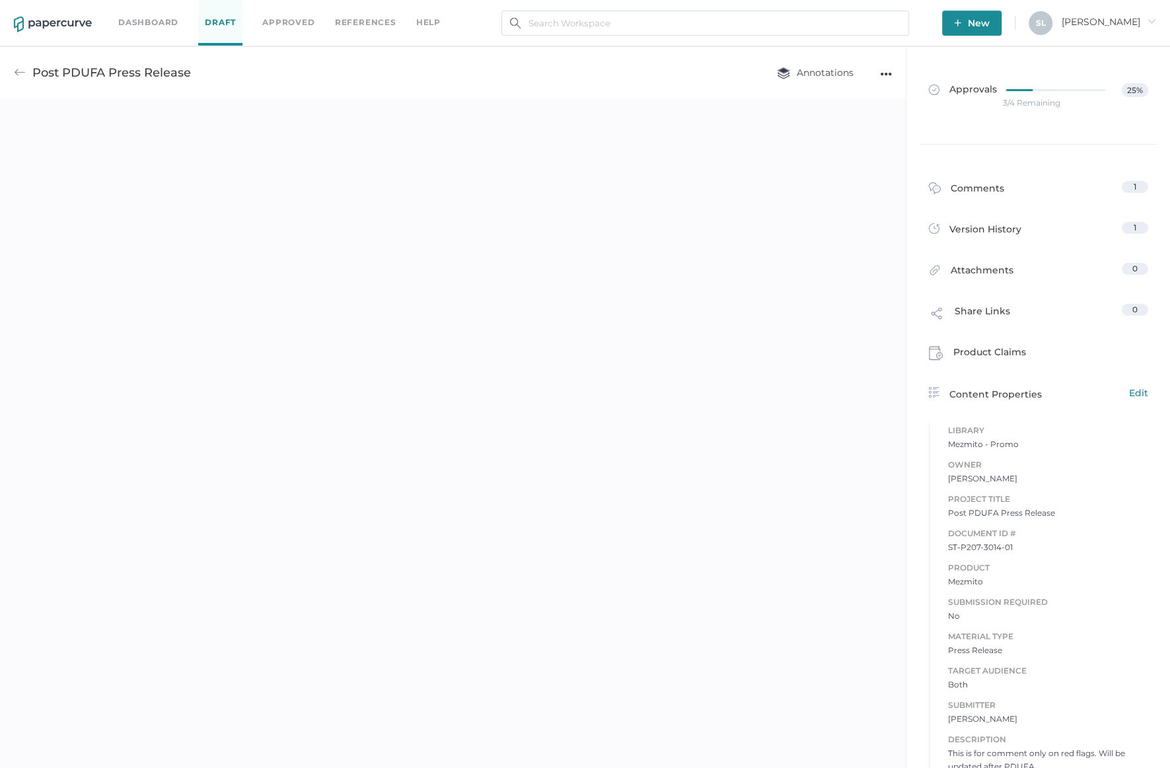
click at [71, 78] on div "Post PDUFA Press Release Annotations ●●●" at bounding box center [452, 72] width 905 height 52
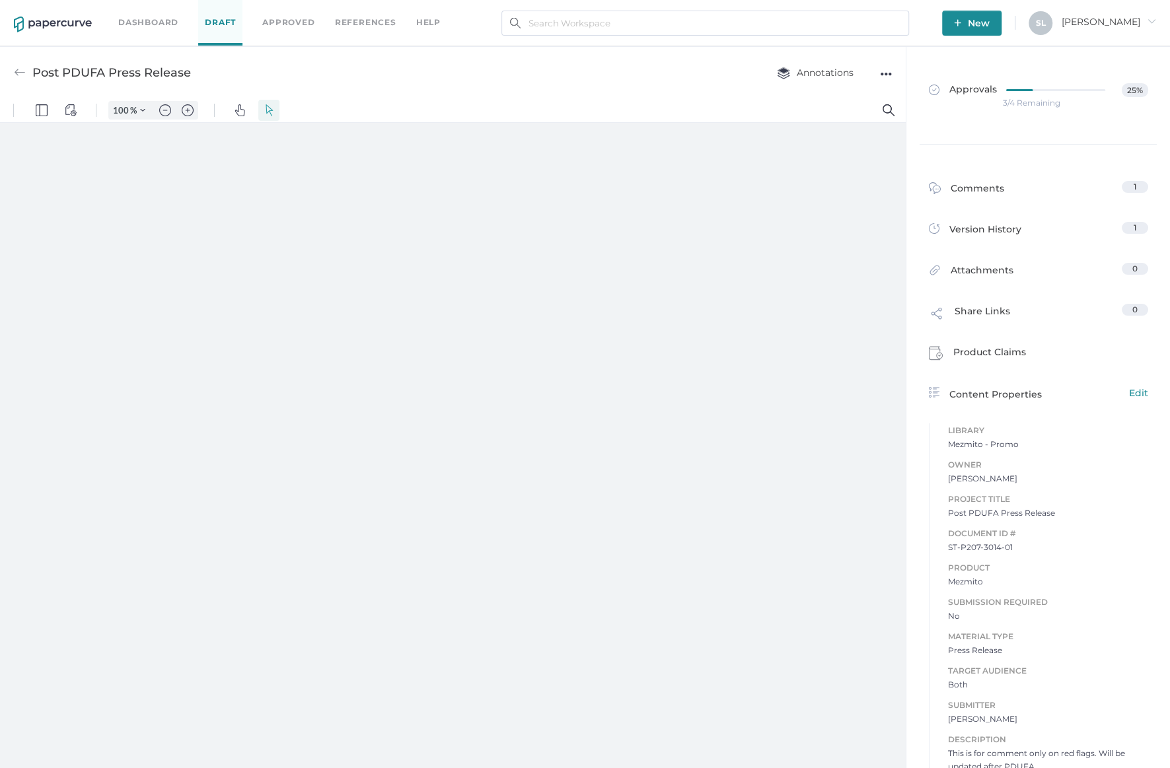
click at [36, 70] on div "Post PDUFA Press Release" at bounding box center [111, 72] width 159 height 25
type input "124"
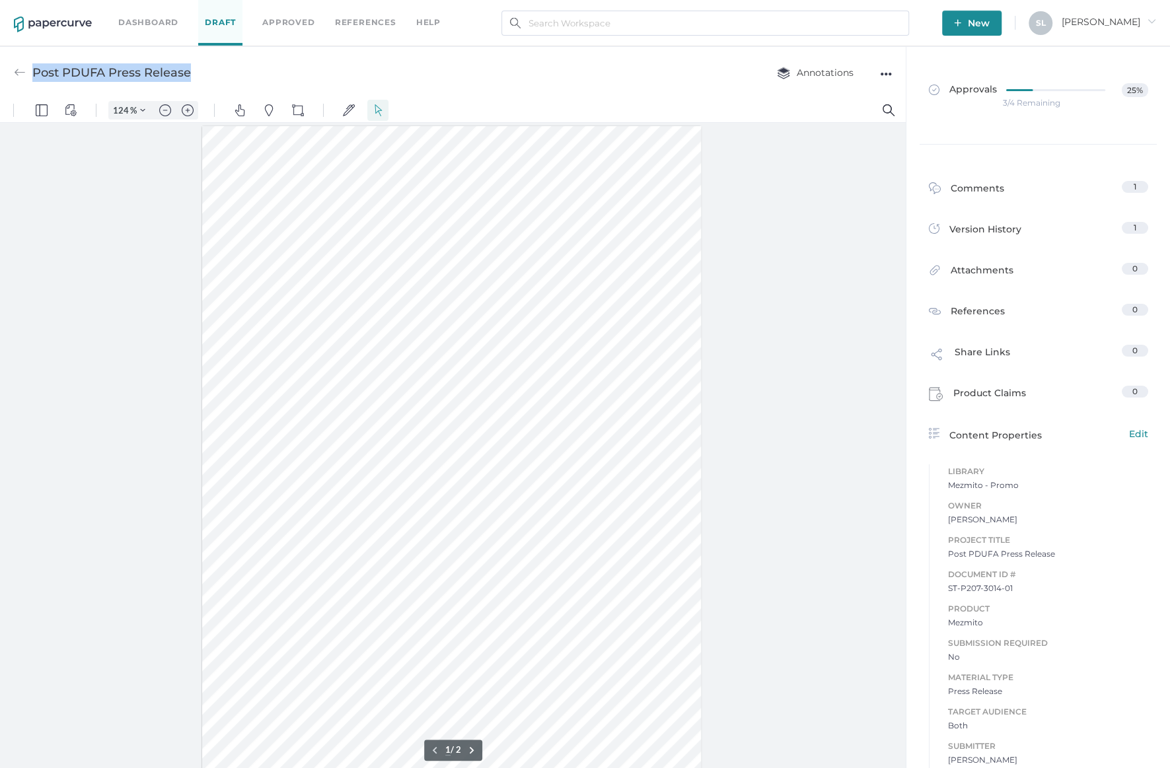
drag, startPoint x: 107, startPoint y: 76, endPoint x: 196, endPoint y: 74, distance: 89.2
click at [196, 74] on div "Post PDUFA Press Release Annotations ●●●" at bounding box center [452, 72] width 905 height 52
copy div "Post PDUFA Press Release"
click at [134, 21] on link "Dashboard" at bounding box center [148, 22] width 60 height 15
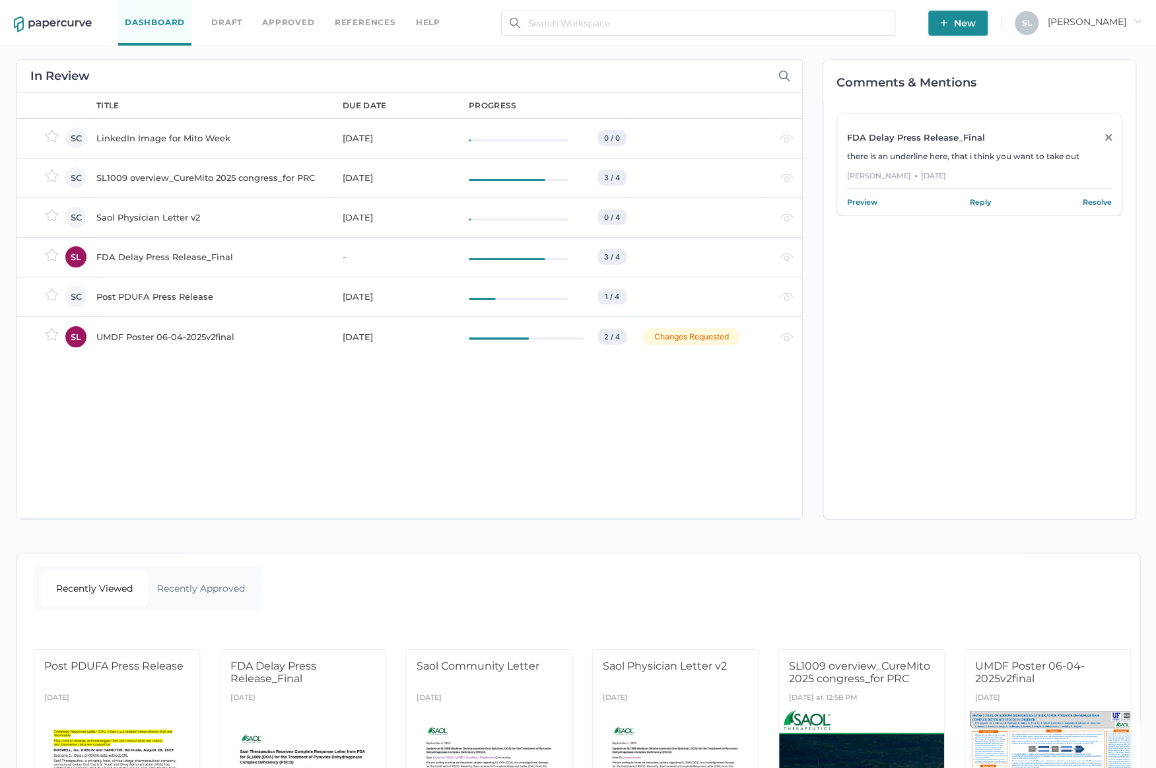
click at [209, 256] on div "FDA Delay Press Release_Final" at bounding box center [211, 257] width 230 height 16
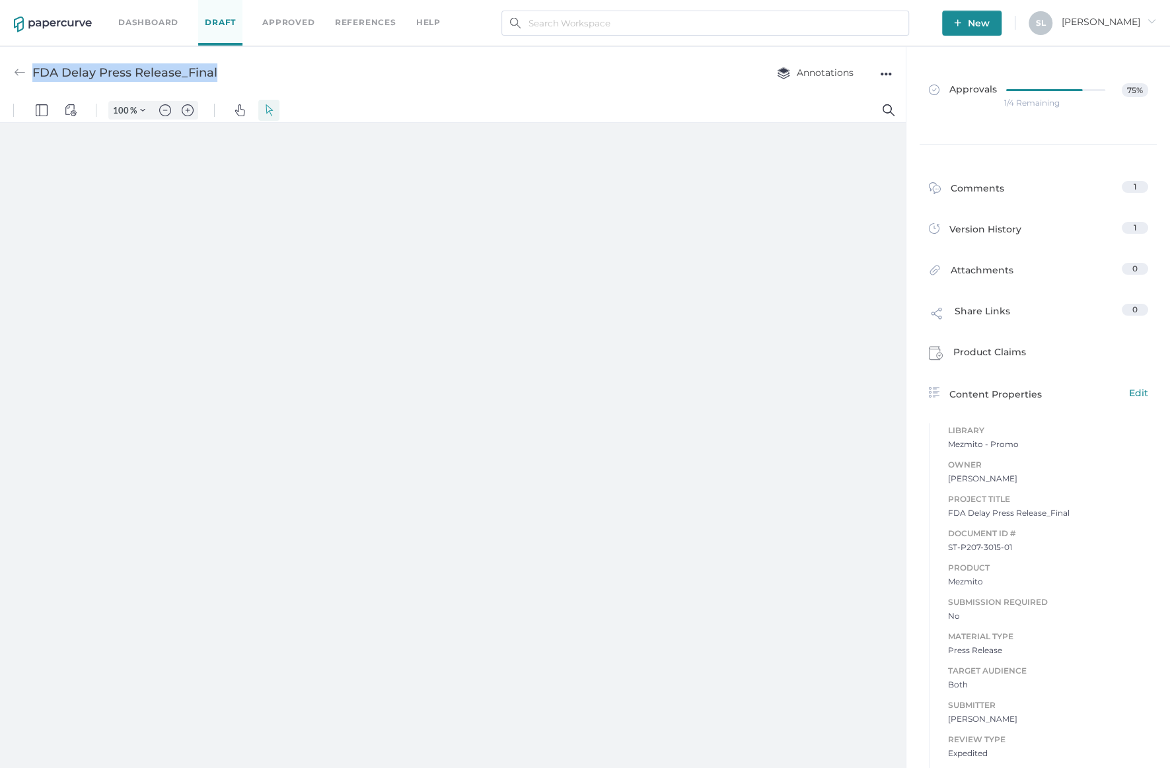
type input "124"
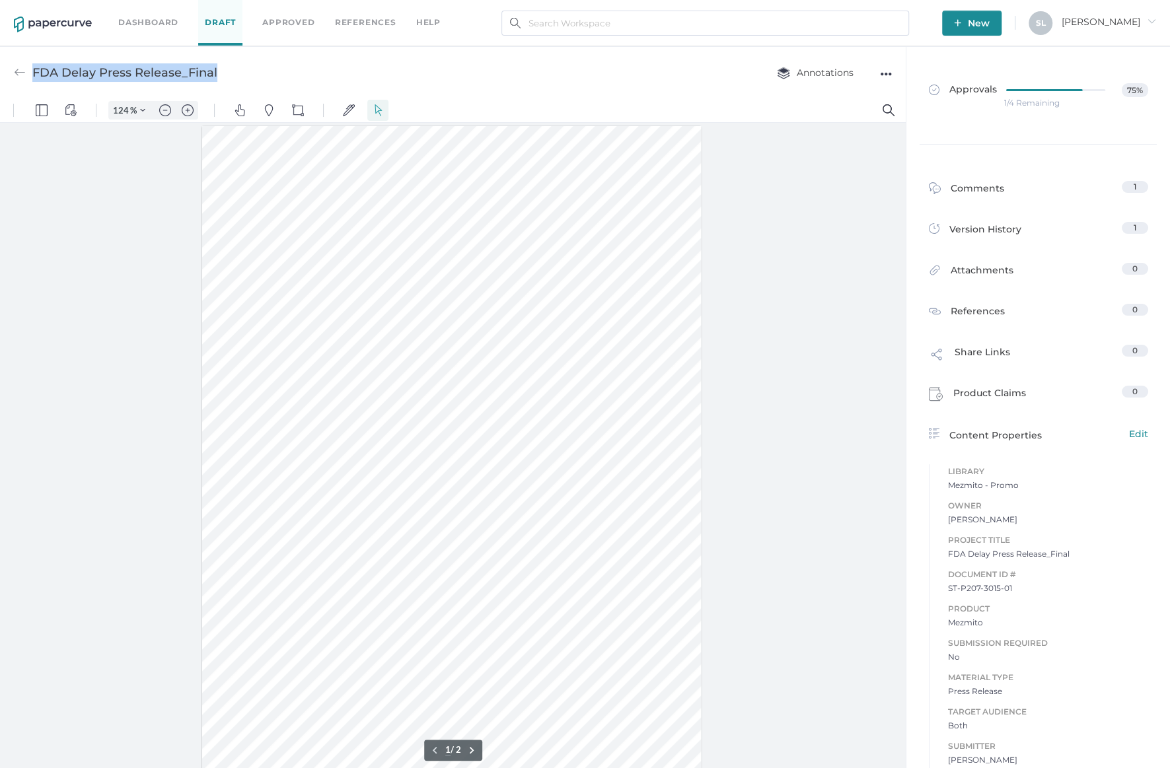
drag, startPoint x: 219, startPoint y: 73, endPoint x: 34, endPoint y: 74, distance: 184.9
click at [34, 74] on div "FDA Delay Press Release_Final Annotations ●●●" at bounding box center [452, 72] width 905 height 52
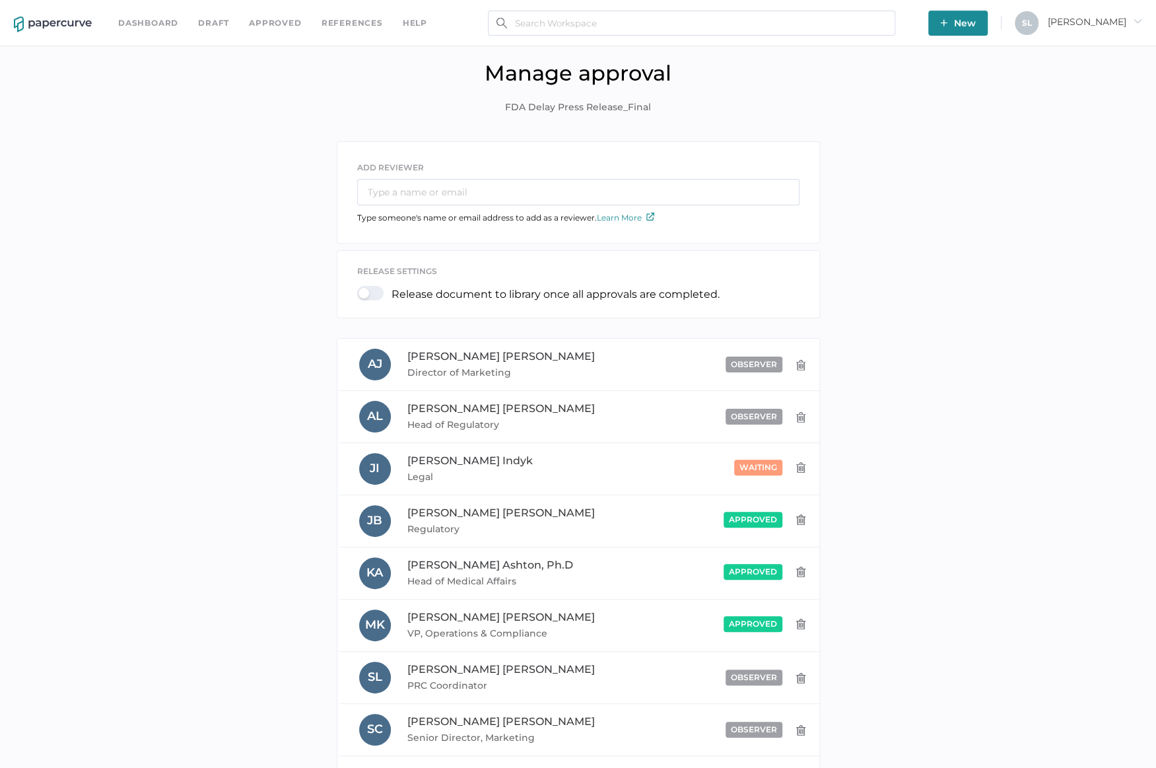
click at [149, 20] on link "Dashboard" at bounding box center [148, 23] width 60 height 15
